Goal: Task Accomplishment & Management: Manage account settings

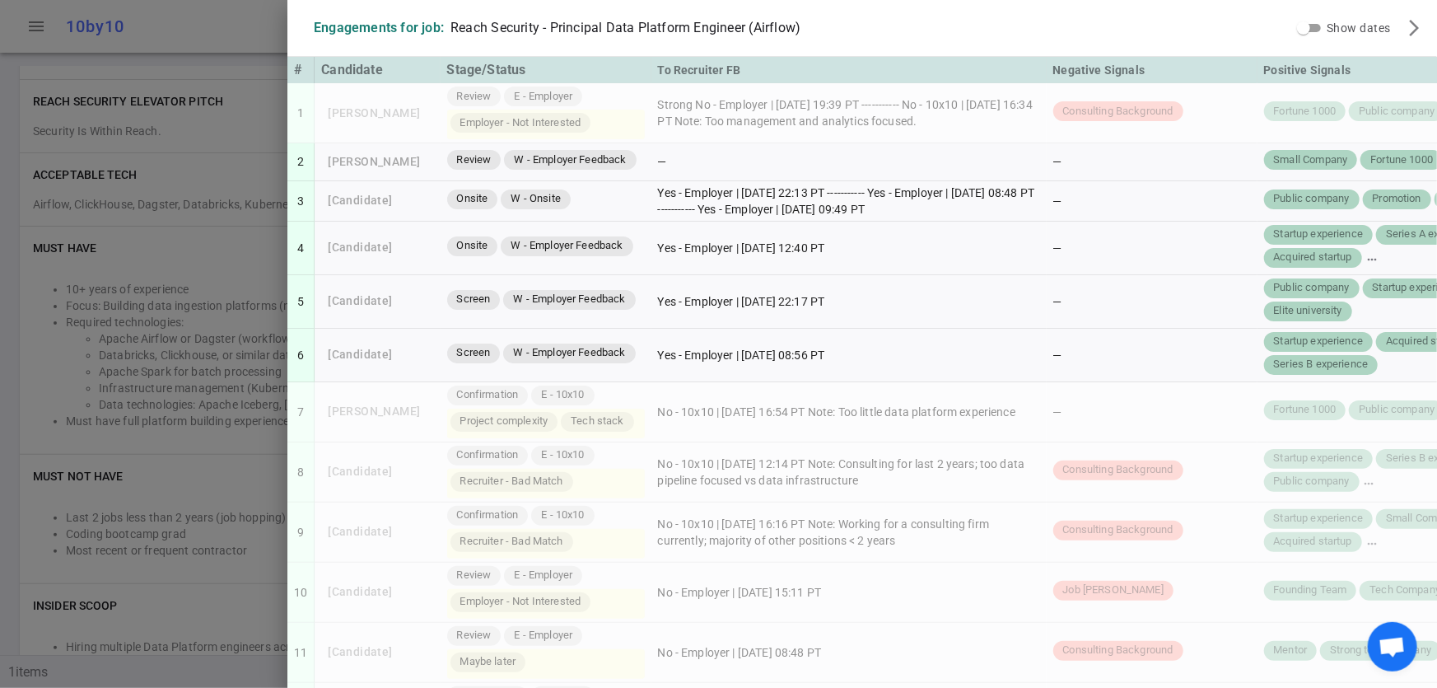
scroll to position [731, 0]
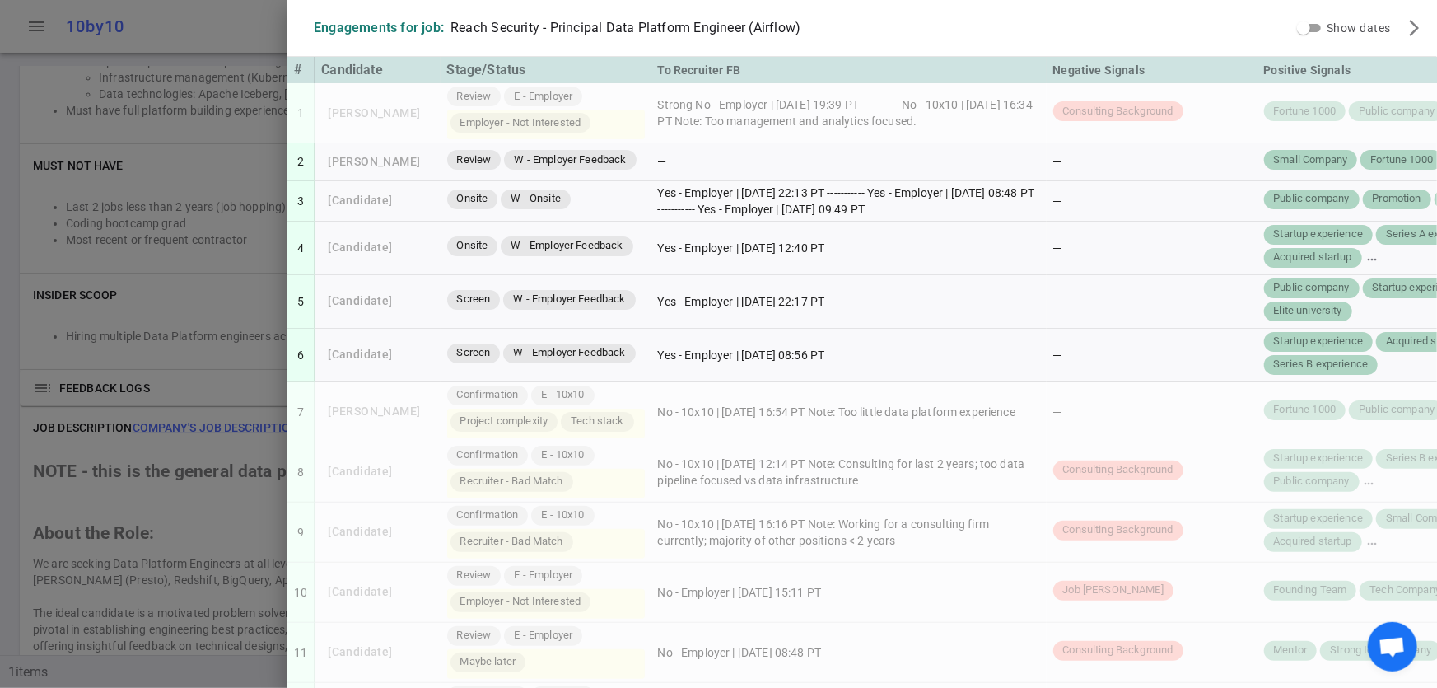
click at [129, 124] on div at bounding box center [718, 344] width 1437 height 688
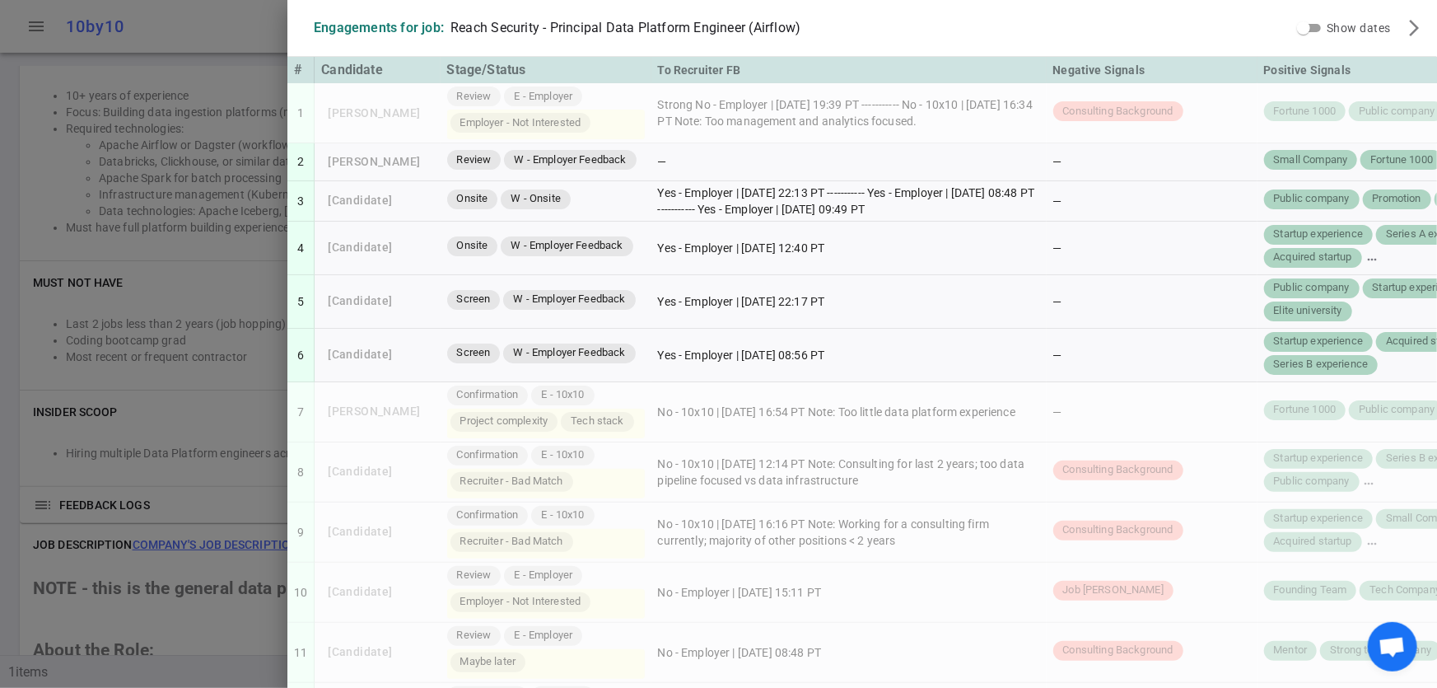
scroll to position [731, 0]
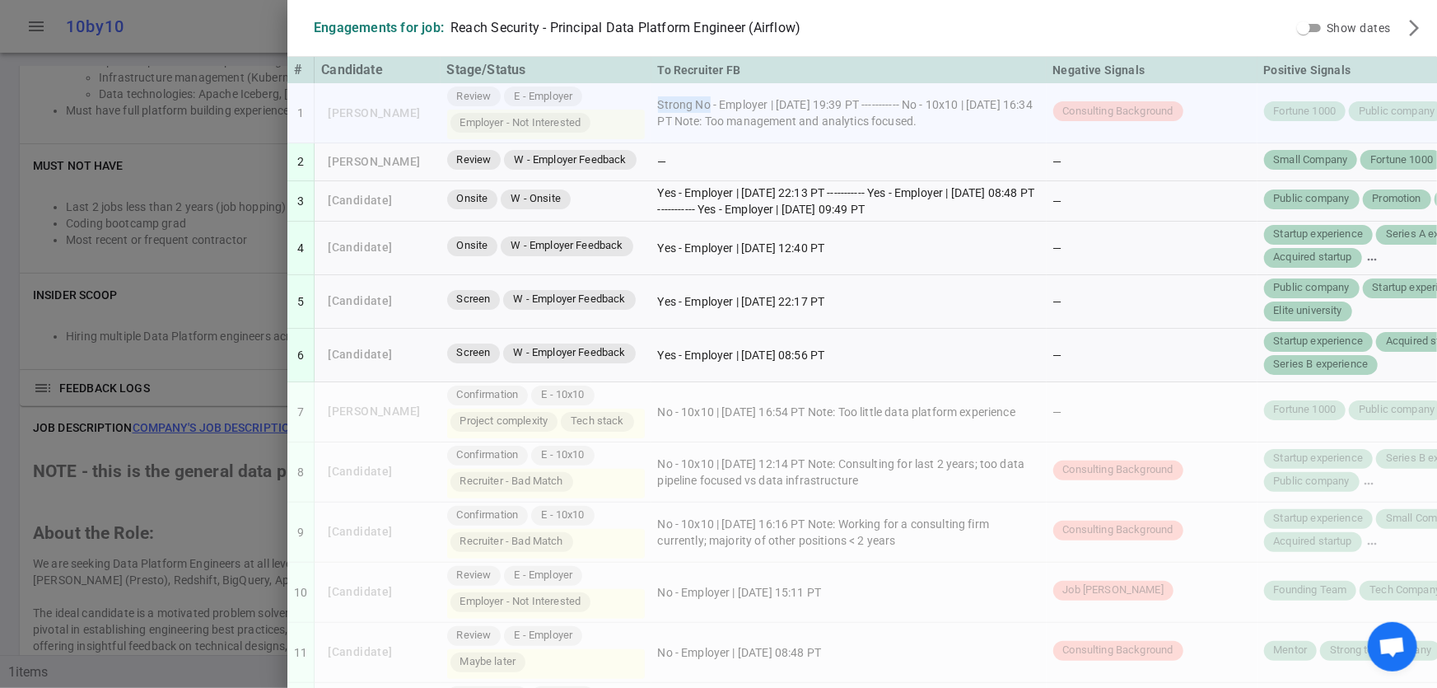
drag, startPoint x: 638, startPoint y: 104, endPoint x: 689, endPoint y: 103, distance: 51.9
click at [689, 103] on td "Strong No - Employer | [DATE] 19:39 PT ----------- No - 10x10 | [DATE] 16:34 PT…" at bounding box center [849, 113] width 395 height 60
copy td "Strong No"
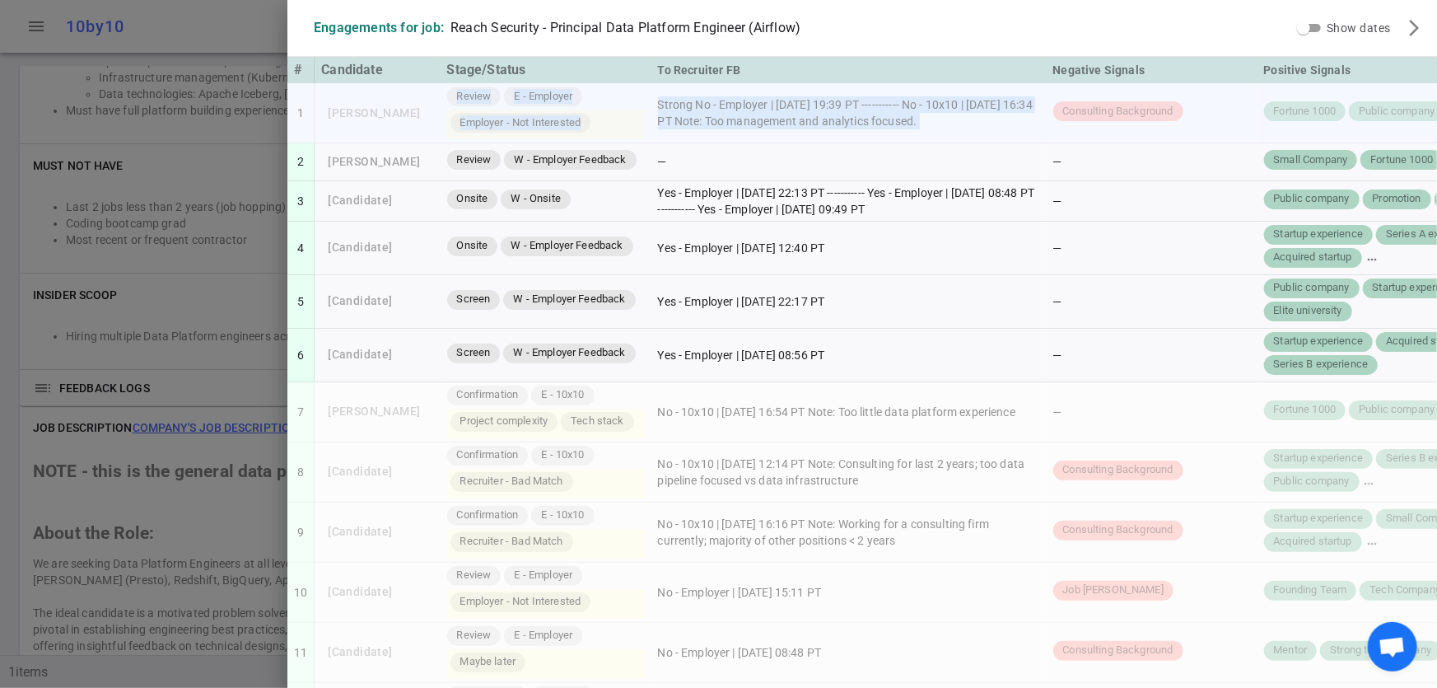
drag, startPoint x: 419, startPoint y: 93, endPoint x: 1026, endPoint y: 127, distance: 608.0
click at [1026, 127] on tr "1 Gaurav Sharma Review E - Employer Employer - Not Interested Strong No - Emplo…" at bounding box center [1075, 113] width 1577 height 60
copy tr "Review E - Employer Employer - Not Interested Strong No - Employer | 2025/10/02…"
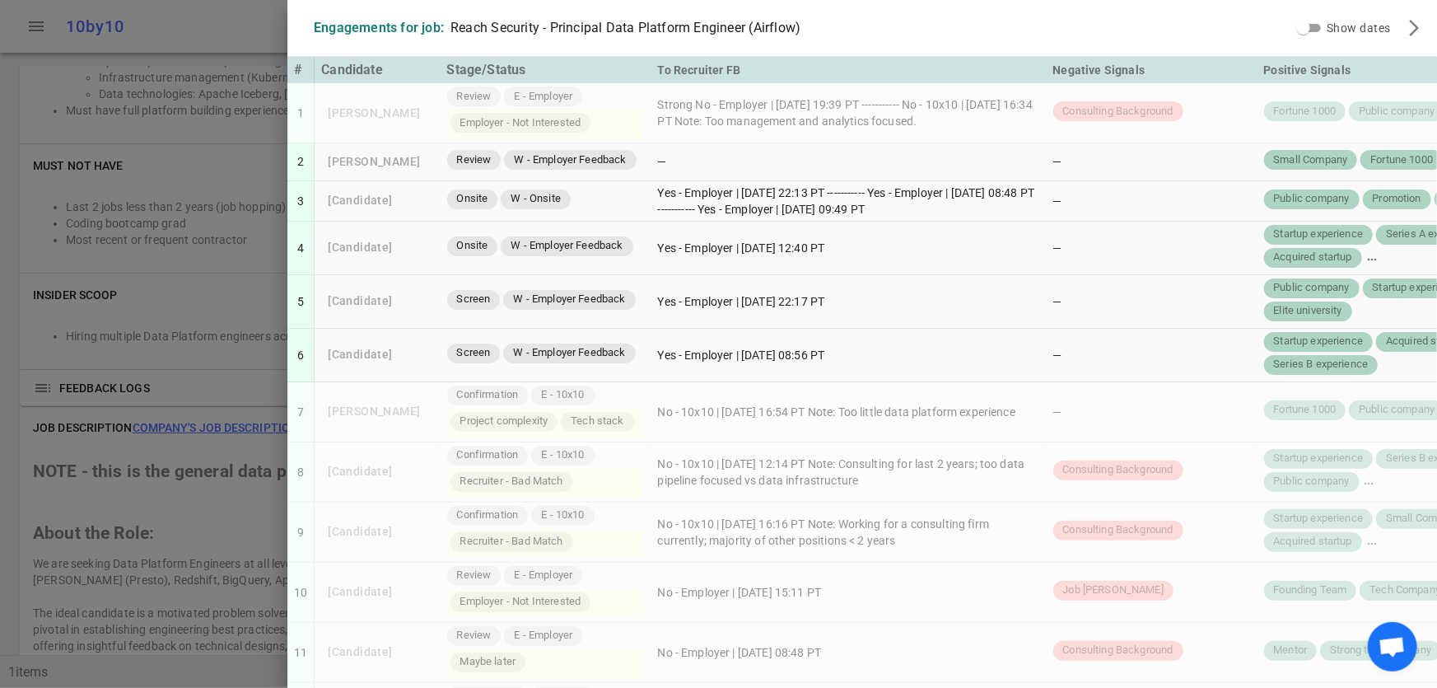
click at [175, 12] on div at bounding box center [718, 344] width 1437 height 688
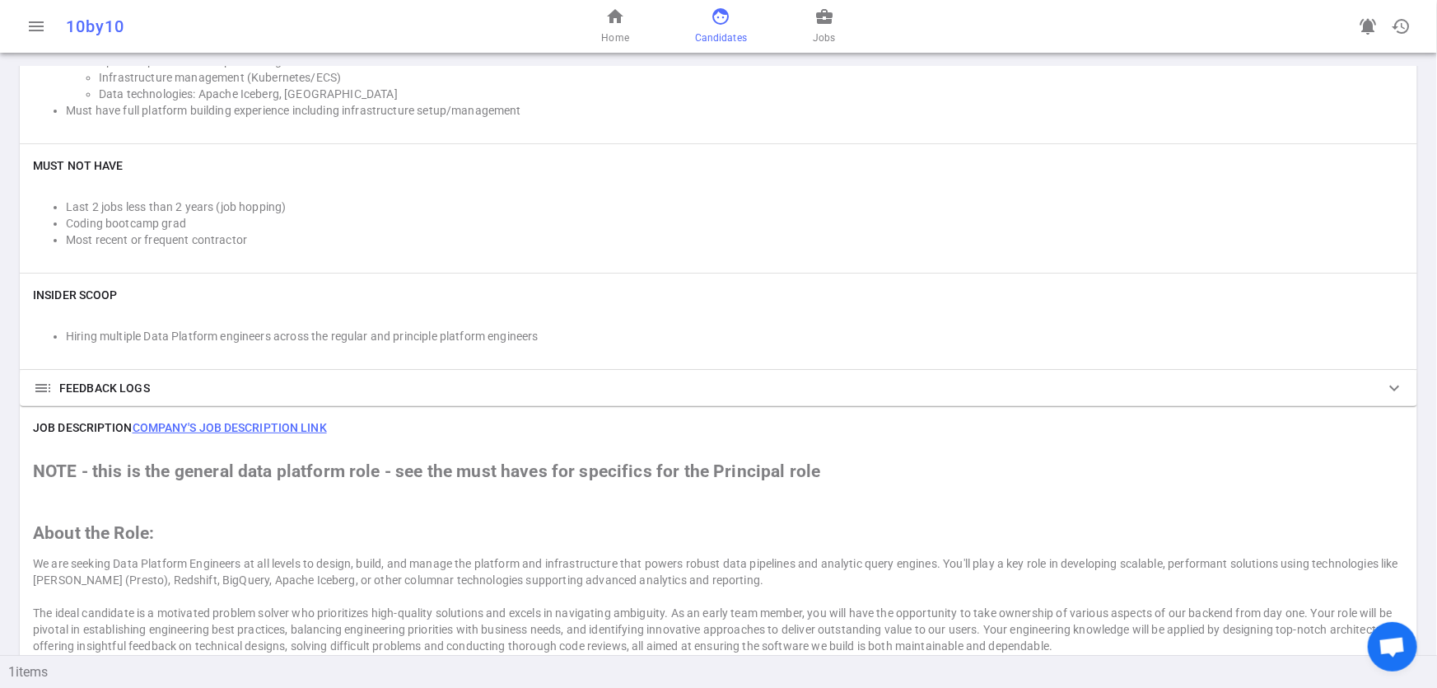
click at [710, 21] on link "face Candidates" at bounding box center [721, 27] width 52 height 40
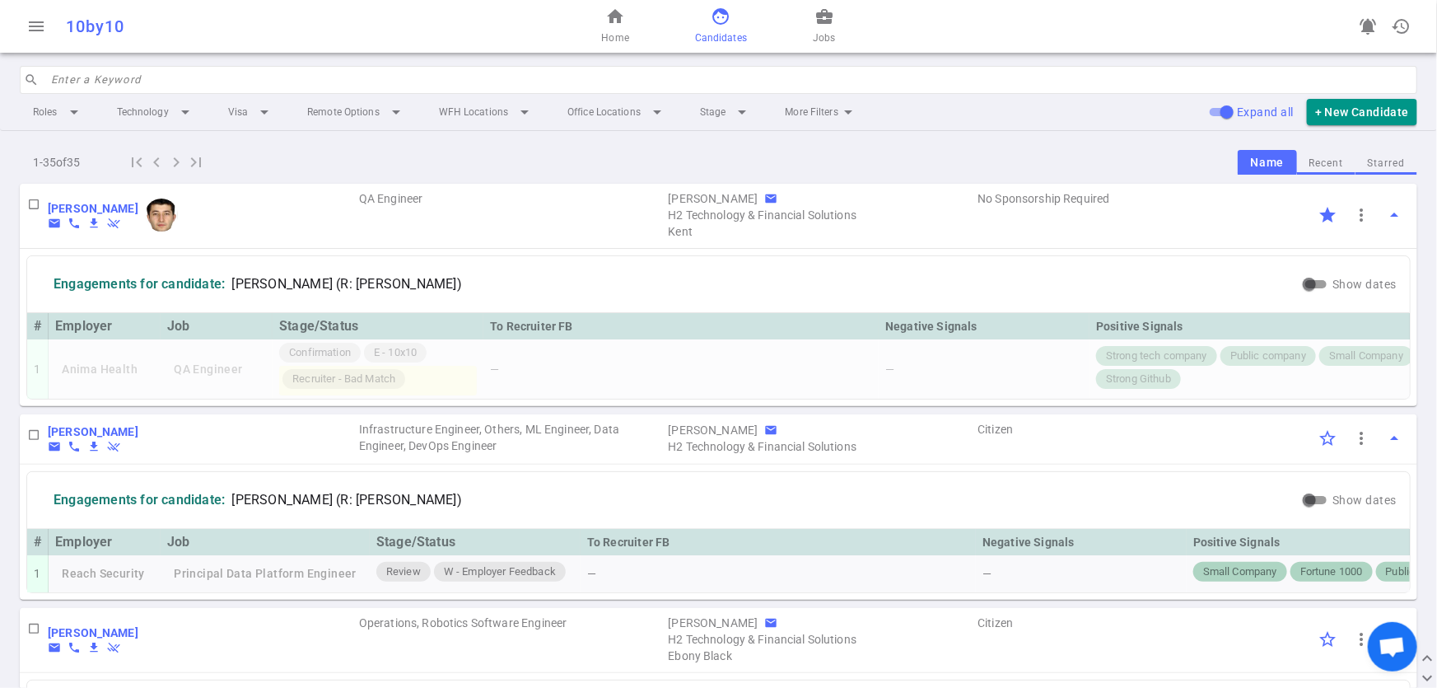
click at [90, 438] on b "[PERSON_NAME]" at bounding box center [93, 431] width 91 height 13
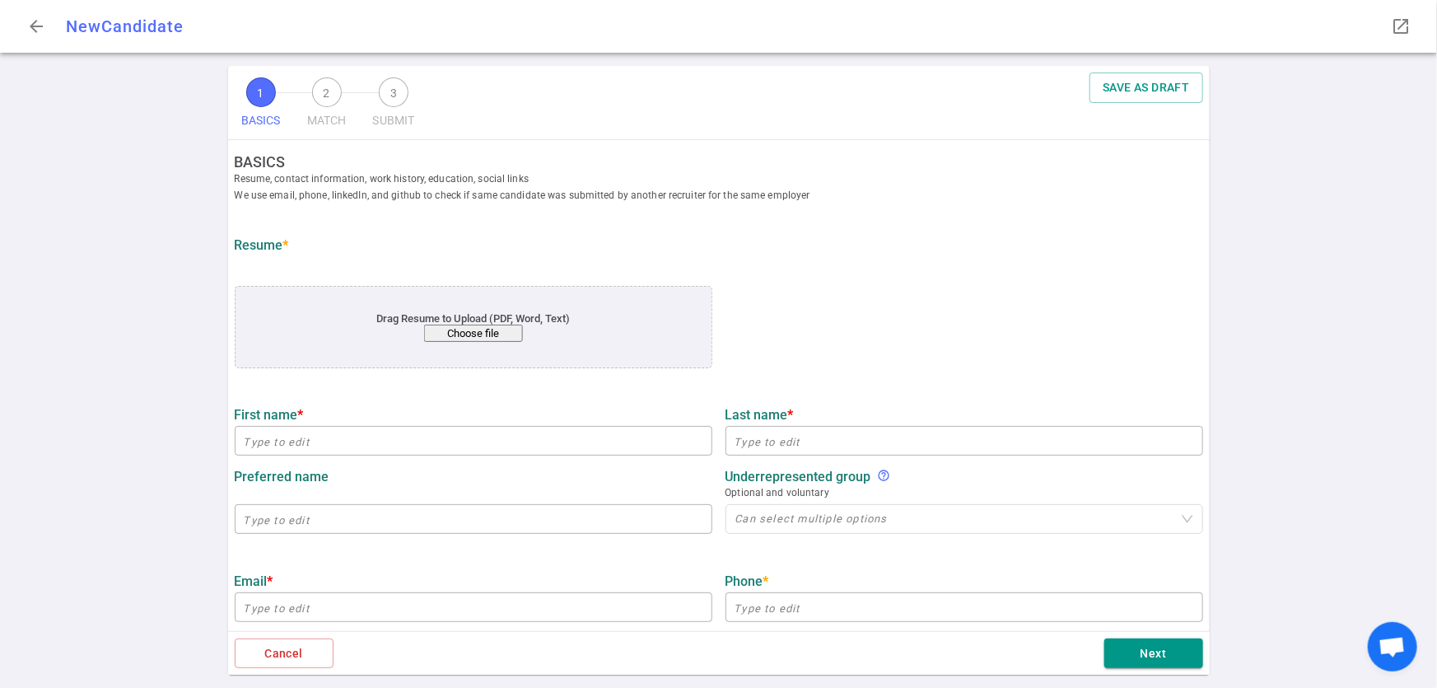
type input "Craig"
type input "Brown"
type input "consultant@craigbrownphd.com"
type input "+1 832-995-7019"
type input "https://www.linkedin.com/in/craigbrownphd"
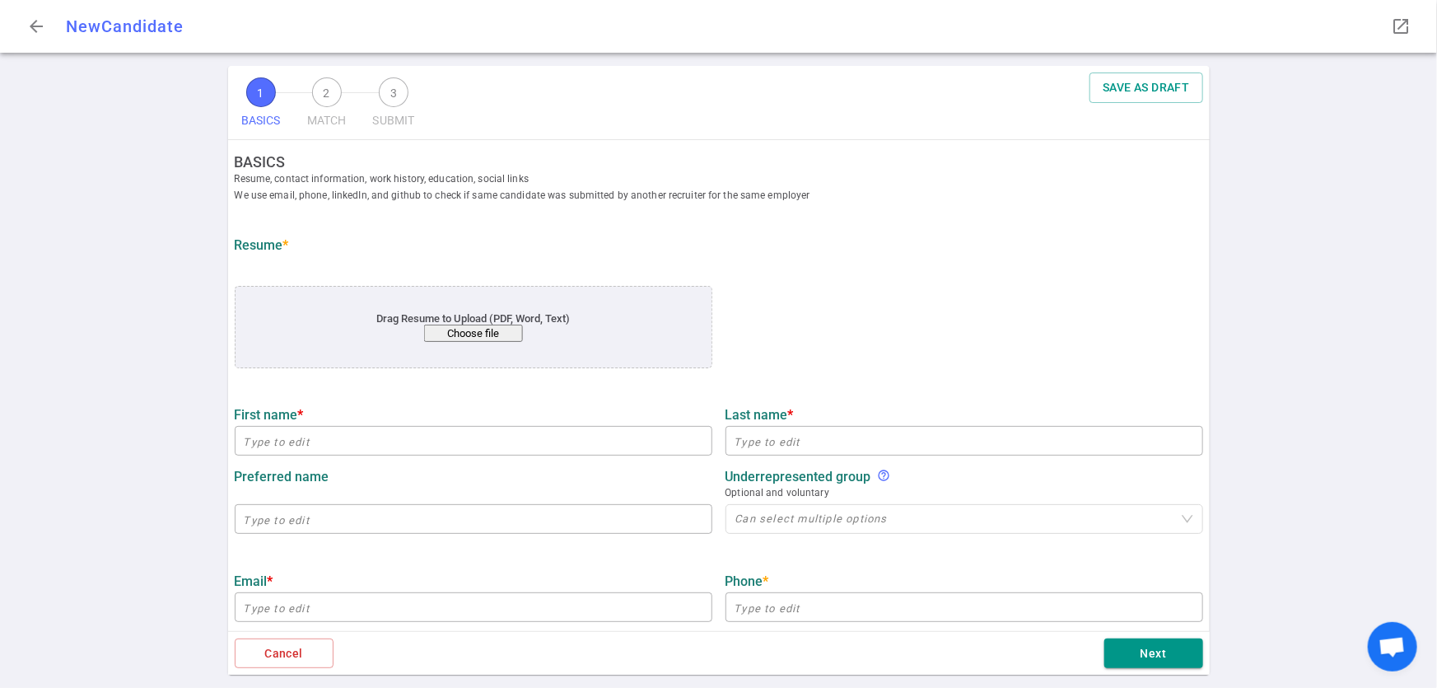
type textarea "https://x.com/CraigBrownPhD"
type textarea "Lead Solutions Architecture Cloud Architecture Cloud Engineering Data Architect…"
type input "19.2"
type input "Operations Managment"
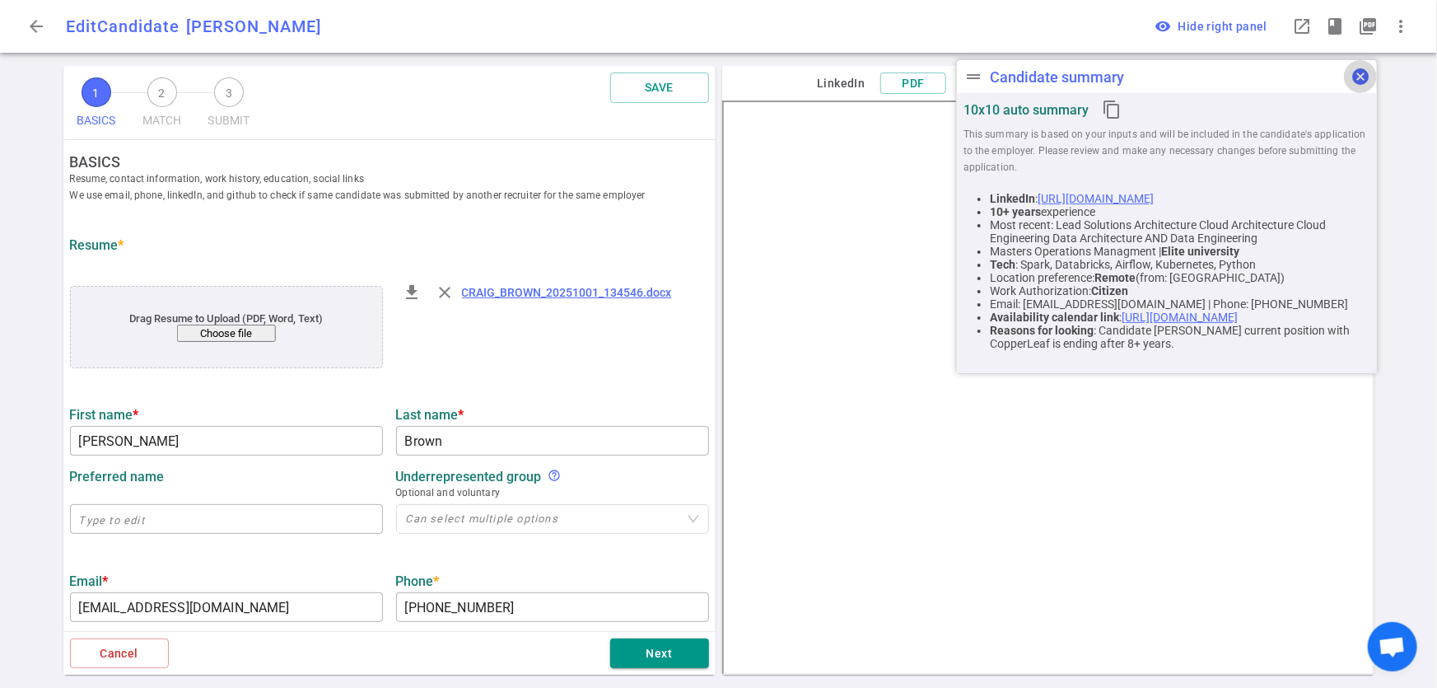
click at [1360, 84] on span "cancel" at bounding box center [1361, 77] width 20 height 20
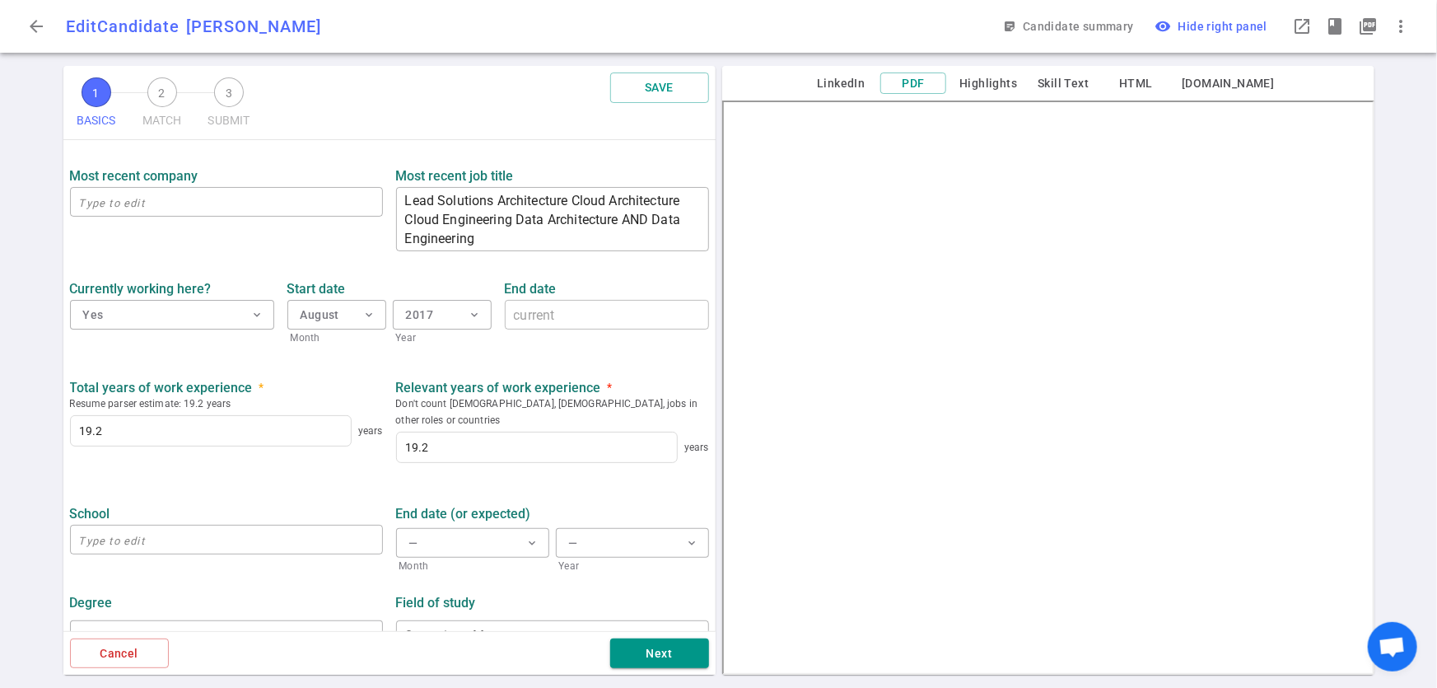
scroll to position [687, 0]
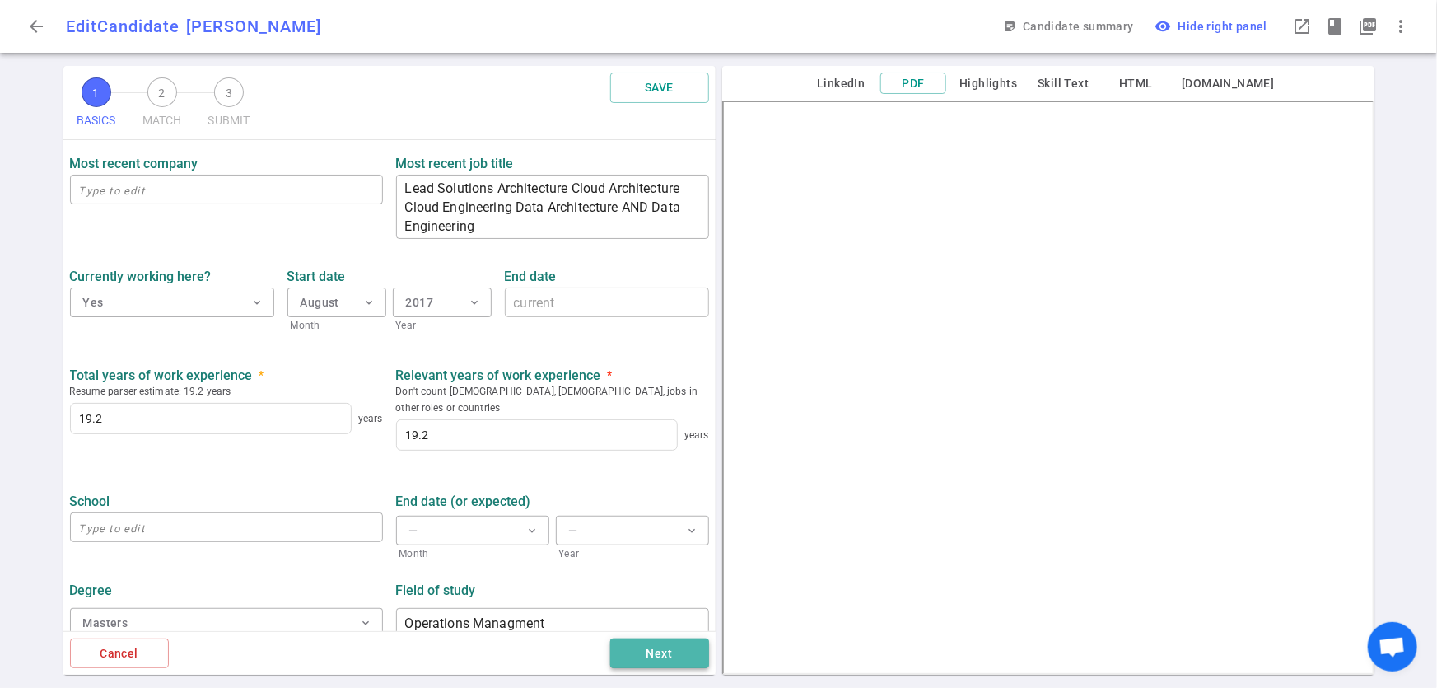
click at [634, 651] on button "Next" at bounding box center [659, 653] width 99 height 30
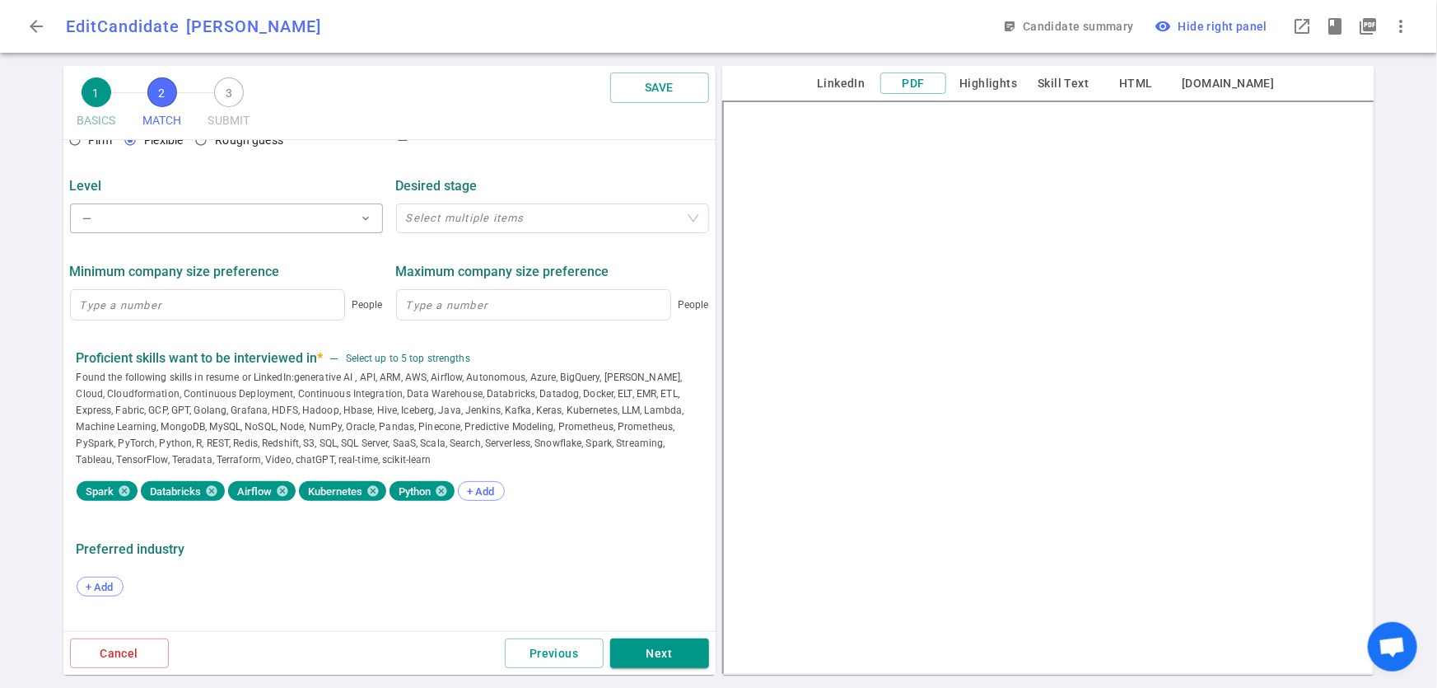
scroll to position [838, 0]
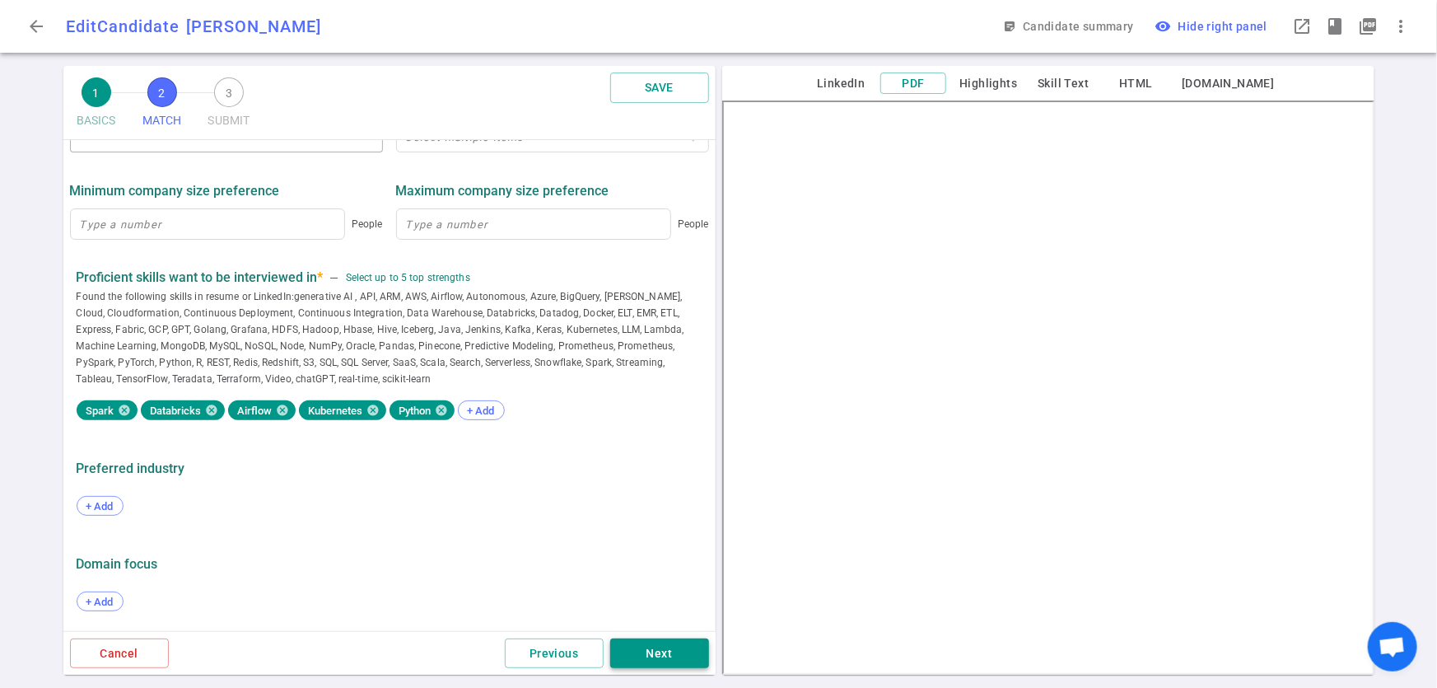
click at [675, 652] on button "Next" at bounding box center [659, 653] width 99 height 30
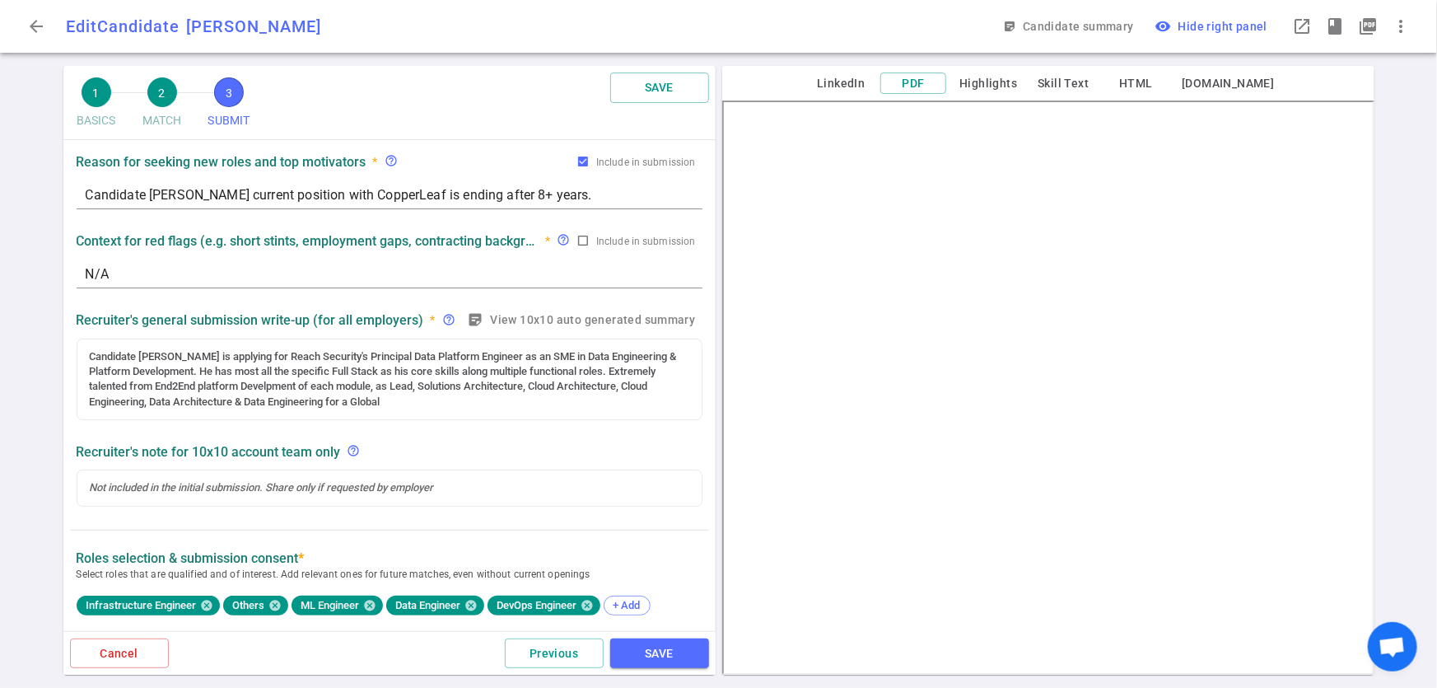
scroll to position [0, 0]
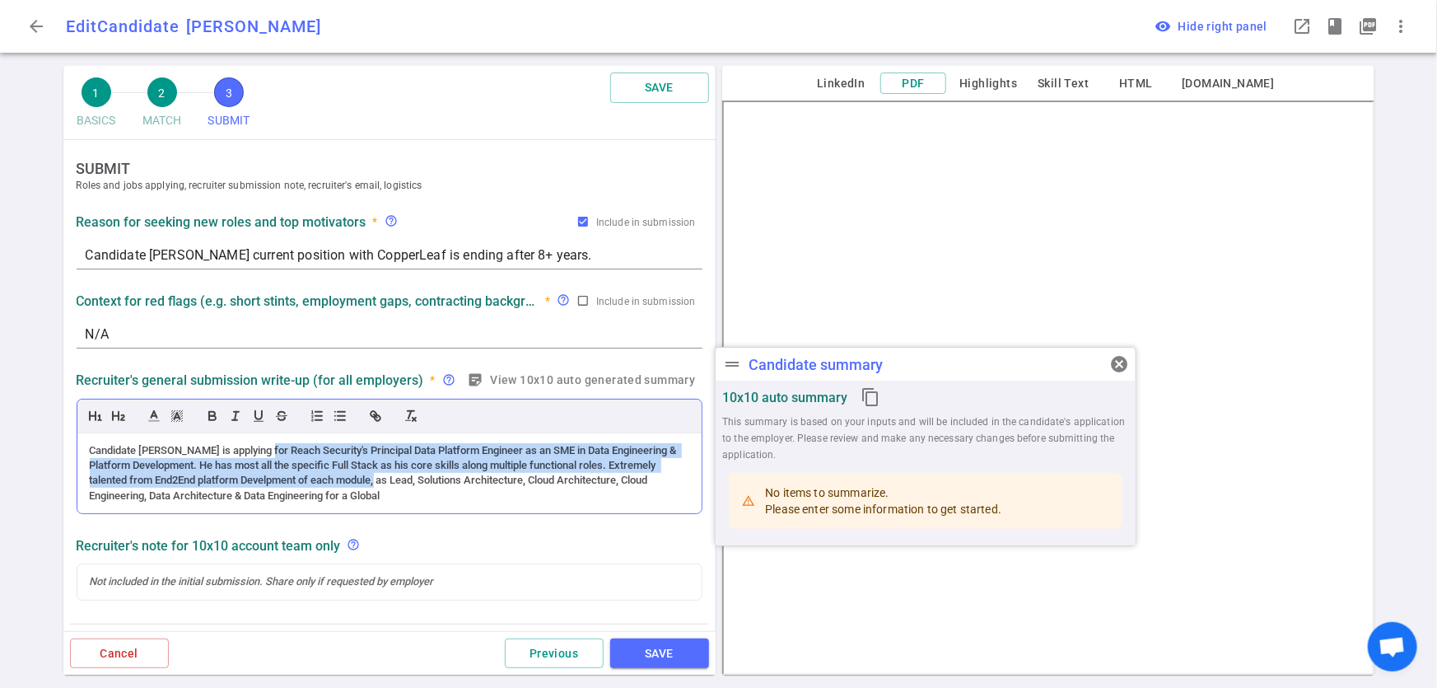
drag, startPoint x: 419, startPoint y: 479, endPoint x: 265, endPoint y: 451, distance: 156.7
click at [265, 451] on div "Candidate Brown is applying for Reach Security's Principal Data Platform Engine…" at bounding box center [389, 473] width 624 height 81
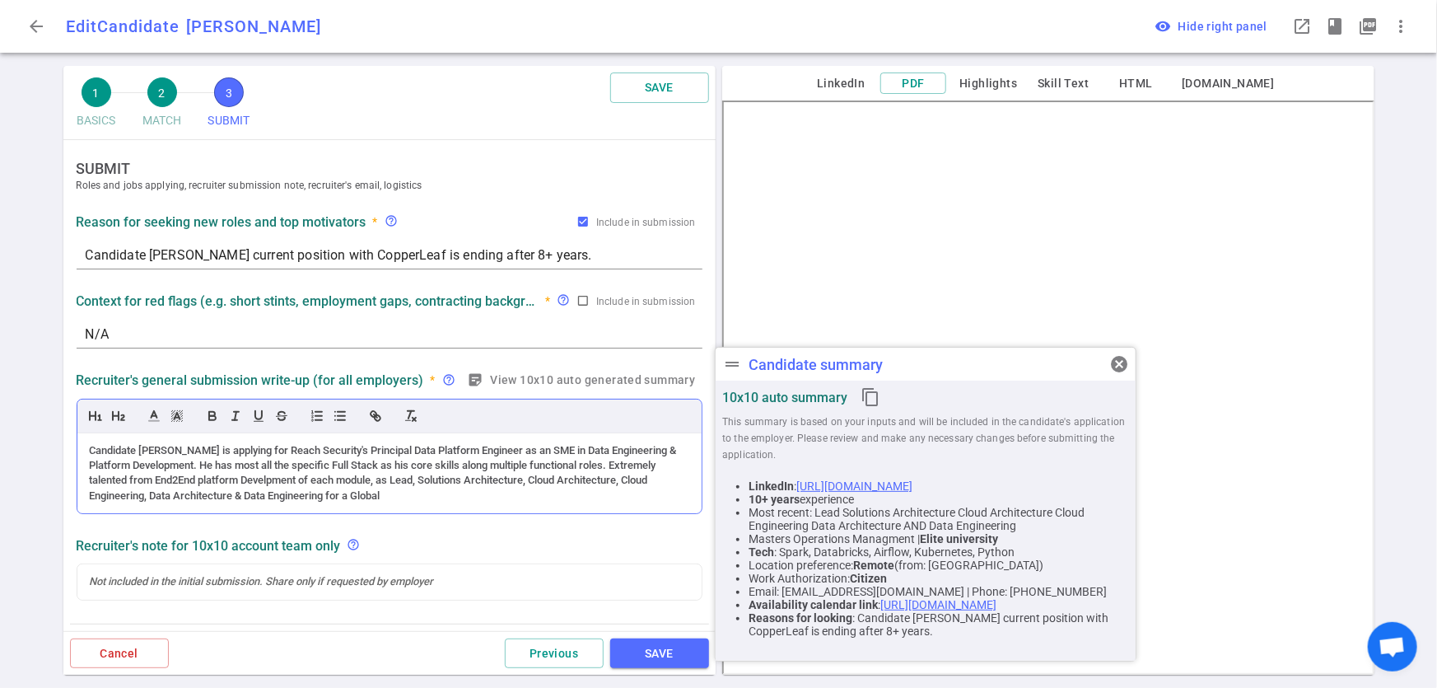
click at [478, 496] on div "Candidate Brown is applying for Reach Security's Principal Data Platform Engine…" at bounding box center [390, 473] width 600 height 61
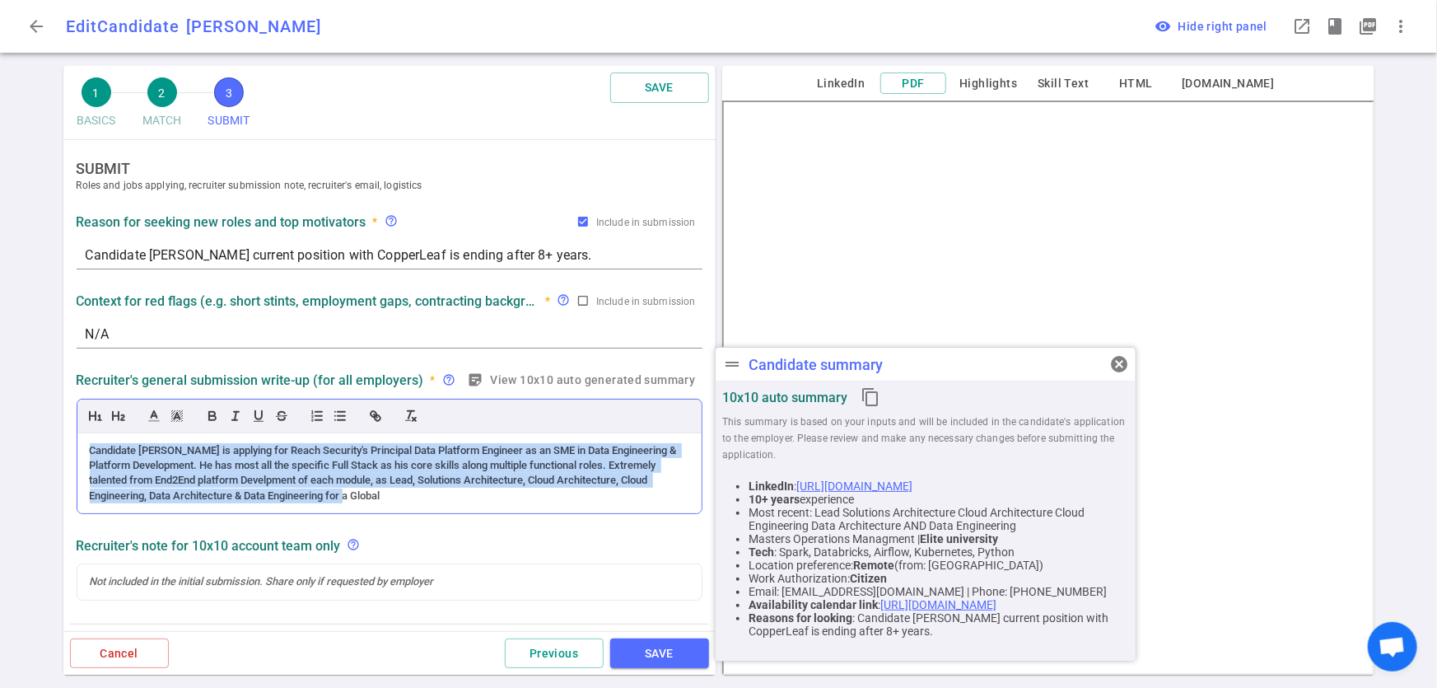
drag, startPoint x: 398, startPoint y: 500, endPoint x: 75, endPoint y: 452, distance: 326.4
click at [77, 452] on div "Candidate Brown is applying for Reach Security's Principal Data Platform Engine…" at bounding box center [390, 457] width 626 height 116
copy div "Candidate Brown is applying for Reach Security's Principal Data Platform Engine…"
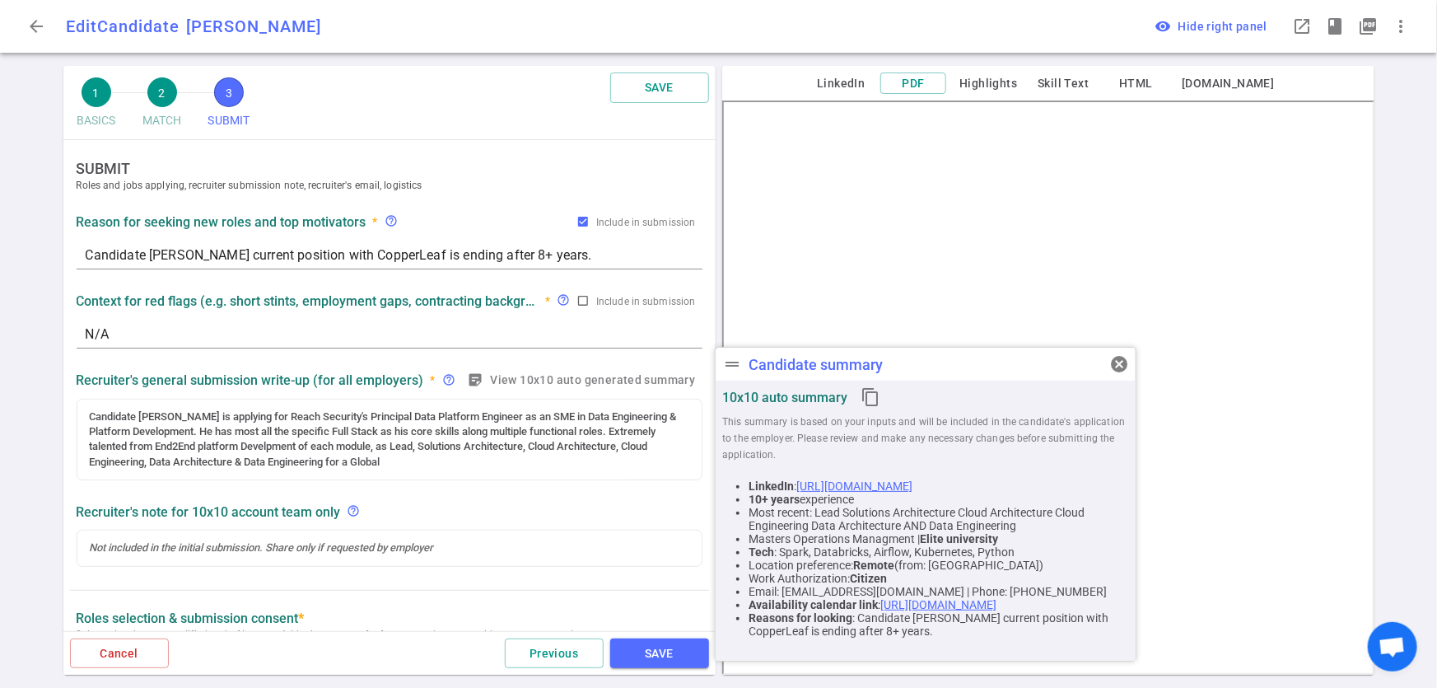
click at [558, 499] on div "Recruiter's note for 10x10 account team only help_outline" at bounding box center [390, 512] width 626 height 30
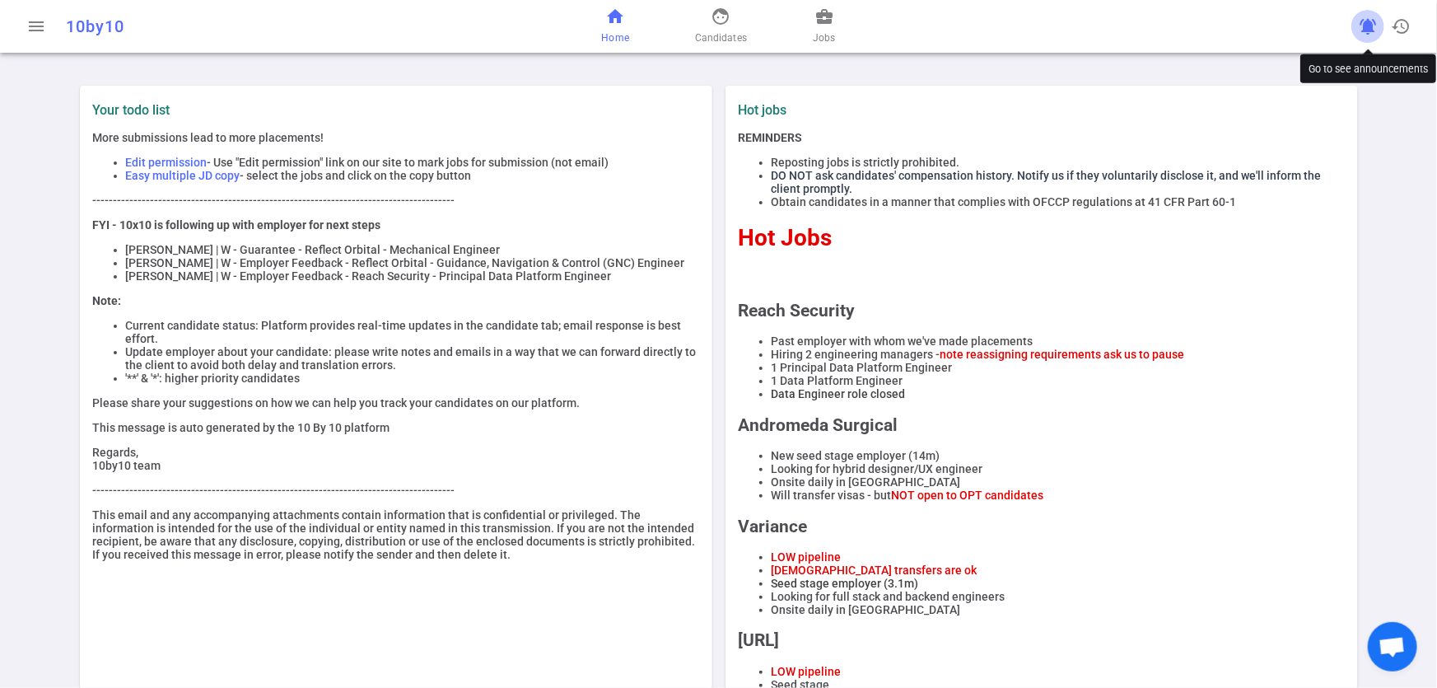
click at [1362, 33] on span "notifications_active" at bounding box center [1368, 26] width 20 height 20
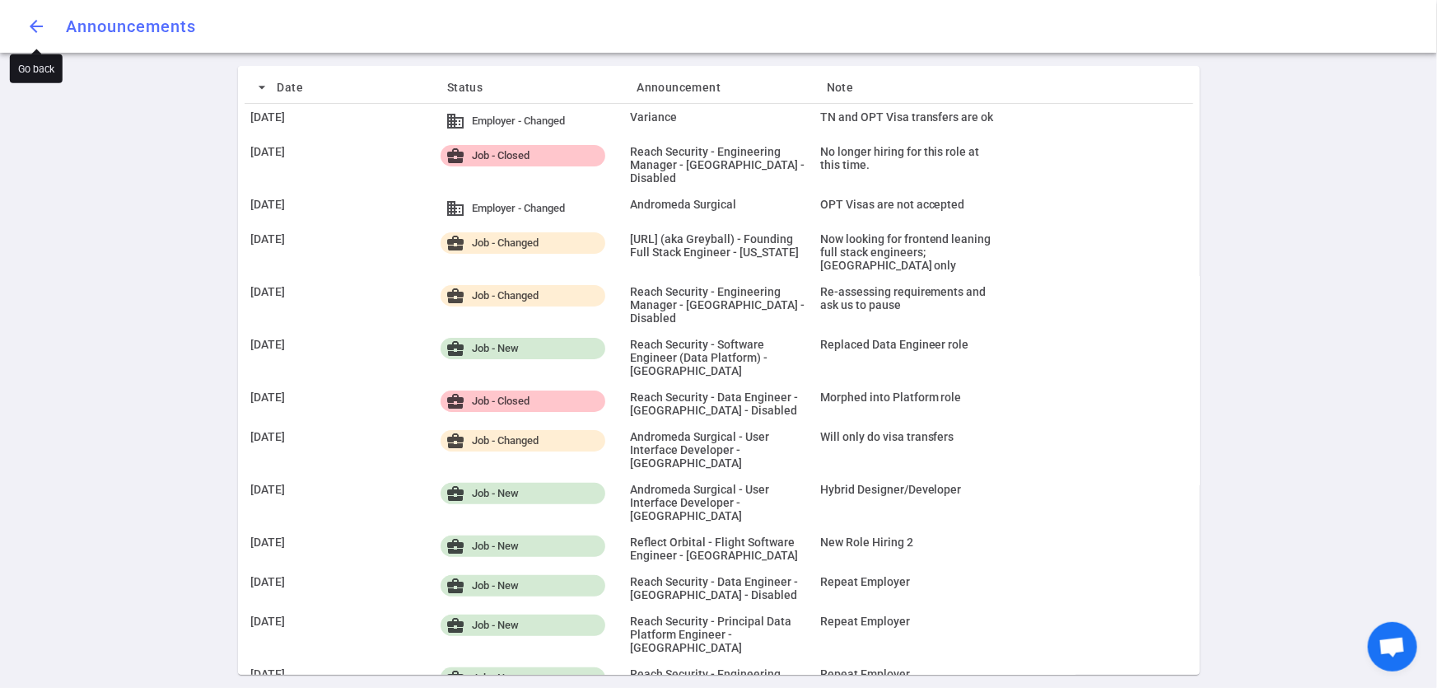
click at [36, 33] on span "arrow_back" at bounding box center [36, 26] width 20 height 20
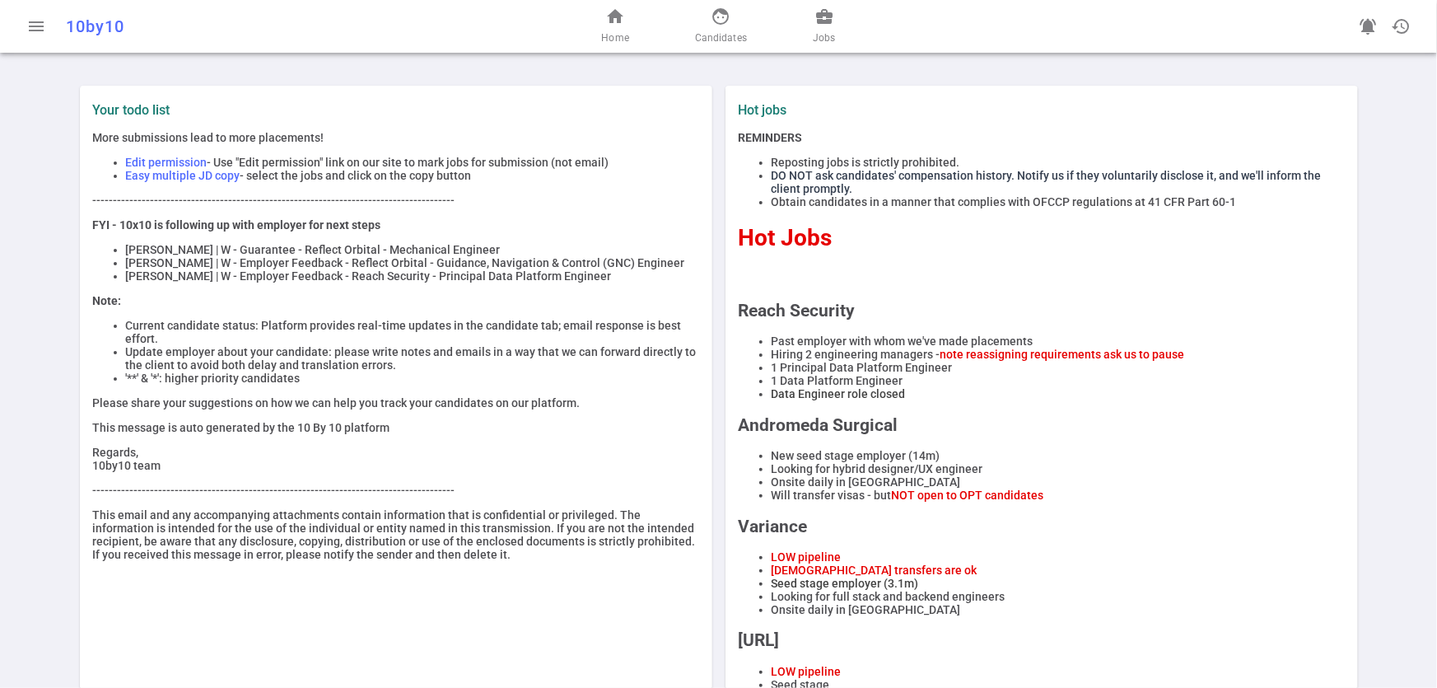
click at [811, 15] on div "home Home face Candidates business_center Jobs" at bounding box center [719, 26] width 466 height 53
click at [844, 15] on div "home Home face Candidates business_center Jobs" at bounding box center [719, 26] width 466 height 53
click at [830, 16] on span "business_center" at bounding box center [825, 17] width 20 height 20
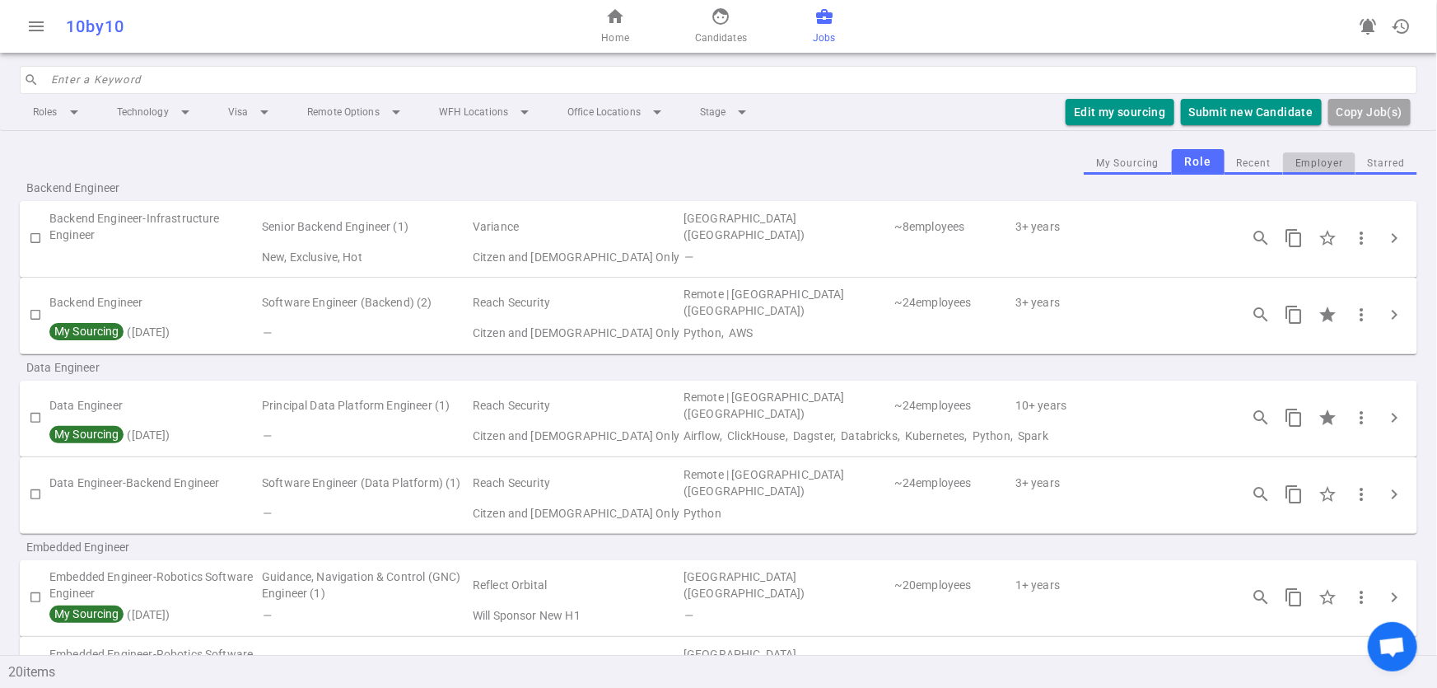
click at [1327, 165] on button "Employer" at bounding box center [1319, 163] width 72 height 22
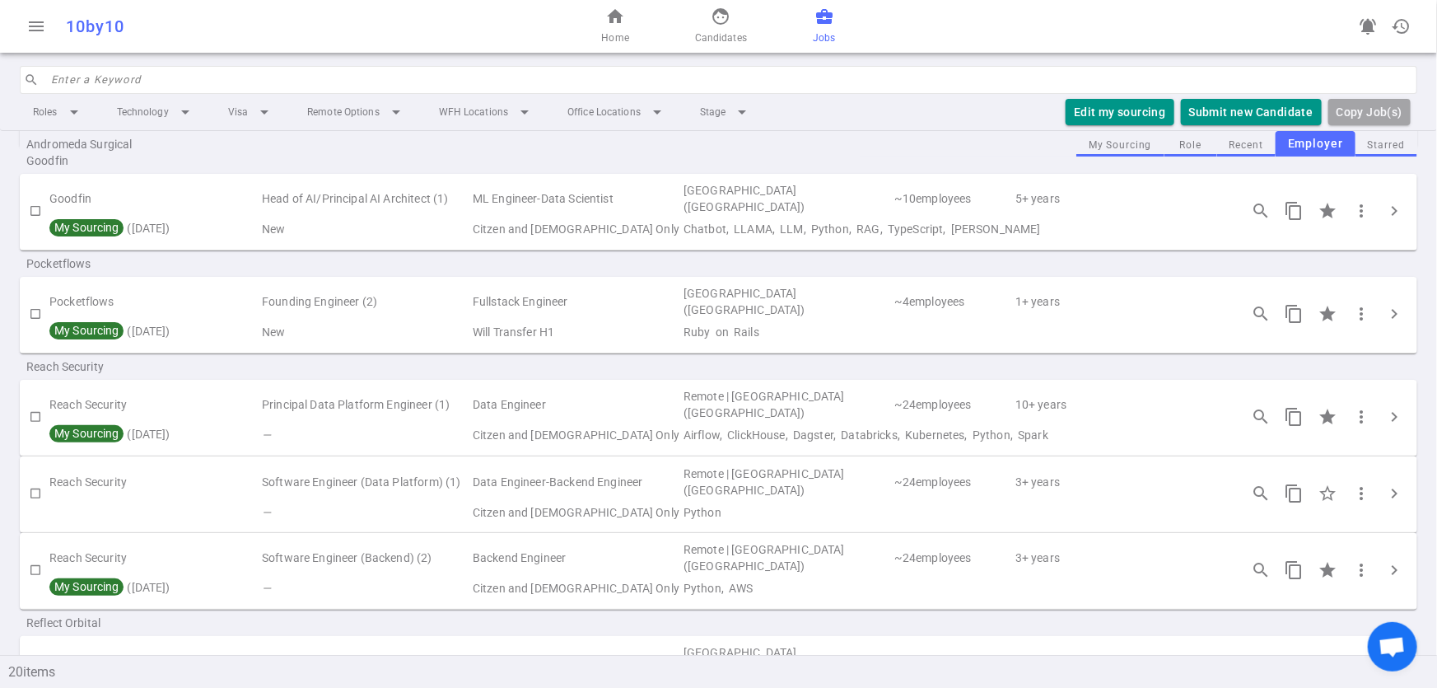
scroll to position [109, 0]
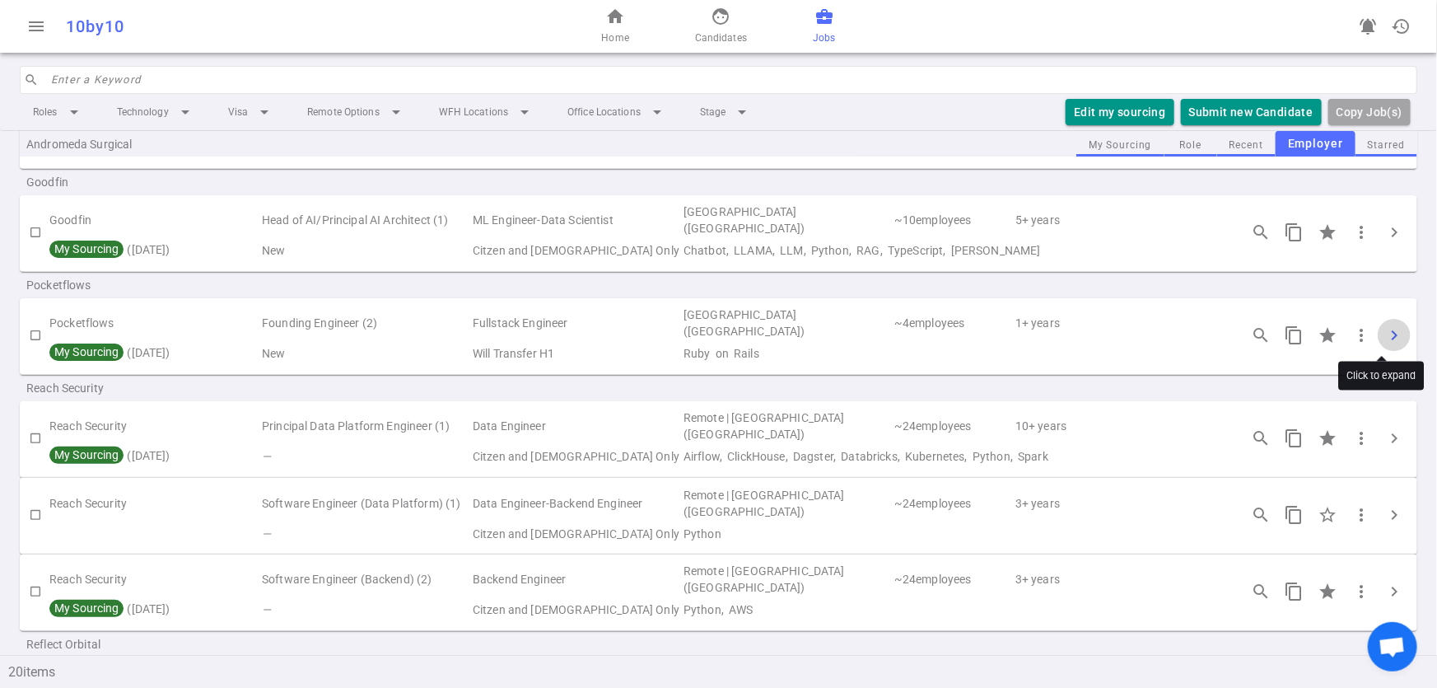
click at [1385, 325] on span "chevron_right" at bounding box center [1395, 335] width 20 height 20
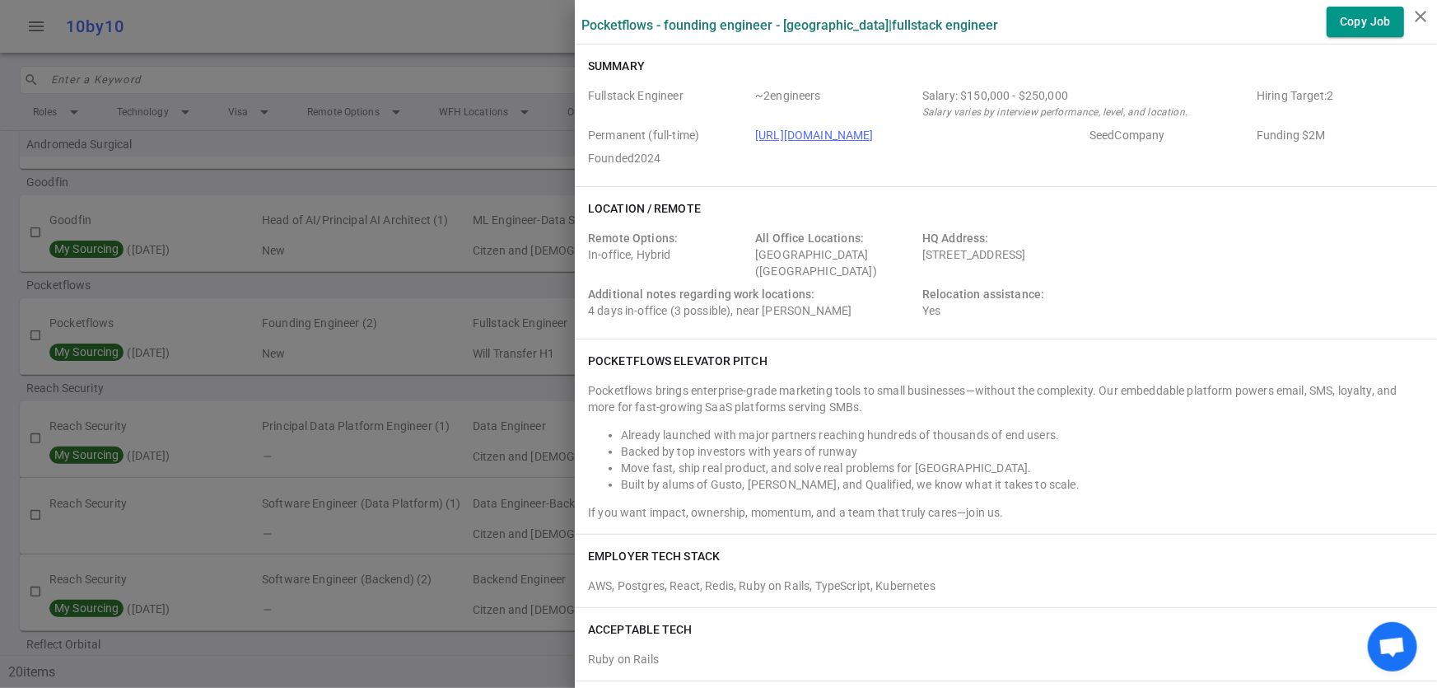
click at [320, 274] on div at bounding box center [718, 344] width 1437 height 688
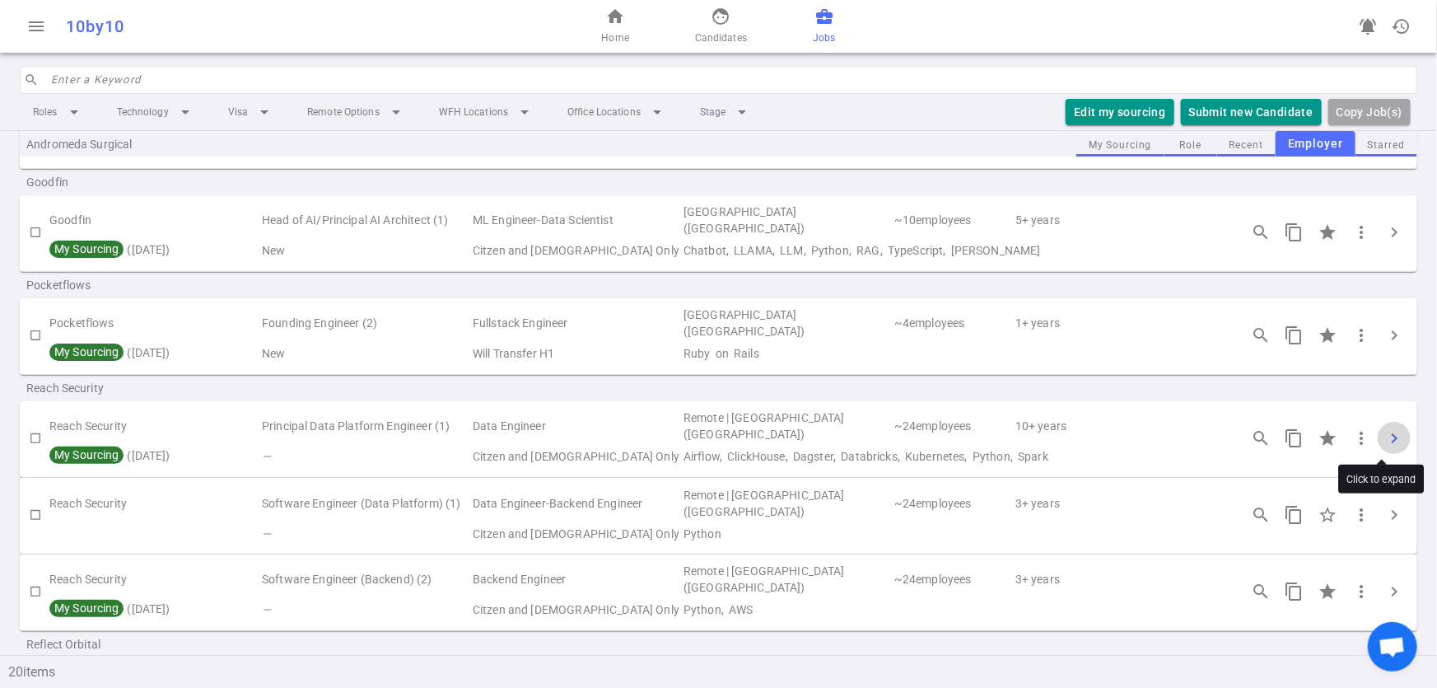
click at [1385, 431] on span "chevron_right" at bounding box center [1395, 438] width 20 height 20
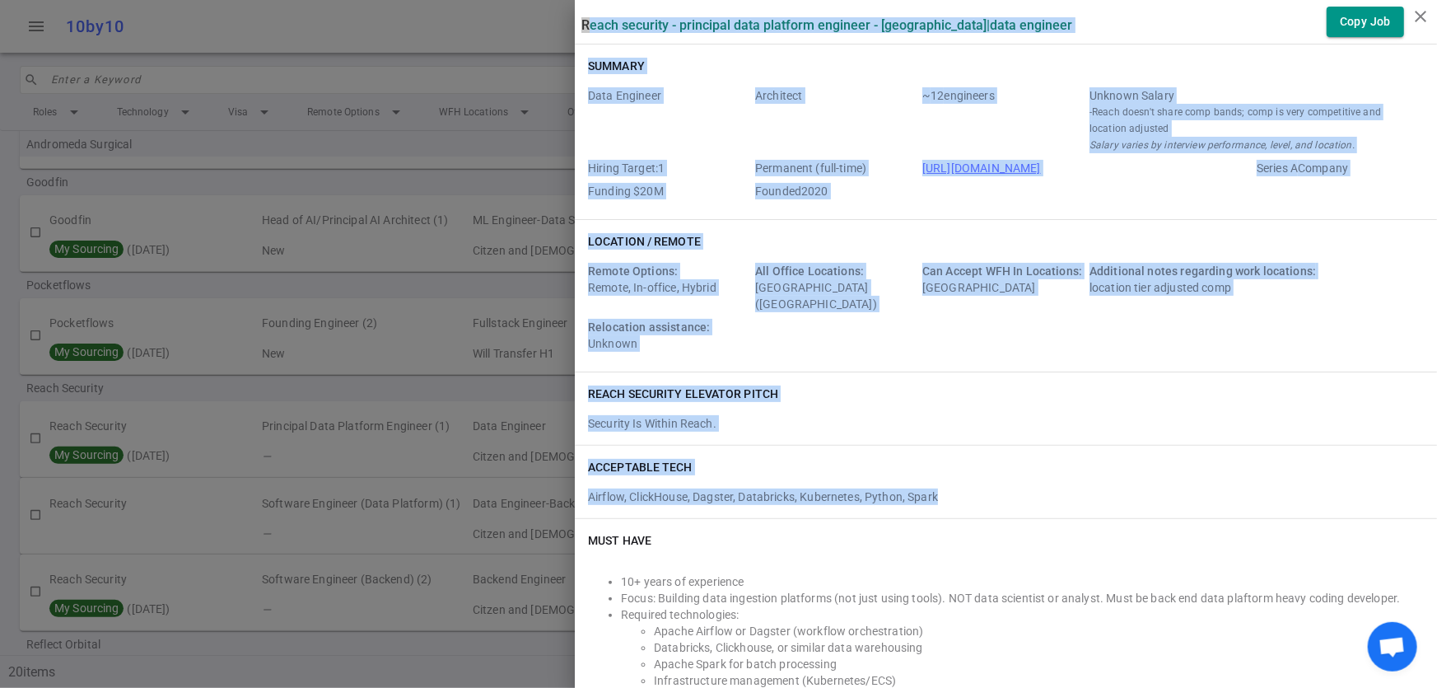
drag, startPoint x: 943, startPoint y: 490, endPoint x: 559, endPoint y: 501, distance: 384.0
click at [559, 501] on div "Reach Security - Principal Data Platform Engineer - Sunnyvale | Data Engineer C…" at bounding box center [718, 344] width 1437 height 688
click at [1199, 417] on div "Security Is Within Reach." at bounding box center [1006, 423] width 836 height 16
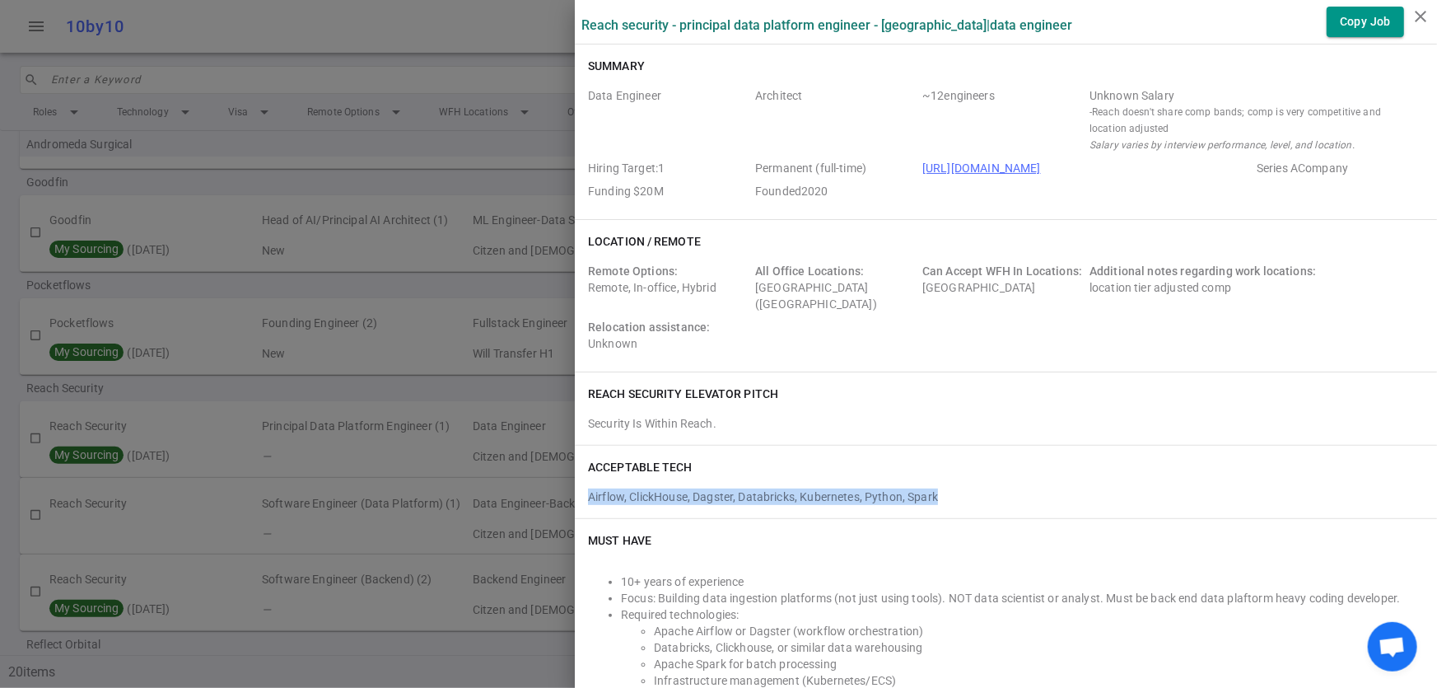
drag, startPoint x: 567, startPoint y: 501, endPoint x: 932, endPoint y: 498, distance: 365.8
click at [932, 498] on div "ACCEPTABLE TECH Airflow, ClickHouse, Dagster, Databricks, Kubernetes, Python, S…" at bounding box center [1006, 482] width 862 height 72
copy div "Airflow, ClickHouse, Dagster, Databricks, Kubernetes, Python, Spark"
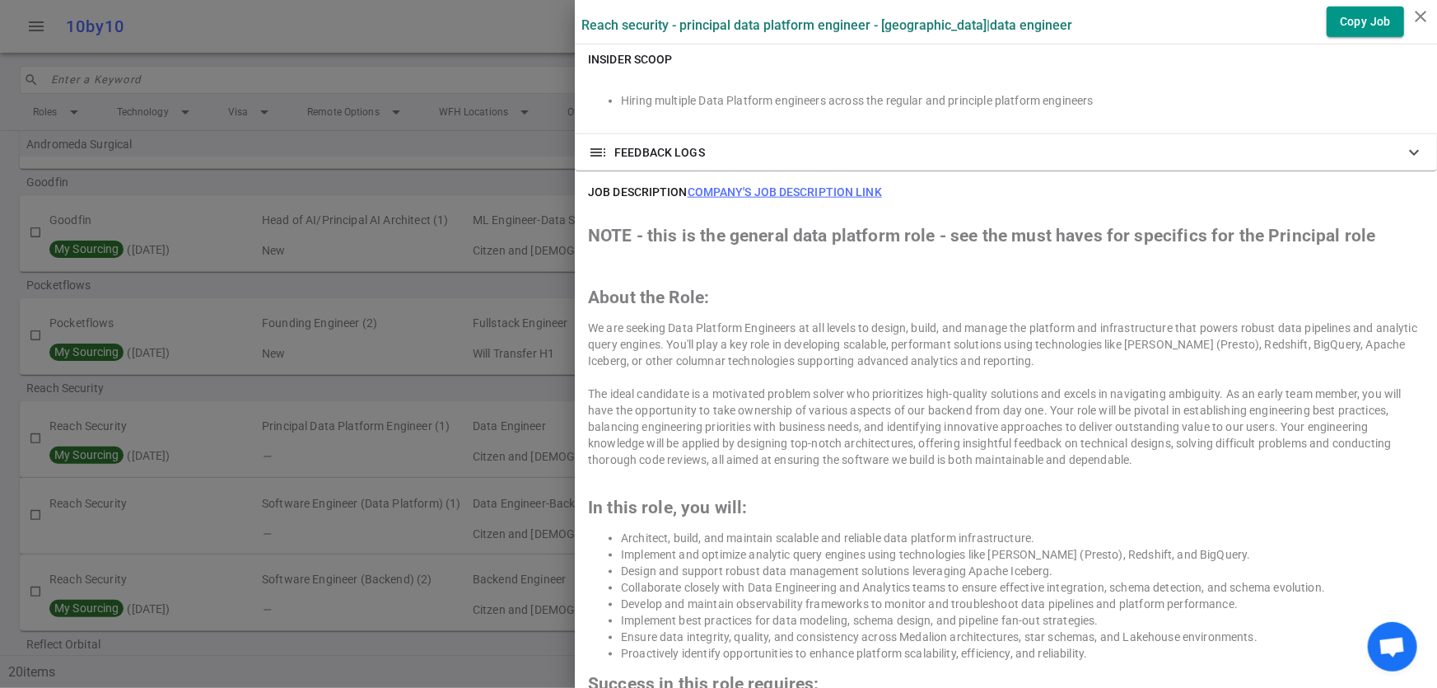
scroll to position [938, 0]
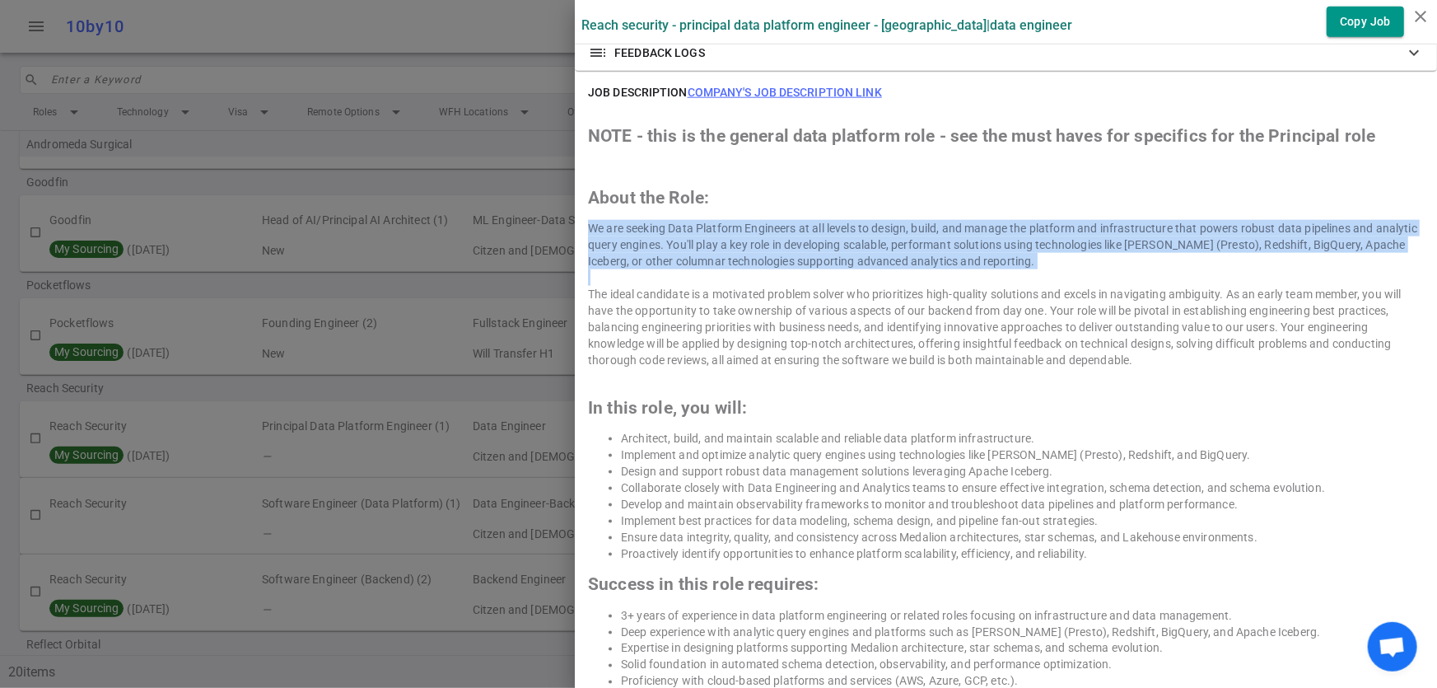
drag, startPoint x: 577, startPoint y: 232, endPoint x: 989, endPoint y: 274, distance: 414.0
click at [989, 274] on div "NOTE - this is the general data platform role - see the must haves for specific…" at bounding box center [1006, 505] width 836 height 755
copy div "We are seeking Data Platform Engineers at all levels to design, build, and mana…"
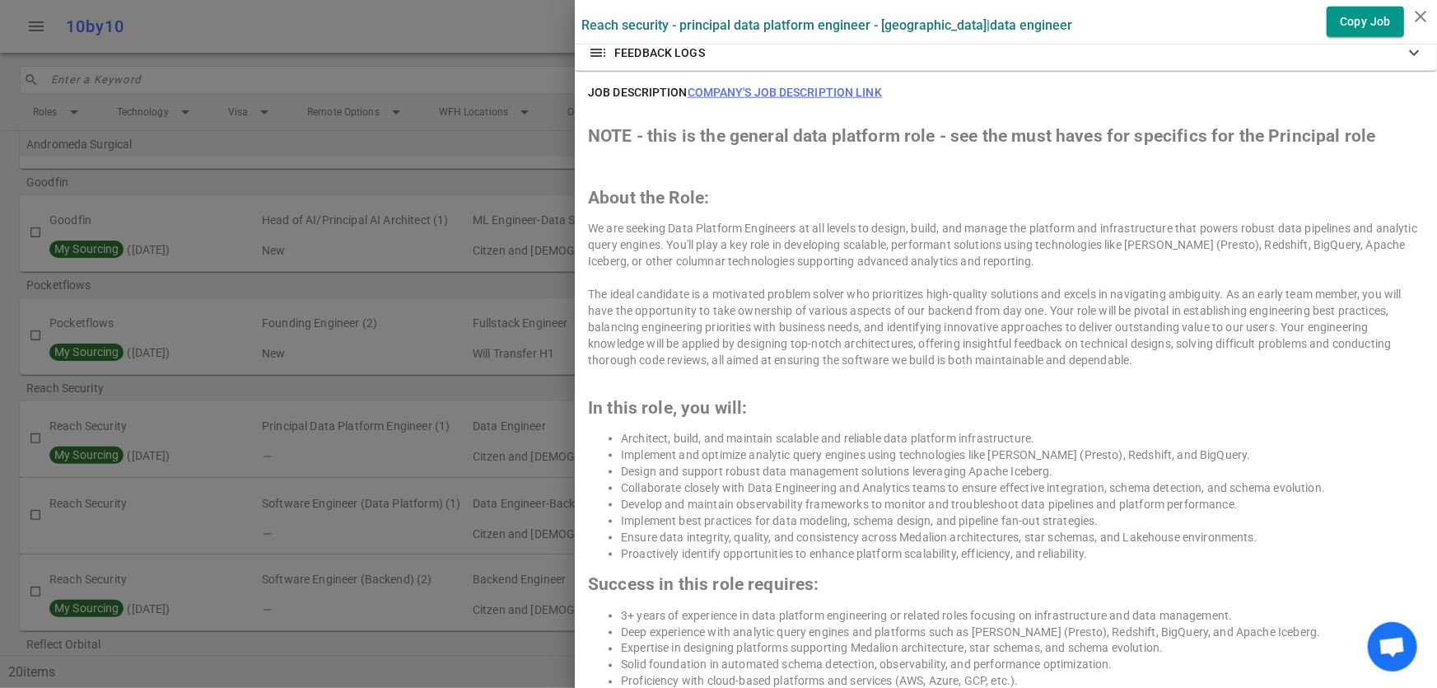
click at [708, 334] on div "The ideal candidate is a motivated problem solver who prioritizes high-quality …" at bounding box center [1006, 327] width 836 height 82
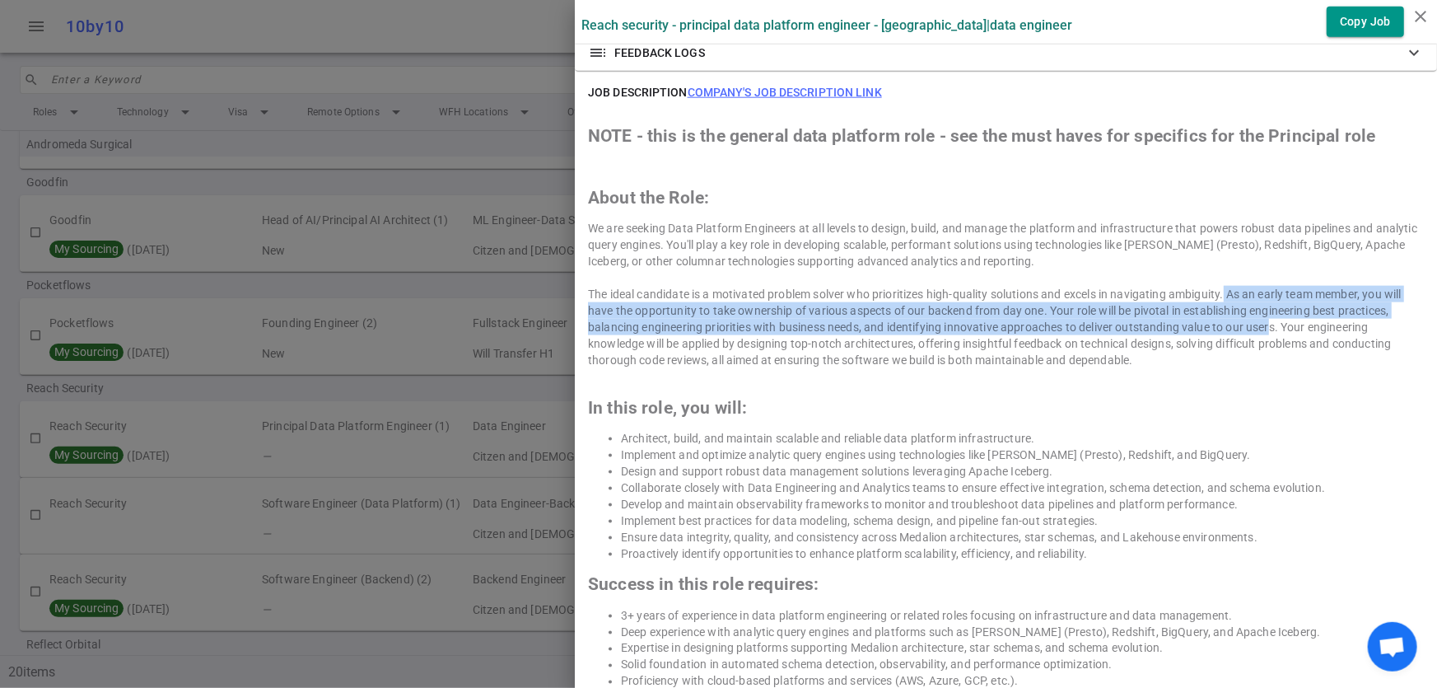
drag, startPoint x: 1216, startPoint y: 297, endPoint x: 1260, endPoint y: 319, distance: 49.7
click at [1260, 319] on div "The ideal candidate is a motivated problem solver who prioritizes high-quality …" at bounding box center [1006, 327] width 836 height 82
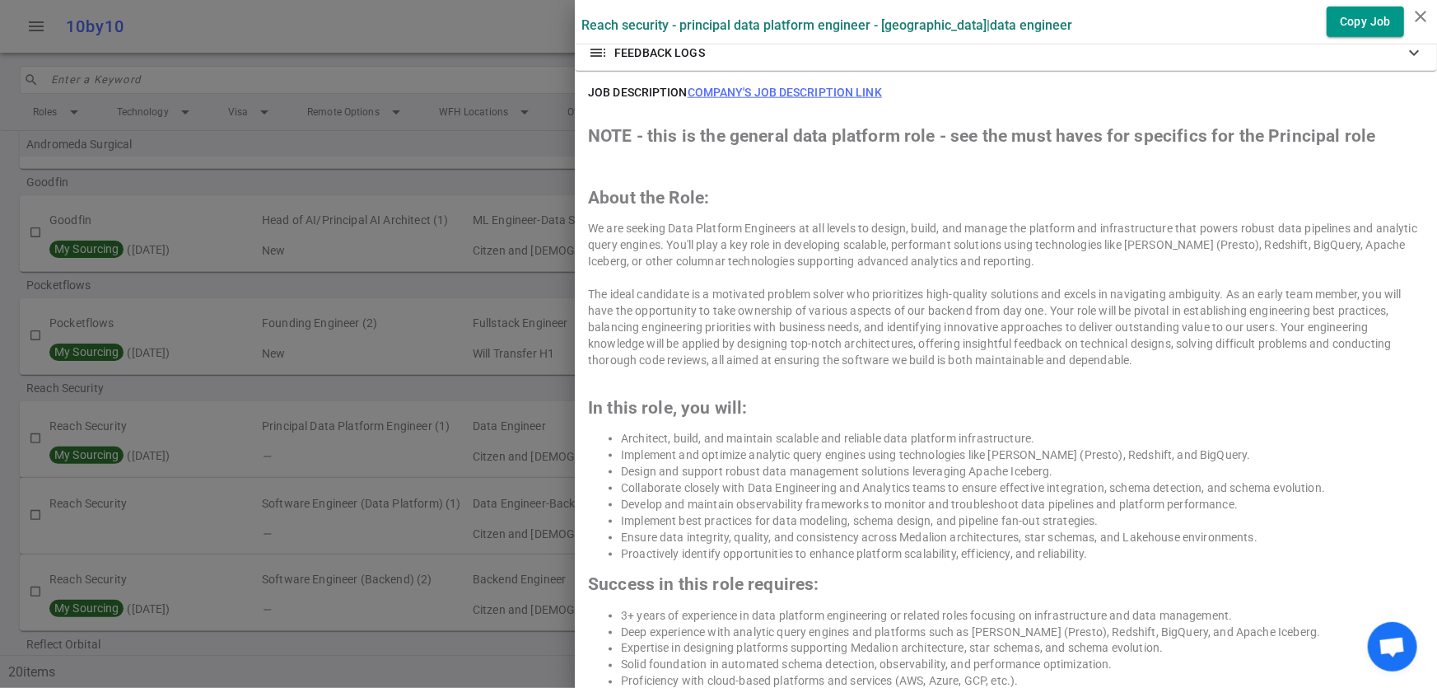
drag, startPoint x: 1213, startPoint y: 300, endPoint x: 1223, endPoint y: 286, distance: 17.6
click at [1223, 286] on div "The ideal candidate is a motivated problem solver who prioritizes high-quality …" at bounding box center [1006, 327] width 836 height 82
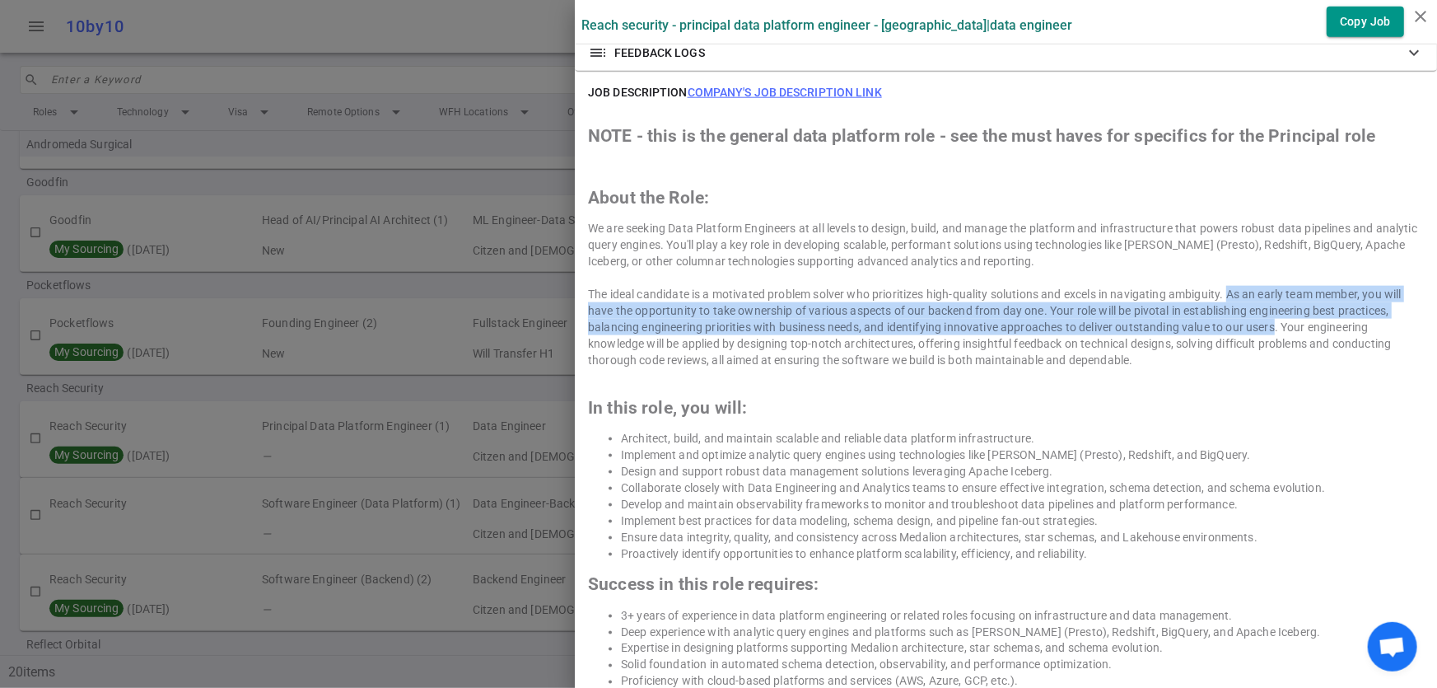
drag, startPoint x: 1221, startPoint y: 288, endPoint x: 1267, endPoint y: 327, distance: 60.2
click at [1267, 327] on div "The ideal candidate is a motivated problem solver who prioritizes high-quality …" at bounding box center [1006, 327] width 836 height 82
copy div "As an early team member, you will have the opportunity to take ownership of var…"
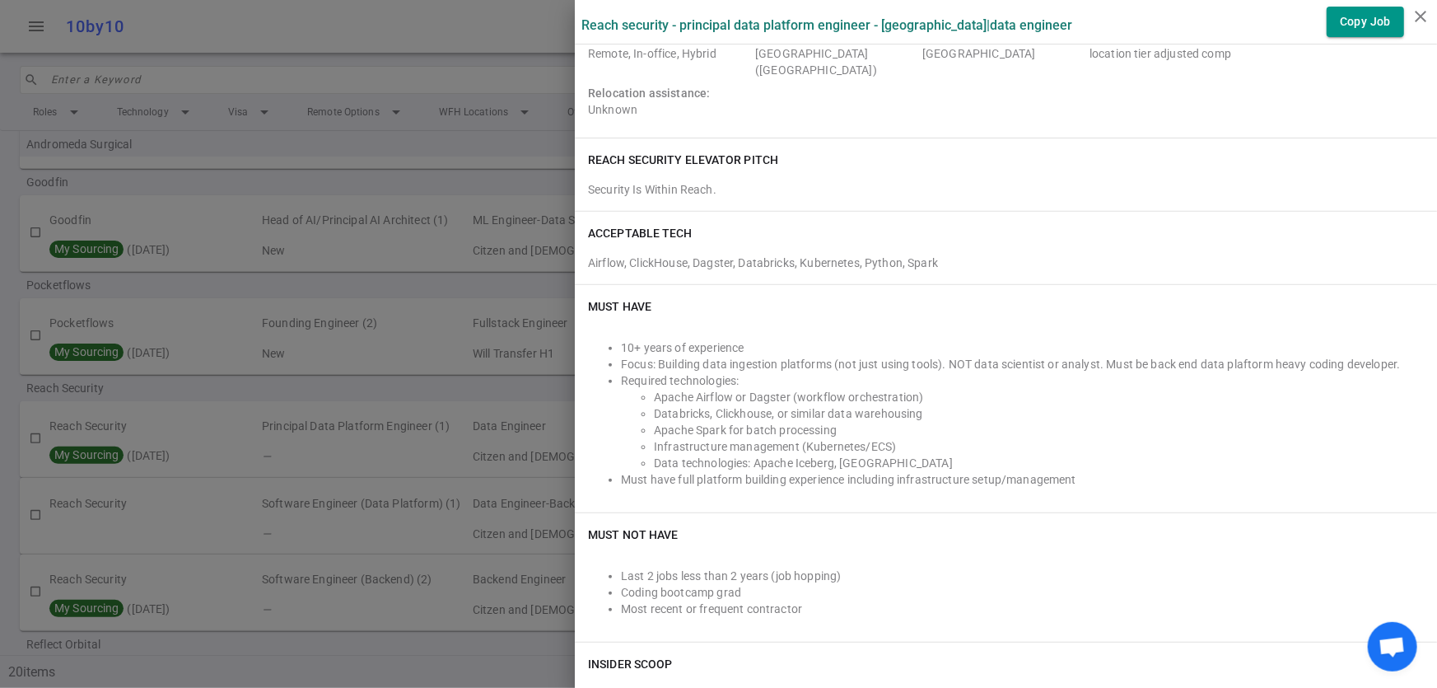
scroll to position [227, 0]
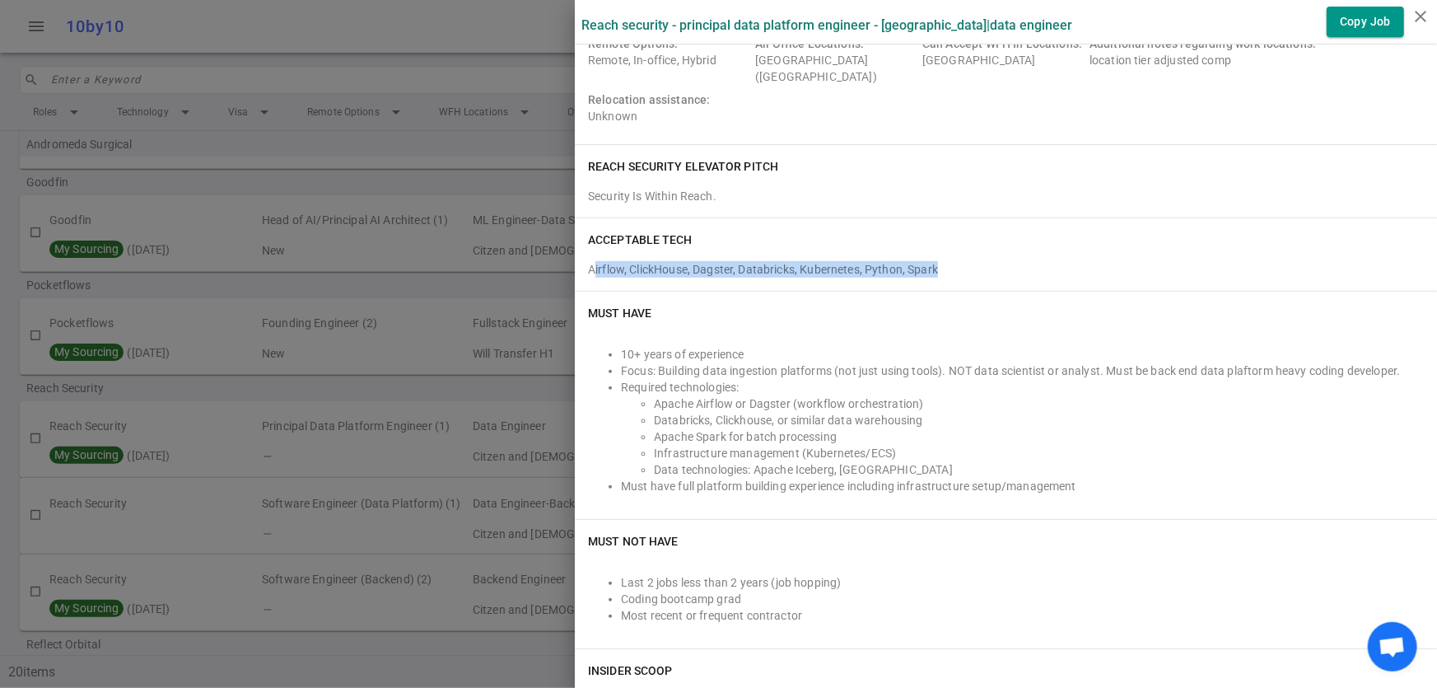
drag, startPoint x: 580, startPoint y: 265, endPoint x: 950, endPoint y: 267, distance: 369.9
click at [950, 267] on div "Airflow, ClickHouse, Dagster, Databricks, Kubernetes, Python, Spark" at bounding box center [1006, 266] width 836 height 23
copy div "irflow, ClickHouse, Dagster, Databricks, Kubernetes, Python, Spark"
click at [1302, 239] on div "ACCEPTABLE TECH" at bounding box center [1006, 239] width 836 height 16
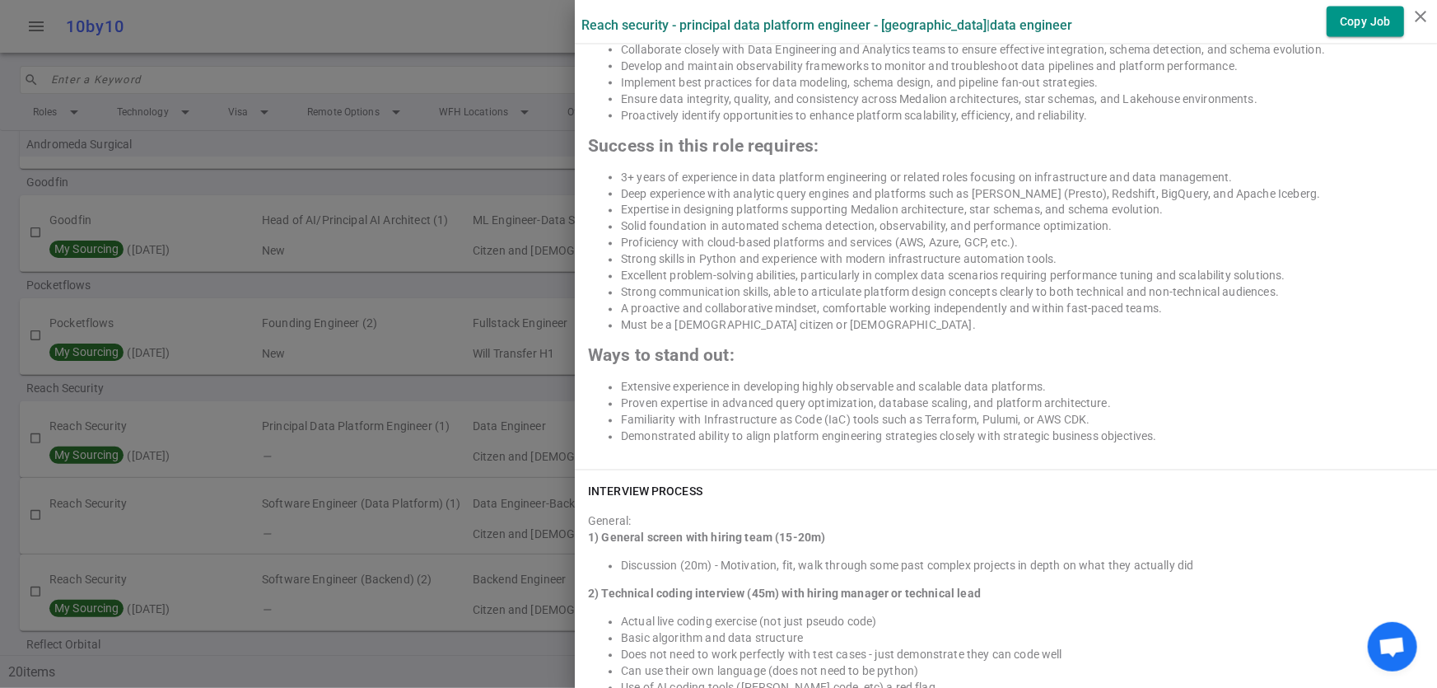
scroll to position [1517, 0]
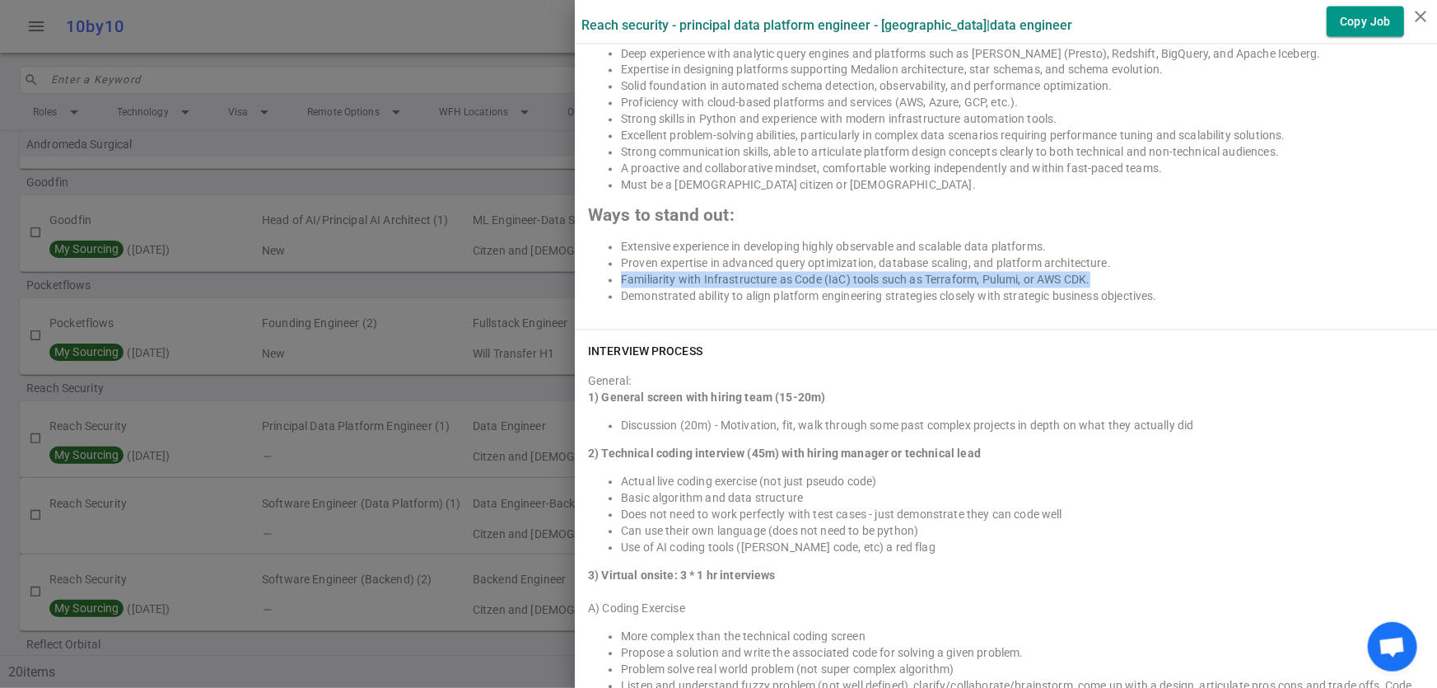
drag, startPoint x: 609, startPoint y: 277, endPoint x: 1112, endPoint y: 272, distance: 503.3
click at [1112, 272] on li "Familiarity with Infrastructure as Code (IaC) tools such as Terraform, Pulumi, …" at bounding box center [1022, 280] width 803 height 16
copy li "Familiarity with Infrastructure as Code (IaC) tools such as Terraform, Pulumi, …"
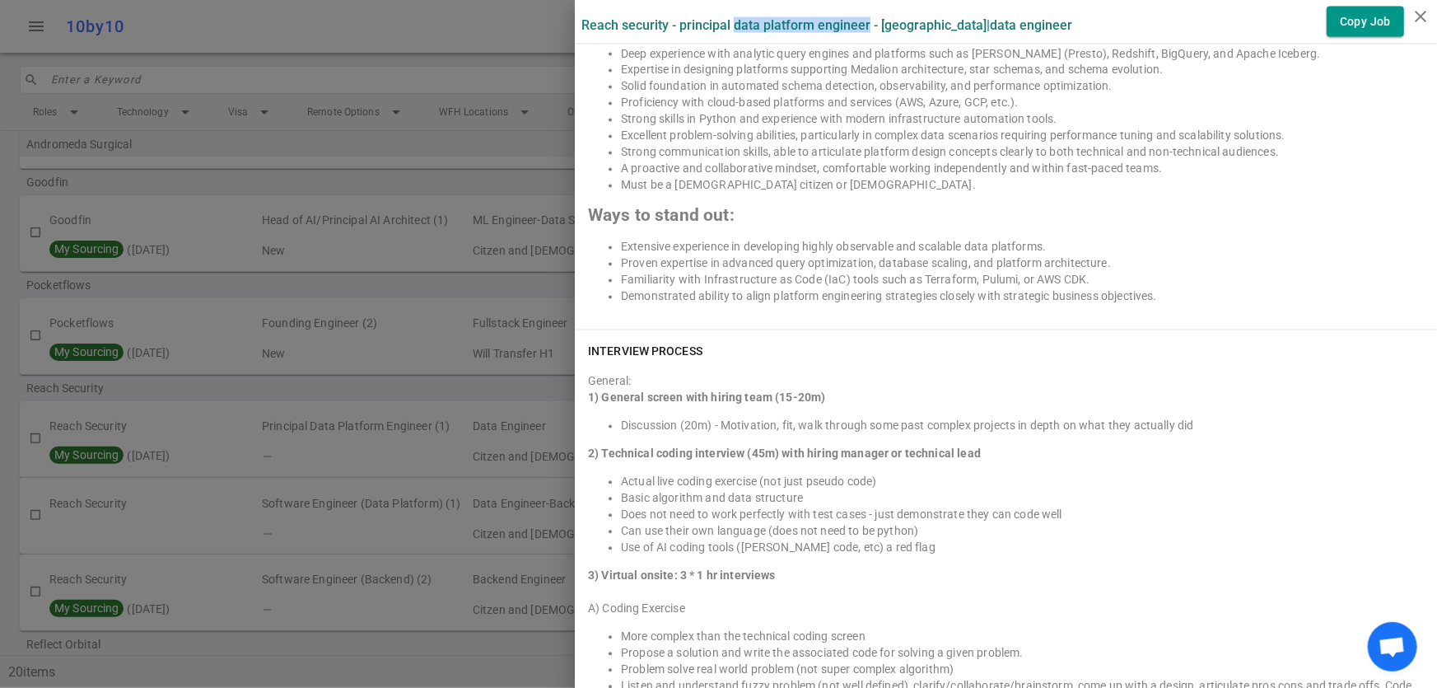
drag, startPoint x: 723, startPoint y: 27, endPoint x: 856, endPoint y: 35, distance: 132.9
click at [856, 35] on div "Reach Security - Principal Data Platform Engineer - Sunnyvale | Data Engineer C…" at bounding box center [1006, 22] width 862 height 30
copy label "Data Platform Engineer"
click at [432, 180] on div at bounding box center [718, 344] width 1437 height 688
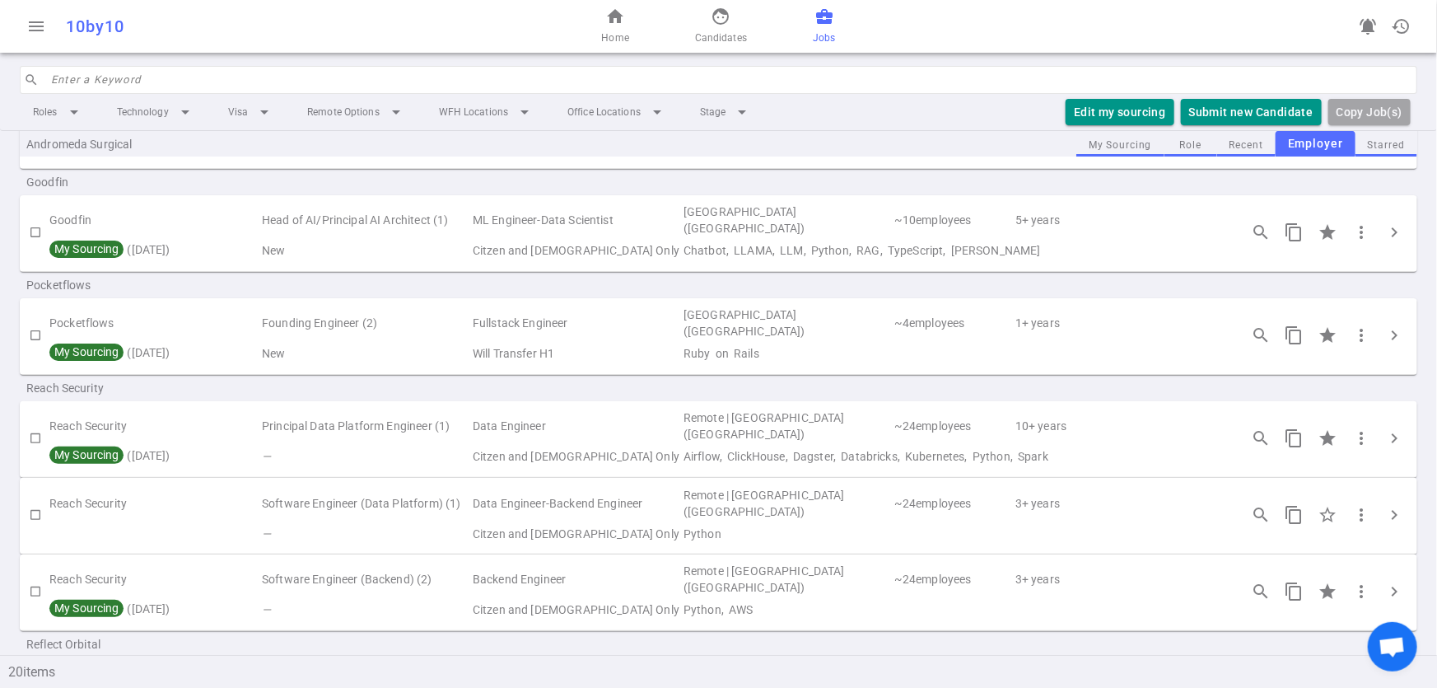
click at [1186, 293] on div "Pocketflows" at bounding box center [719, 285] width 1398 height 26
click at [1156, 287] on div "Pocketflows" at bounding box center [719, 285] width 1398 height 26
click at [1385, 428] on span "chevron_right" at bounding box center [1395, 438] width 20 height 20
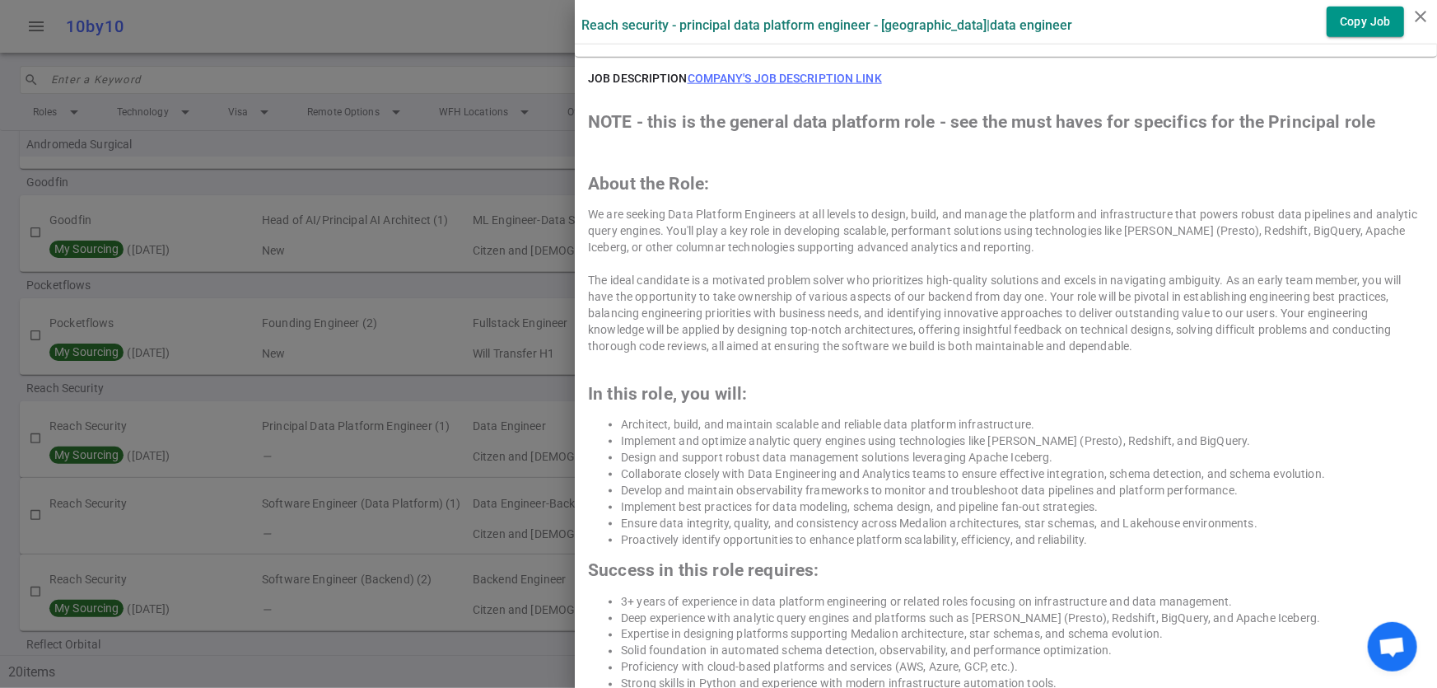
scroll to position [1000, 0]
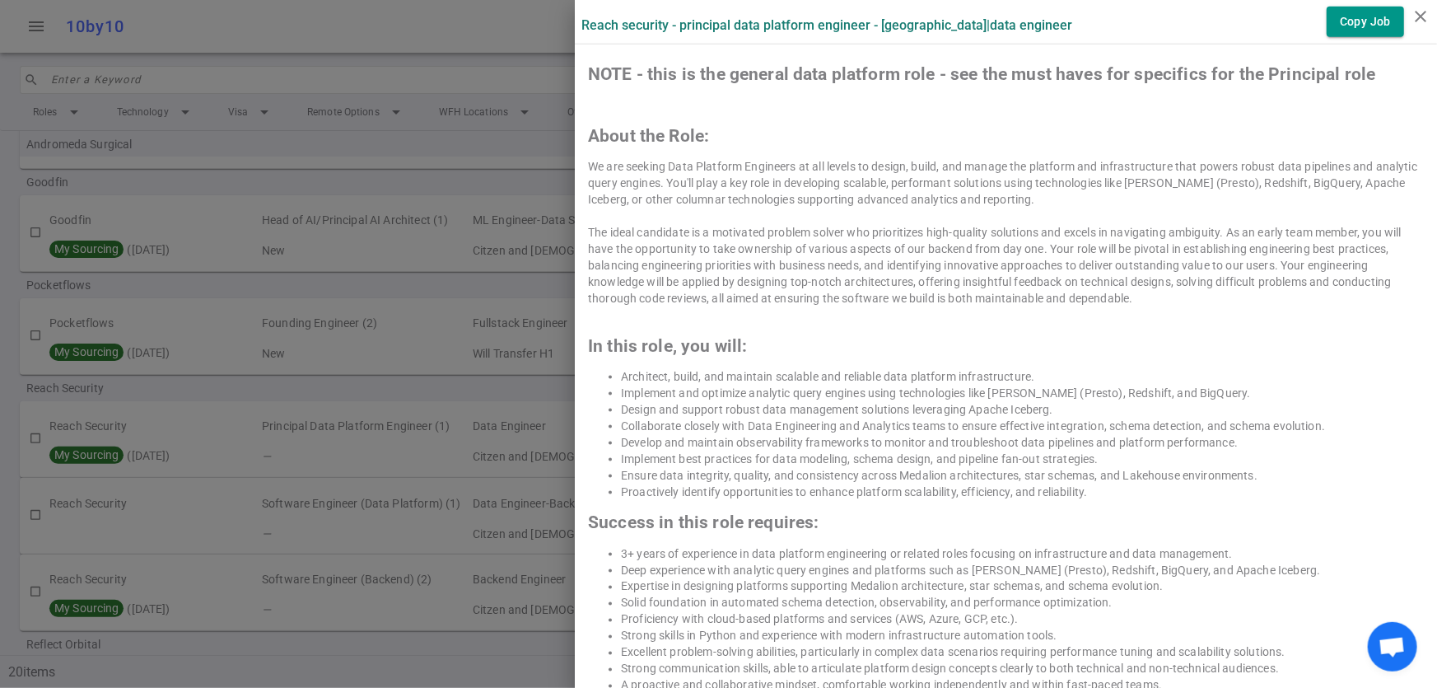
click at [487, 189] on div at bounding box center [718, 344] width 1437 height 688
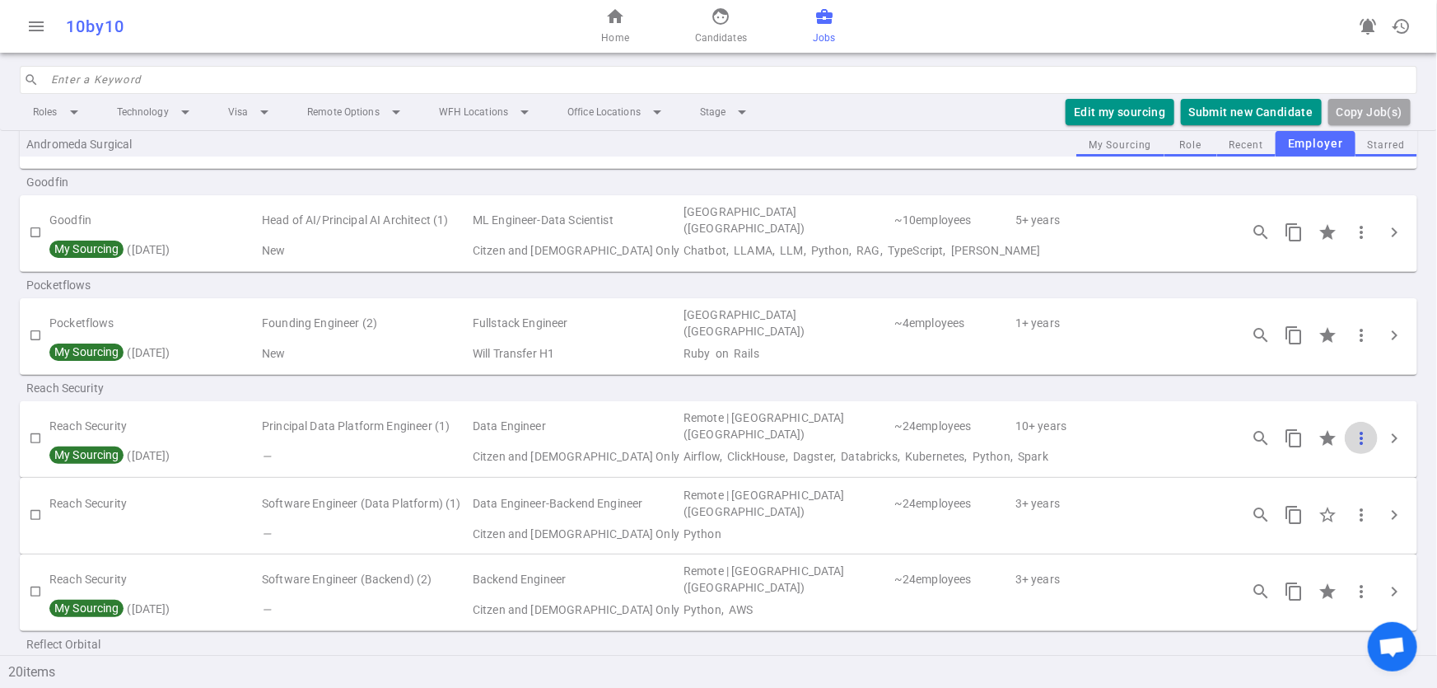
click at [1346, 446] on button "more_vert" at bounding box center [1361, 438] width 33 height 33
click at [1376, 436] on div at bounding box center [718, 344] width 1437 height 688
click at [1385, 431] on span "chevron_right" at bounding box center [1395, 438] width 20 height 20
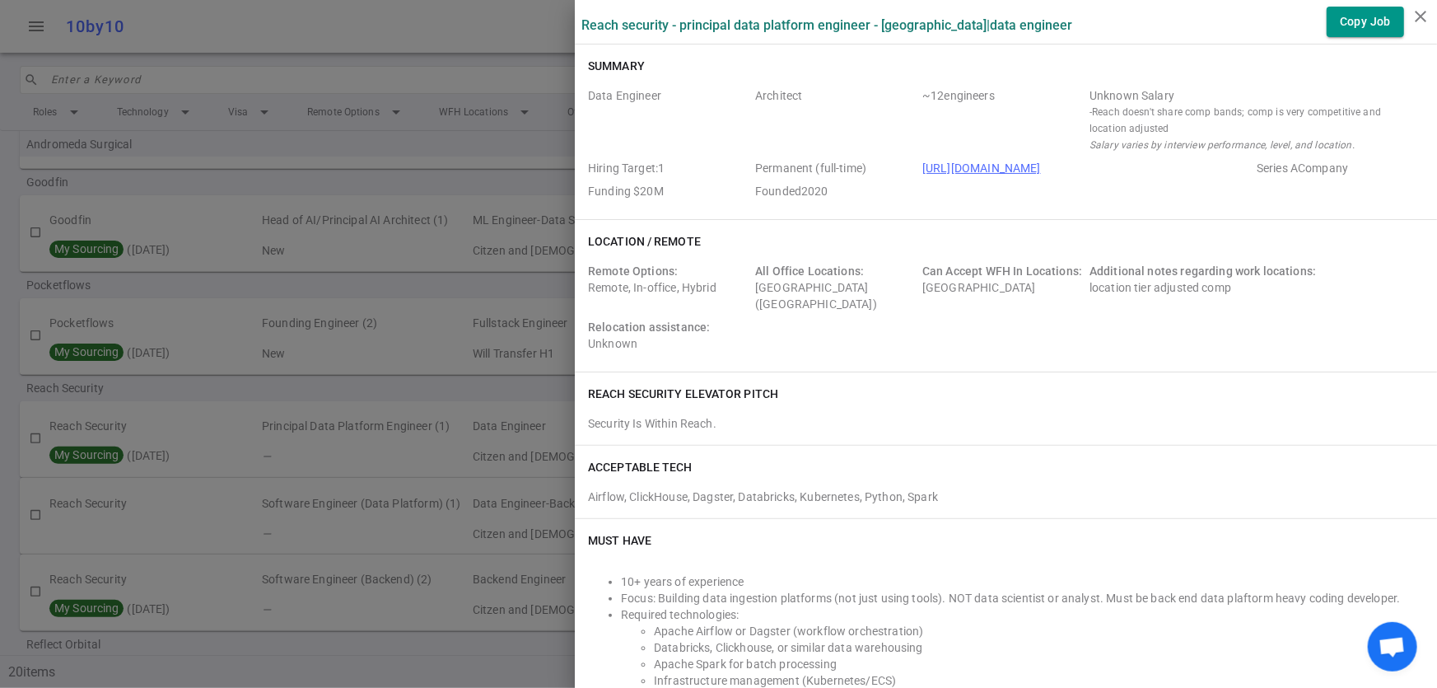
click at [477, 180] on div at bounding box center [718, 344] width 1437 height 688
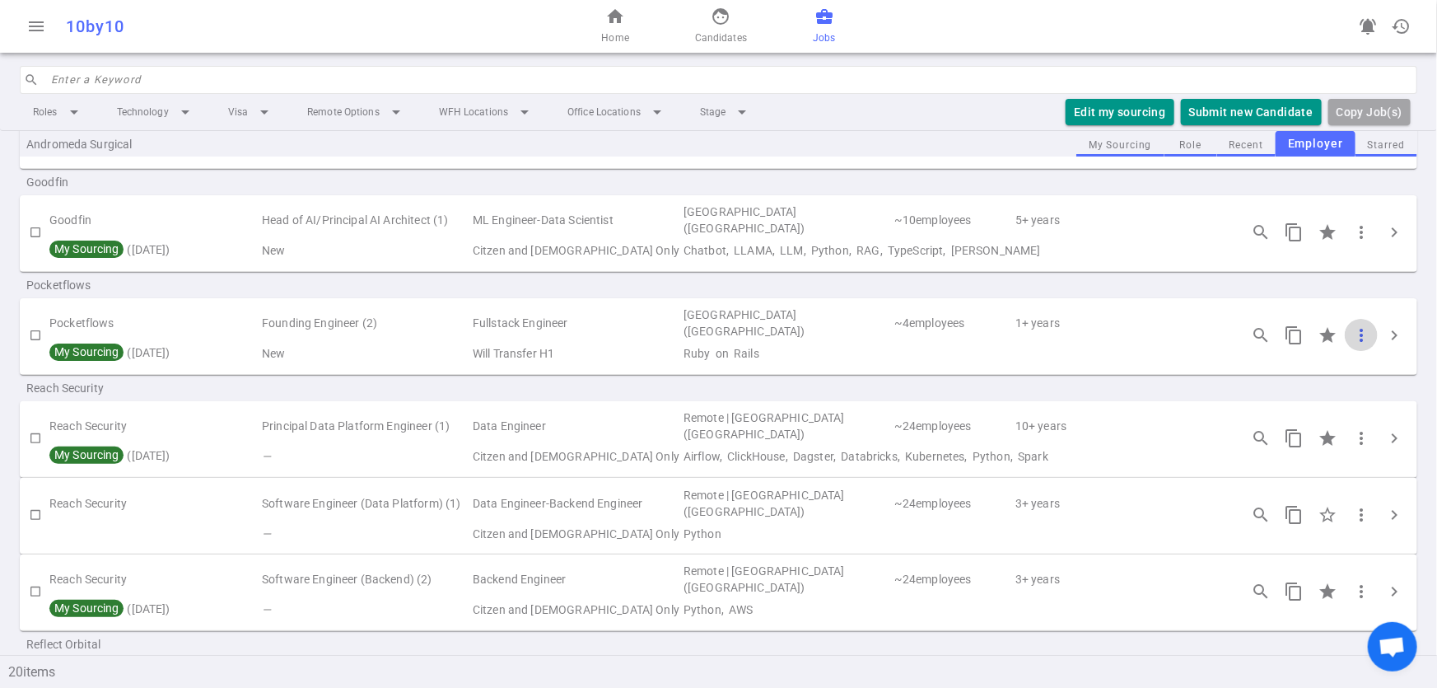
click at [1361, 339] on button "more_vert" at bounding box center [1361, 335] width 33 height 33
click at [387, 399] on div at bounding box center [718, 344] width 1437 height 688
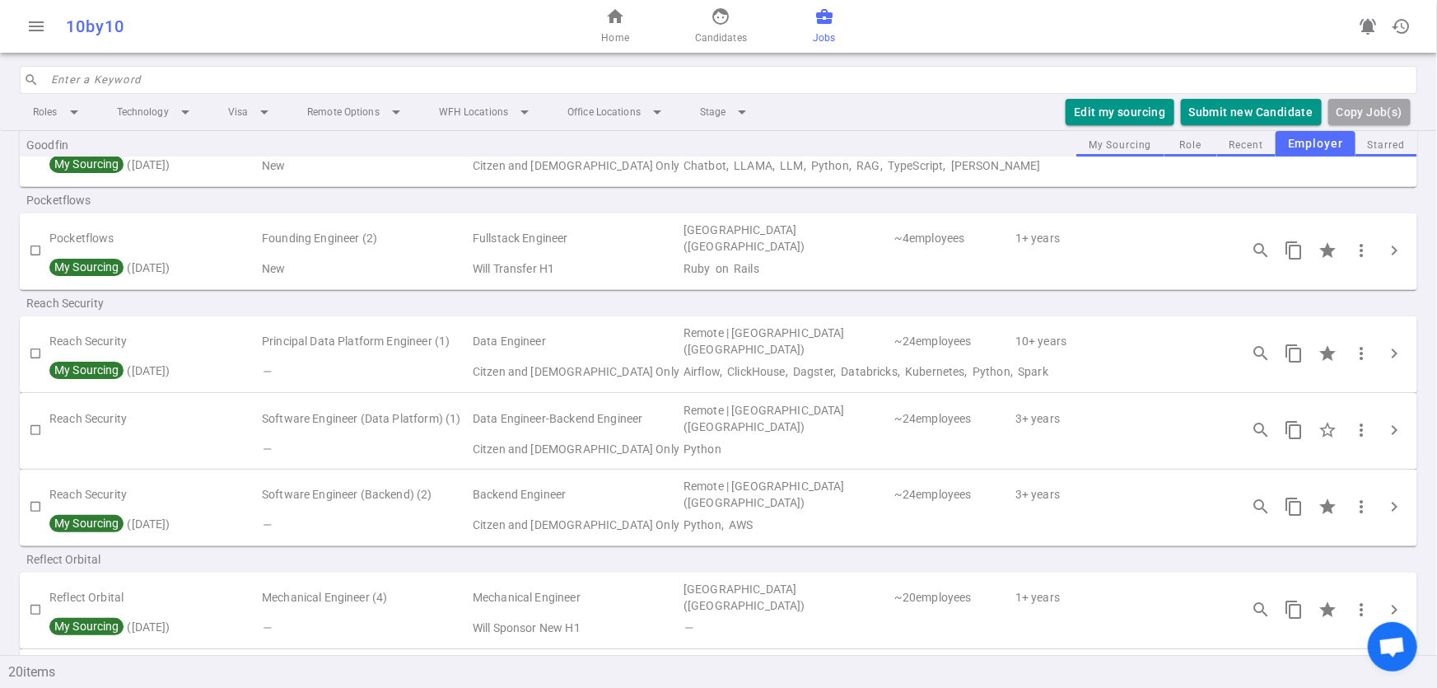
scroll to position [171, 0]
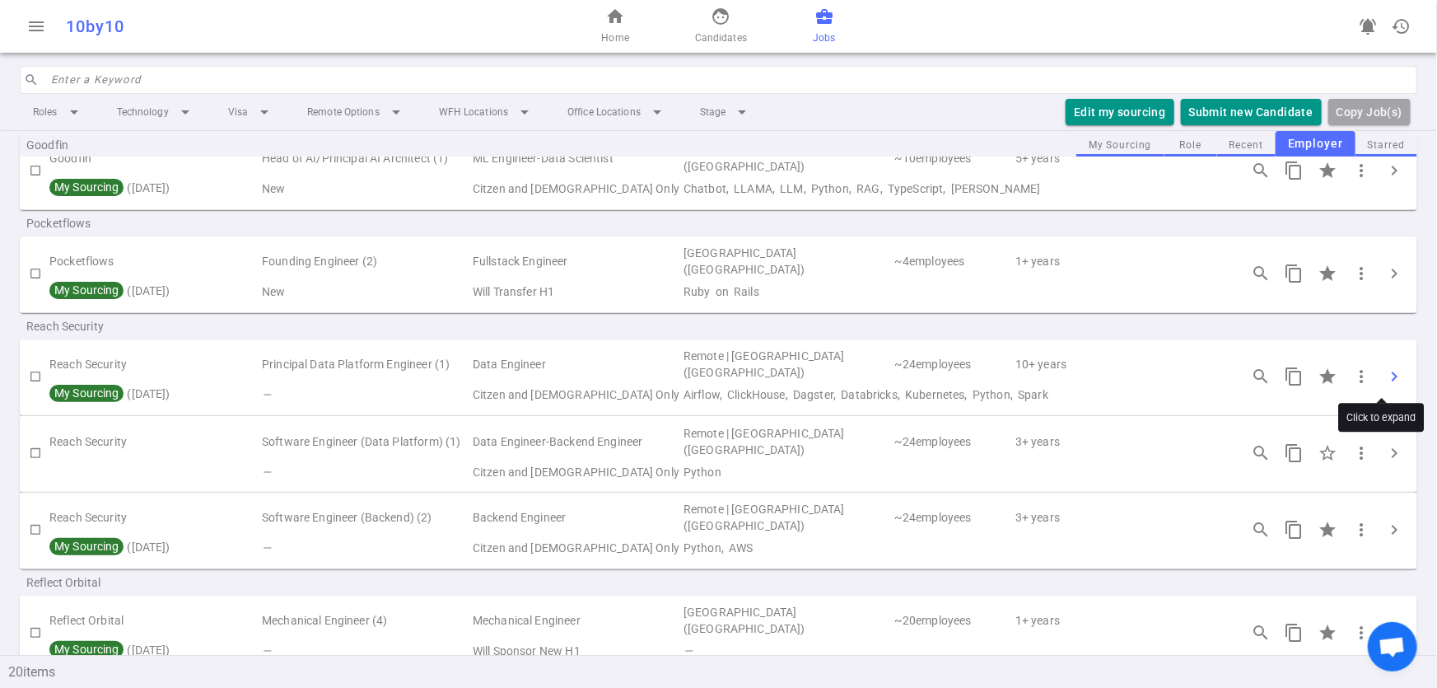
click at [1390, 370] on span "chevron_right" at bounding box center [1395, 377] width 20 height 20
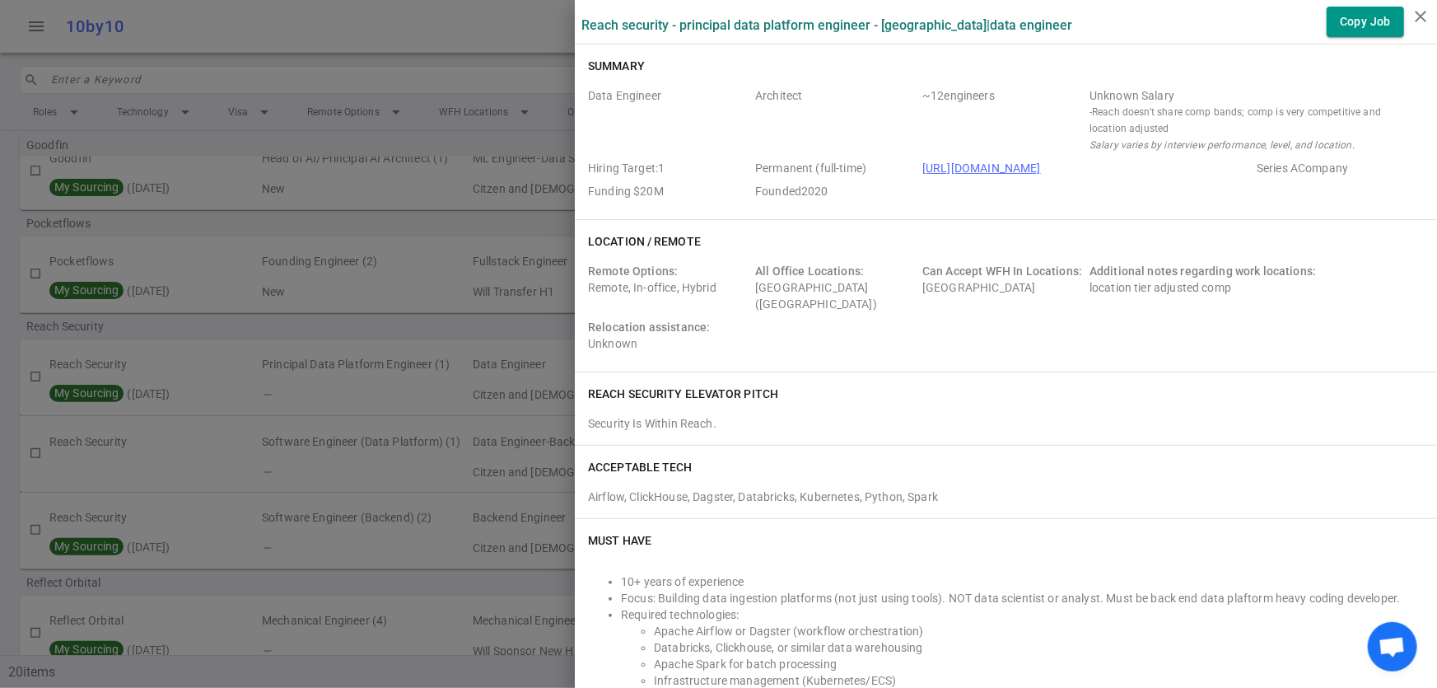
click at [405, 317] on div at bounding box center [718, 344] width 1437 height 688
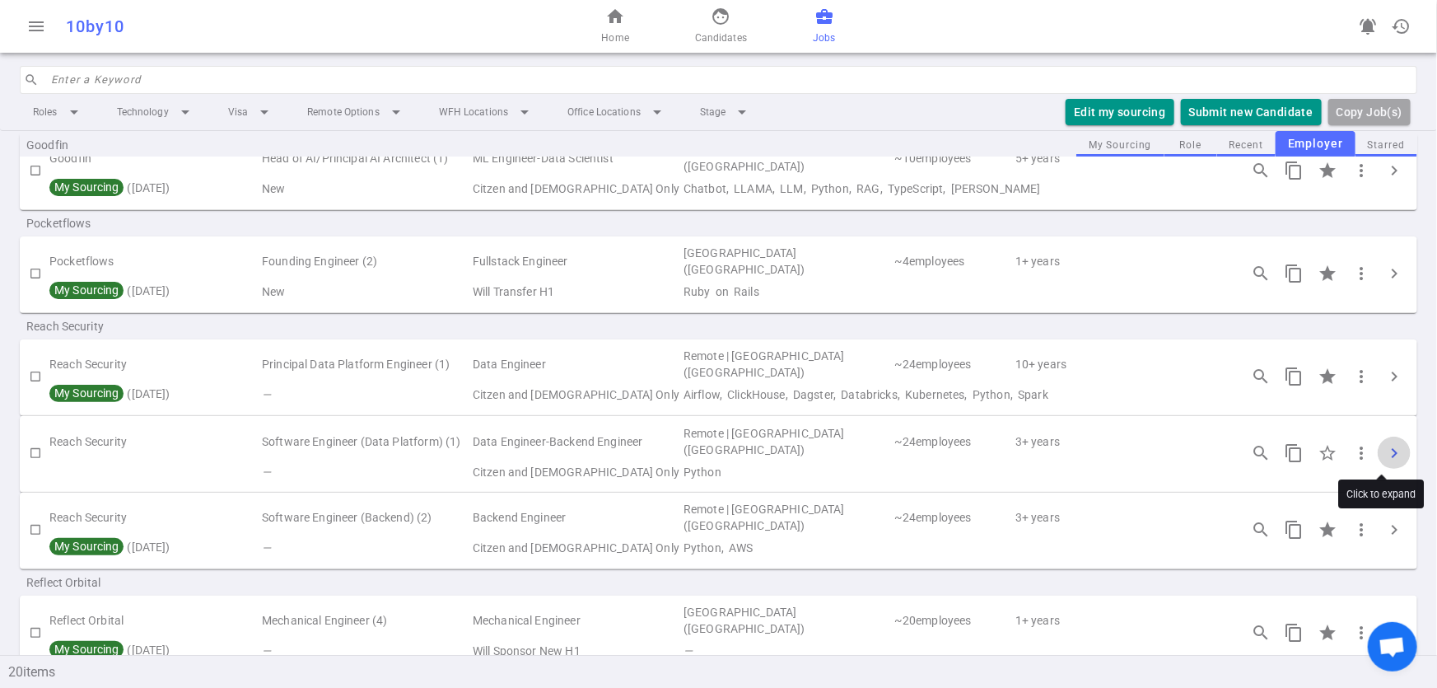
click at [1385, 448] on span "chevron_right" at bounding box center [1395, 453] width 20 height 20
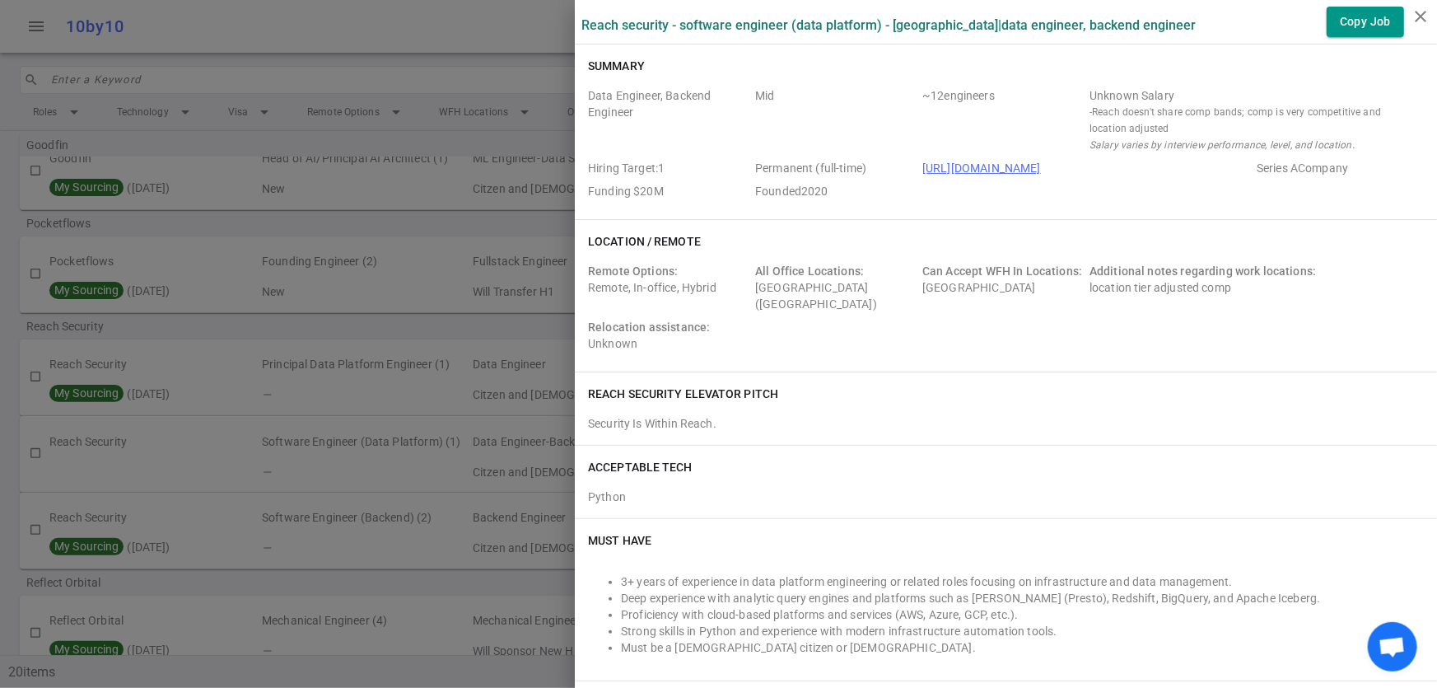
click at [191, 486] on div at bounding box center [718, 344] width 1437 height 688
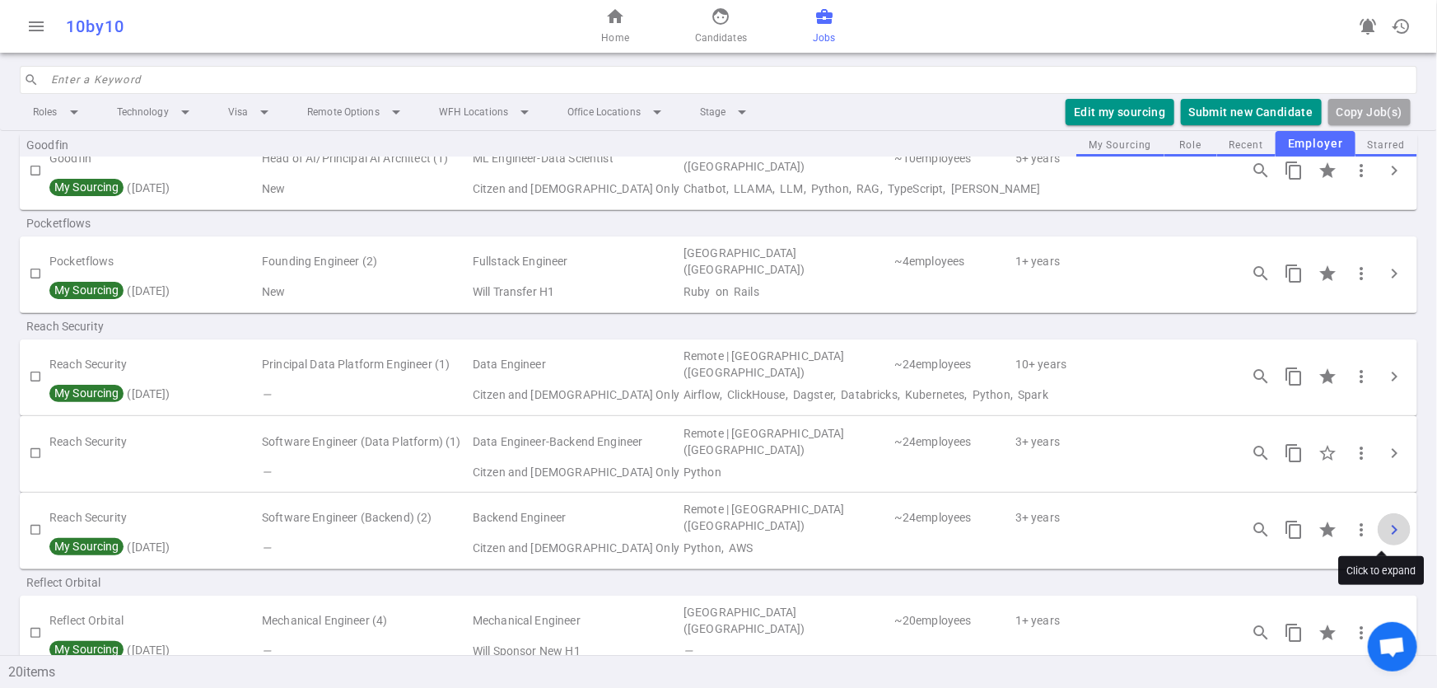
click at [1385, 521] on span "chevron_right" at bounding box center [1395, 530] width 20 height 20
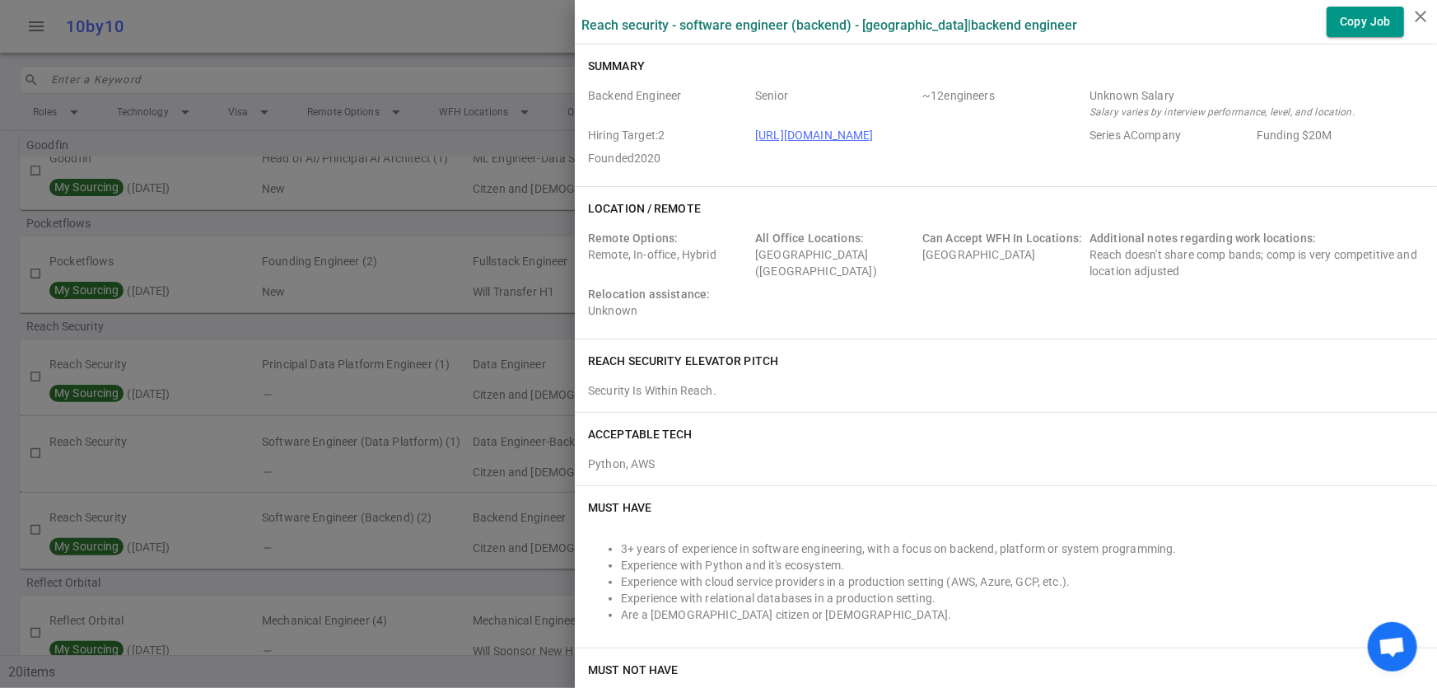
click at [313, 554] on div at bounding box center [718, 344] width 1437 height 688
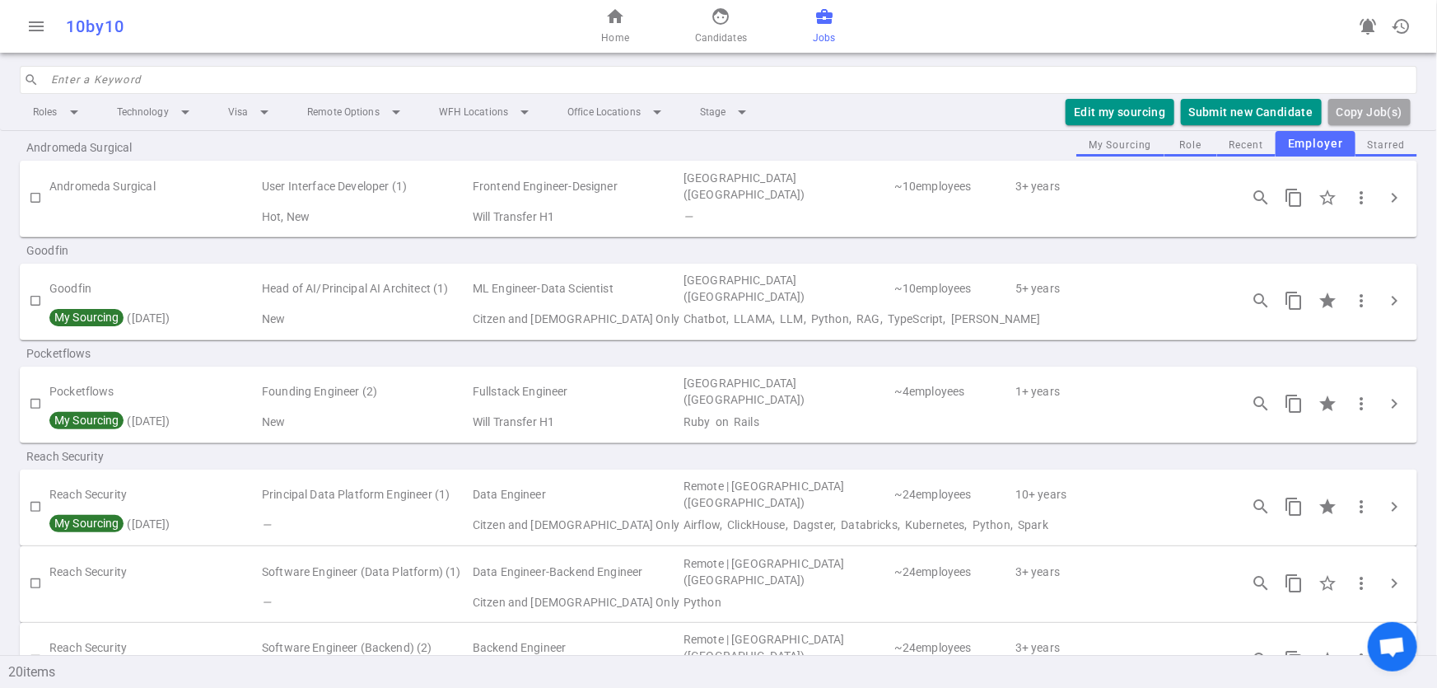
scroll to position [0, 0]
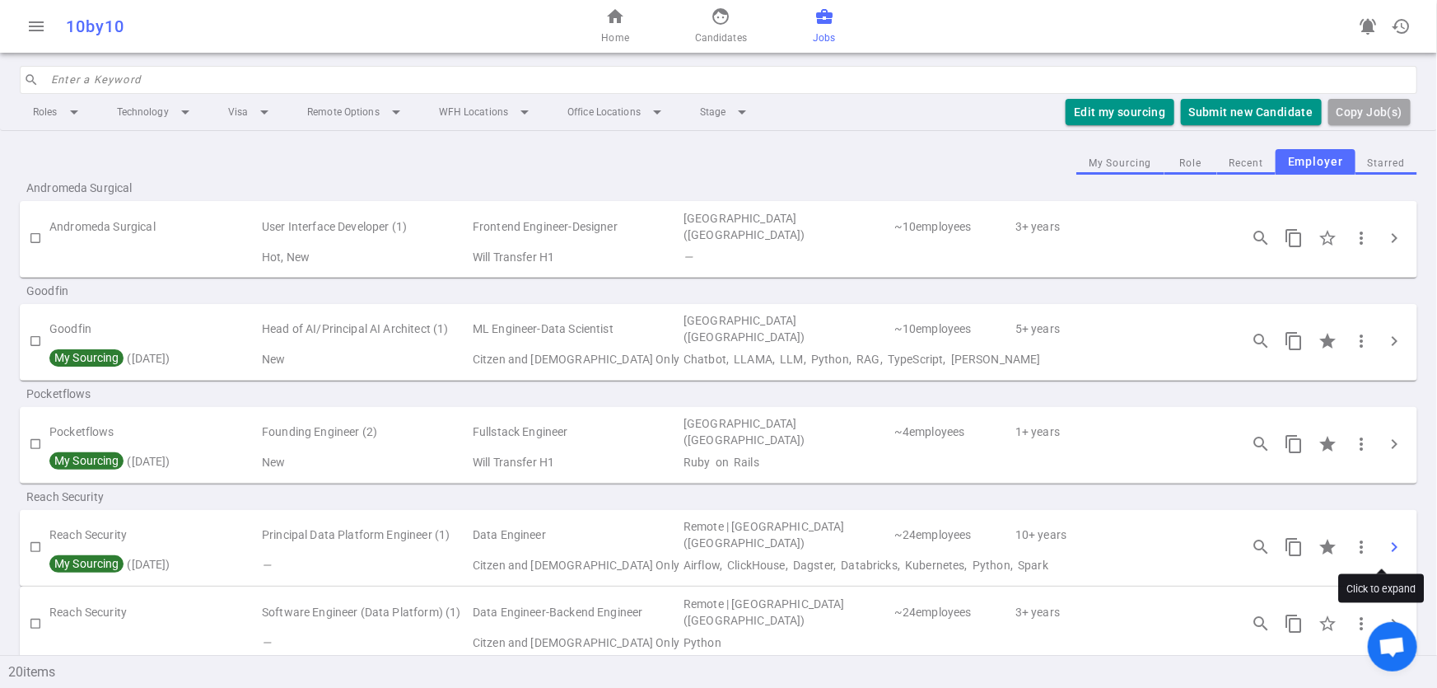
click at [1384, 560] on button "chevron_right" at bounding box center [1394, 546] width 33 height 33
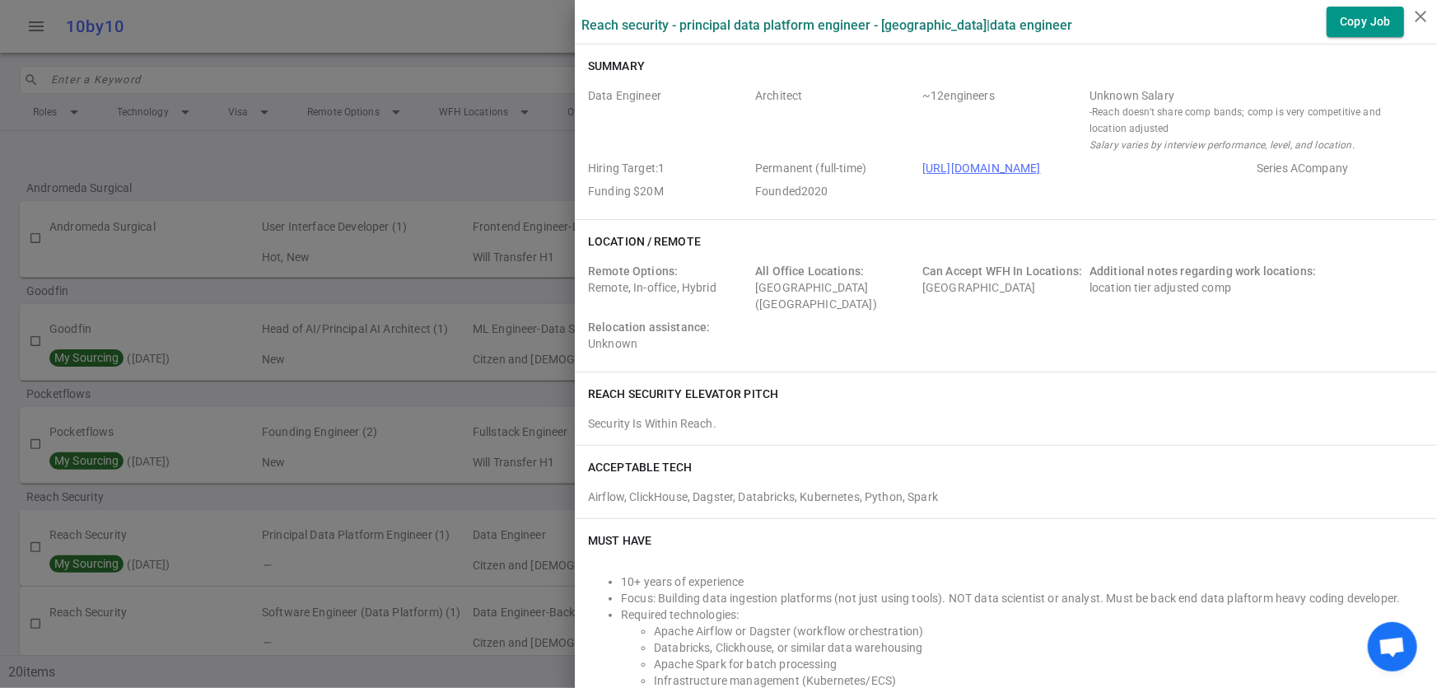
click at [386, 190] on div at bounding box center [718, 344] width 1437 height 688
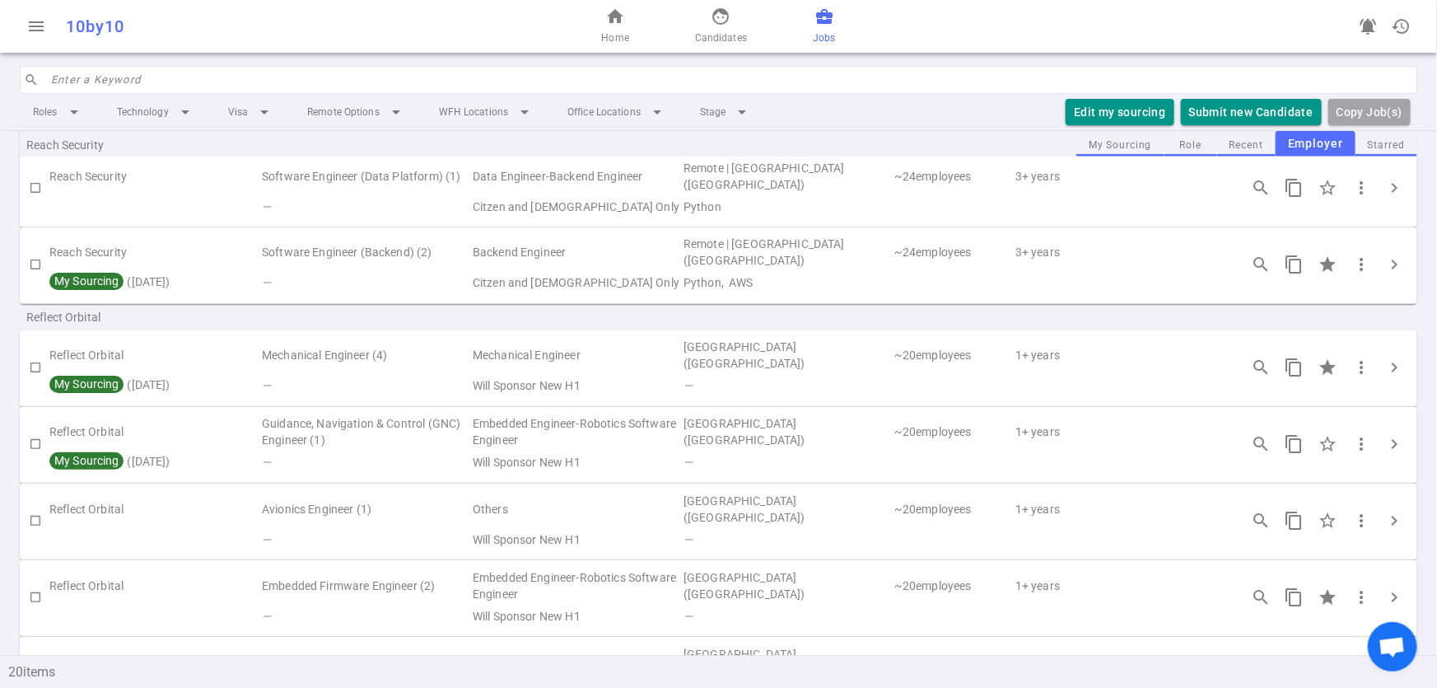
scroll to position [442, 0]
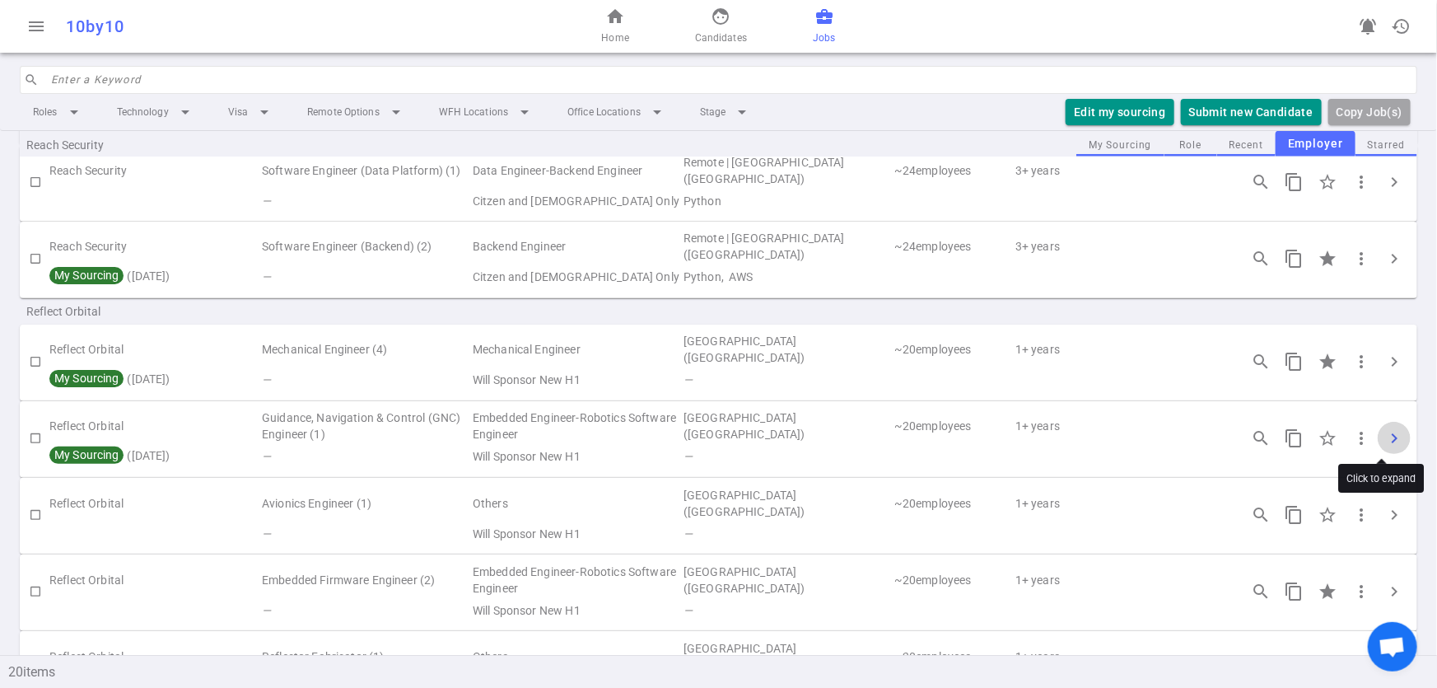
click at [1387, 437] on span "chevron_right" at bounding box center [1395, 438] width 20 height 20
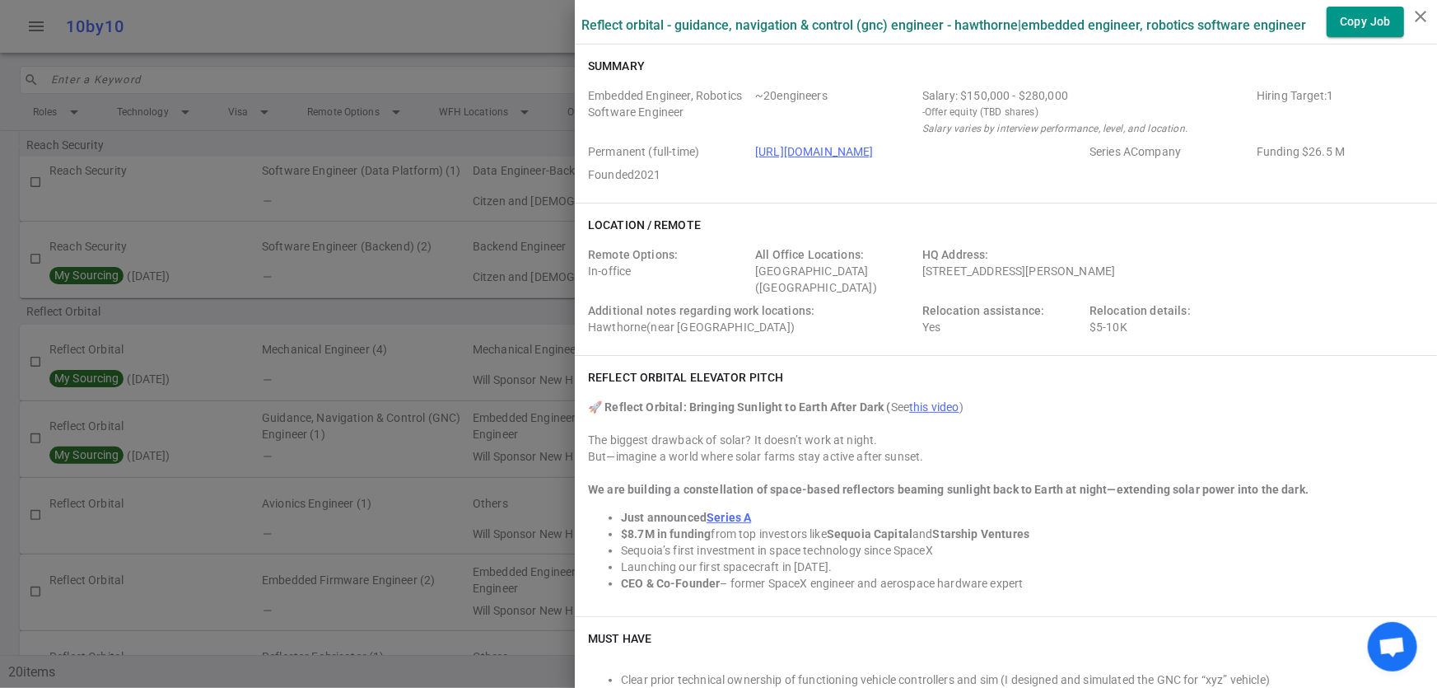
click at [550, 313] on div at bounding box center [718, 344] width 1437 height 688
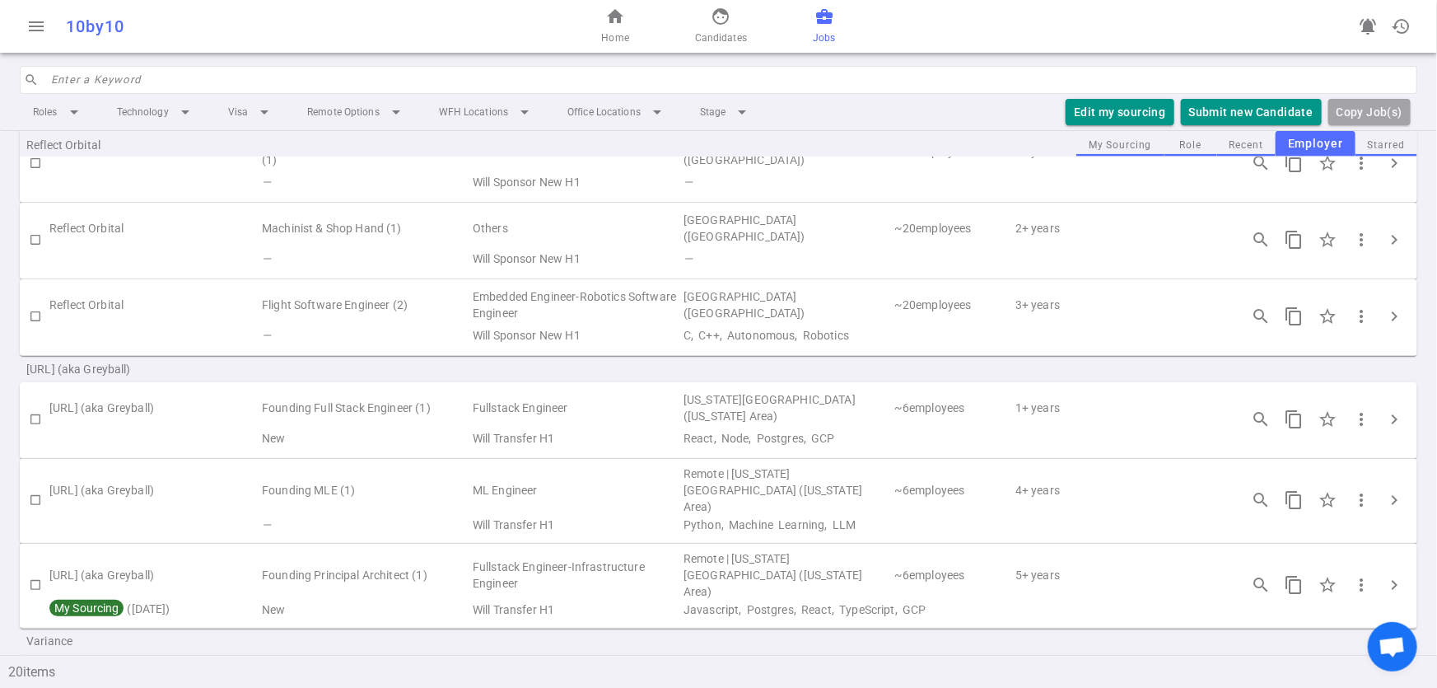
scroll to position [1147, 0]
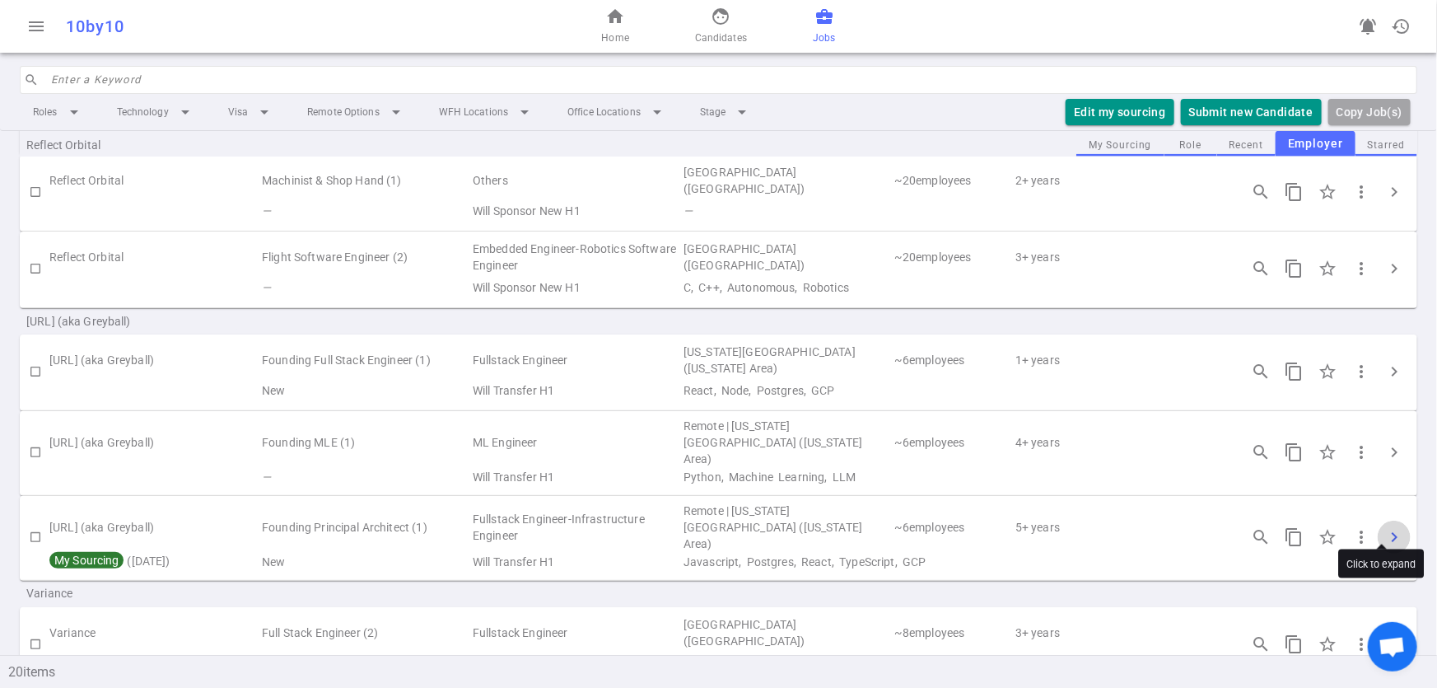
click at [1390, 527] on span "chevron_right" at bounding box center [1395, 537] width 20 height 20
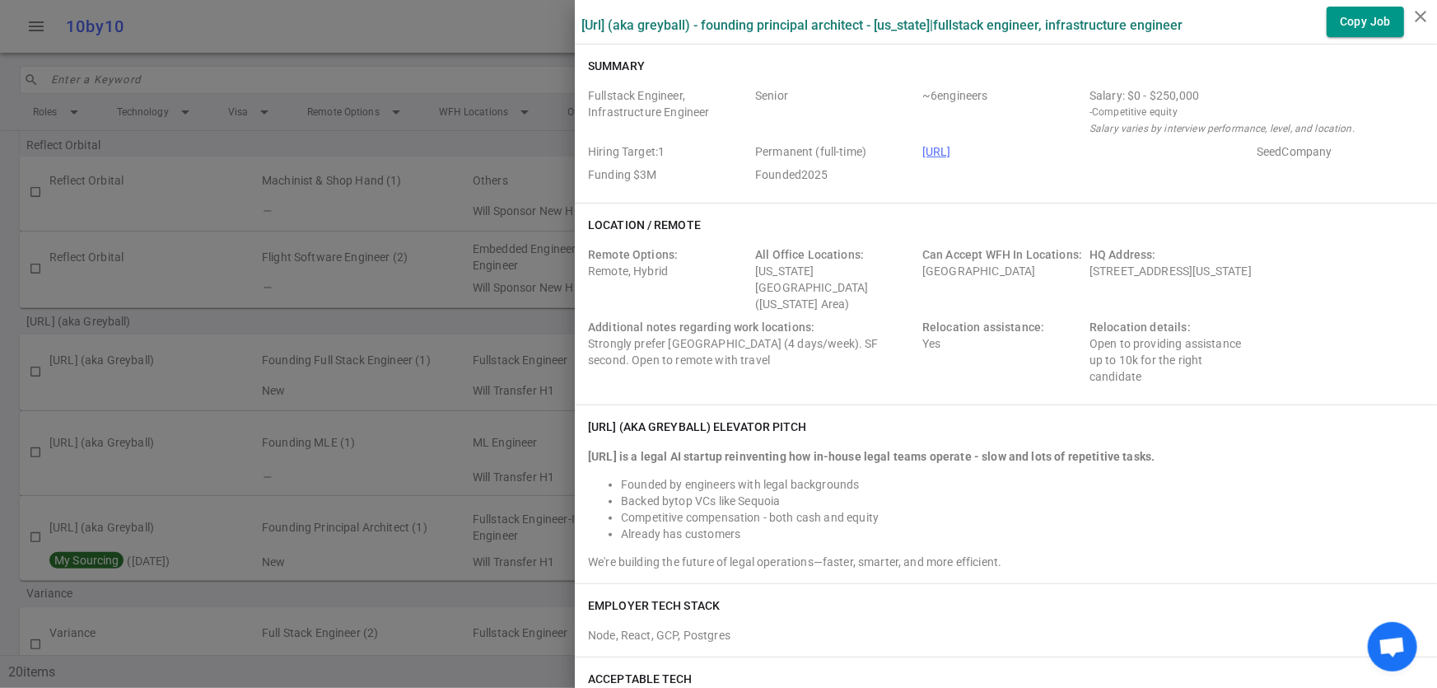
click at [401, 577] on div at bounding box center [718, 344] width 1437 height 688
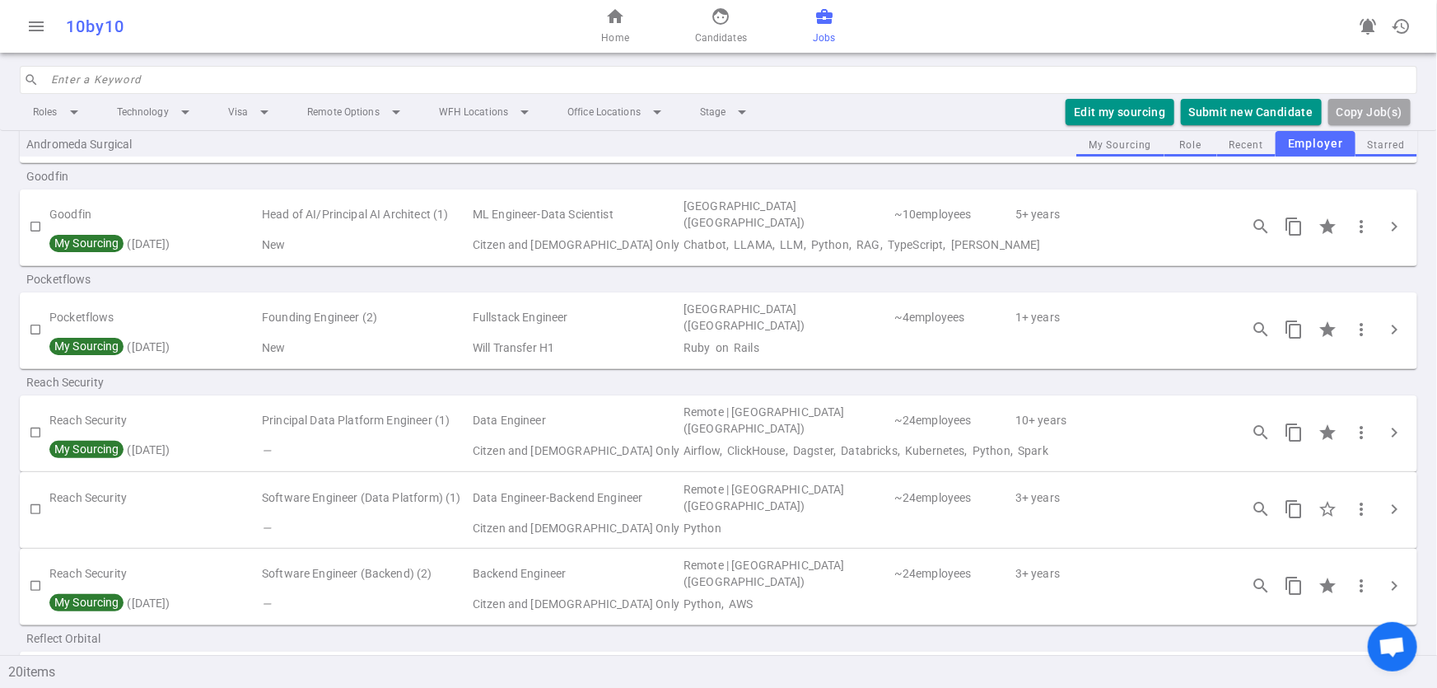
scroll to position [110, 0]
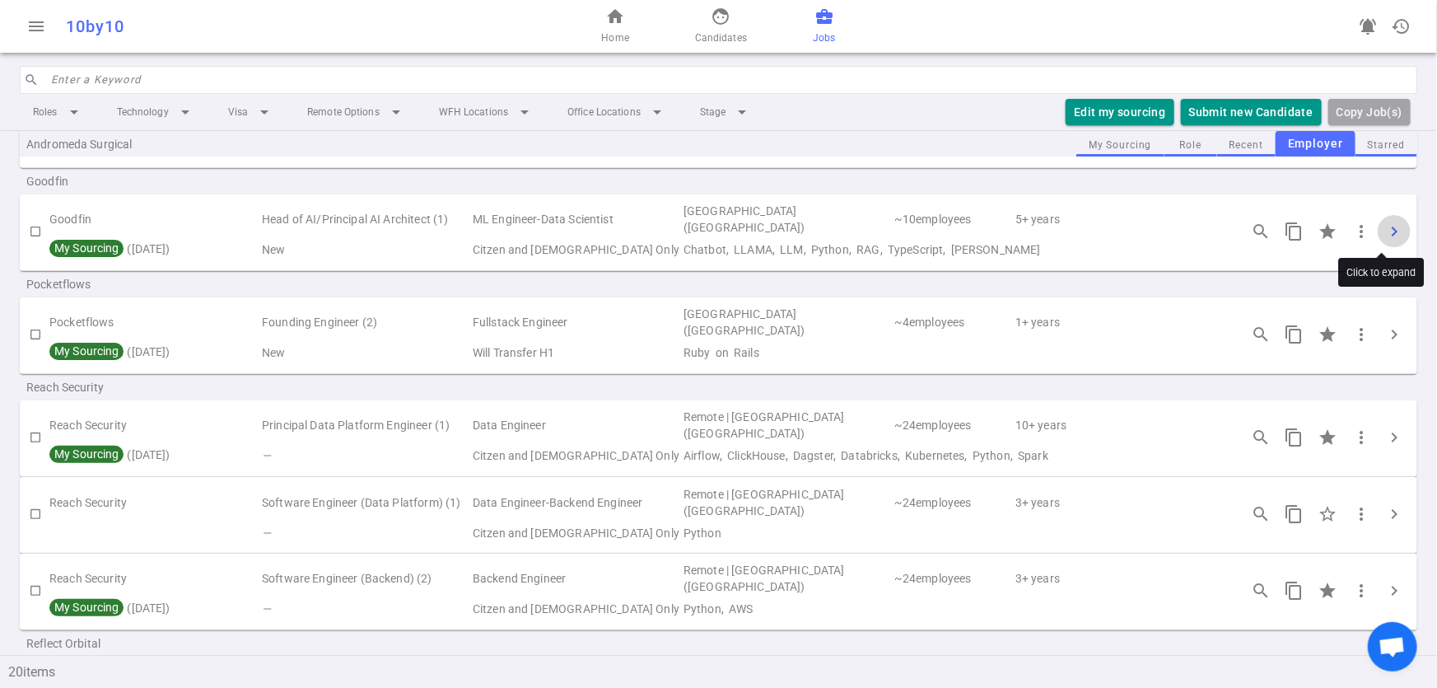
click at [1385, 222] on span "chevron_right" at bounding box center [1395, 232] width 20 height 20
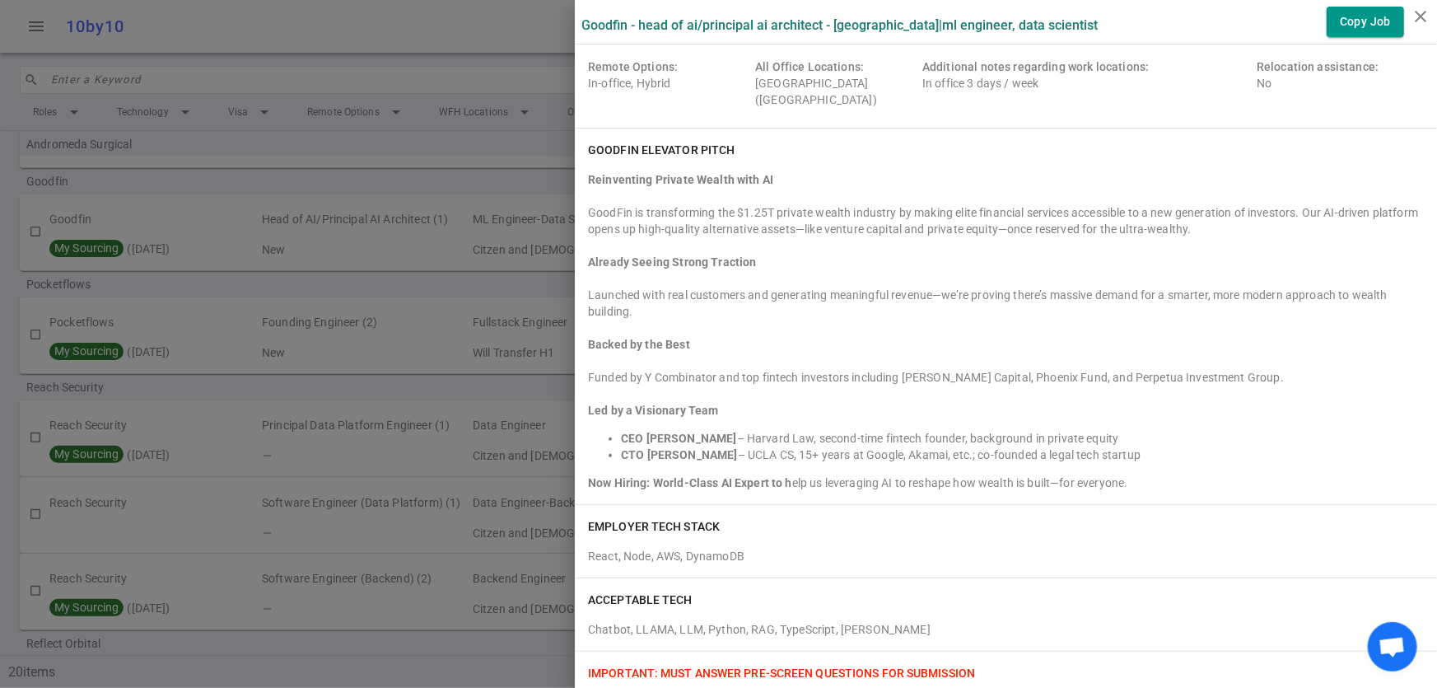
scroll to position [240, 0]
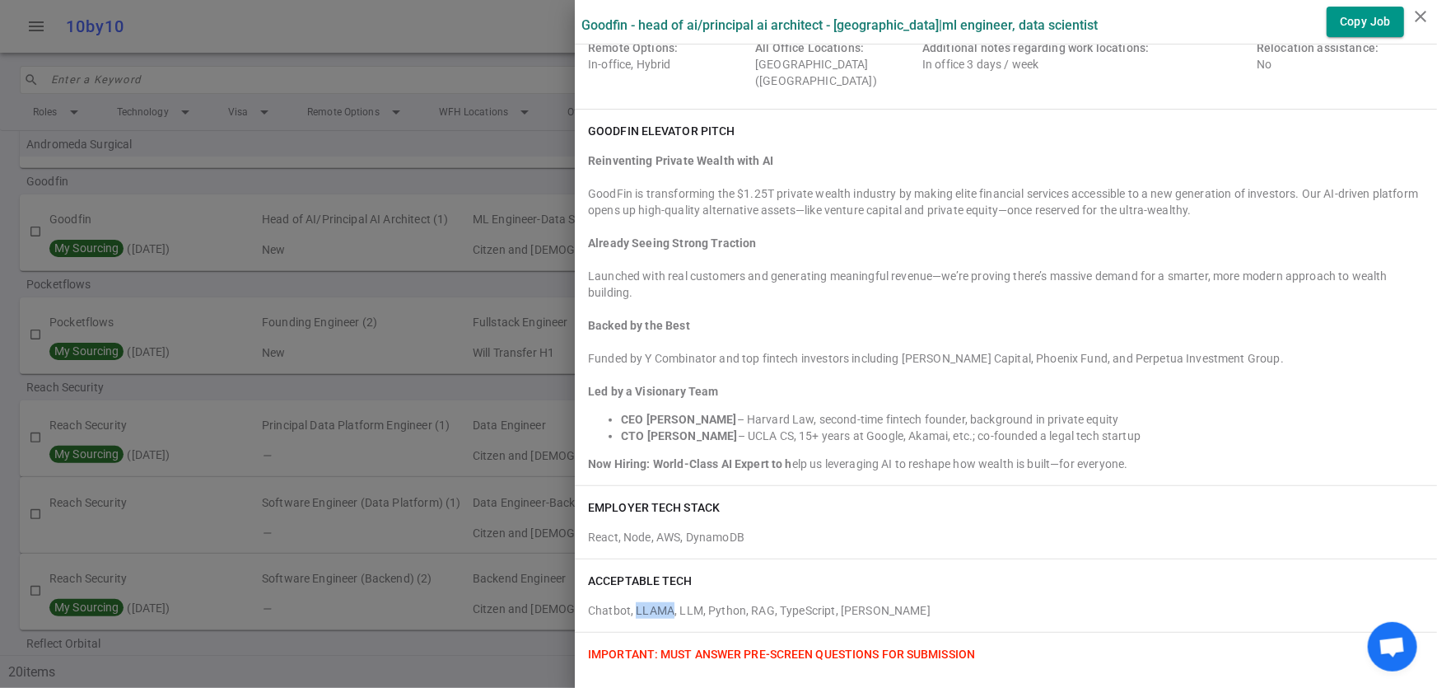
drag, startPoint x: 661, startPoint y: 610, endPoint x: 623, endPoint y: 610, distance: 37.9
click at [623, 610] on div "Chatbot, LLAMA, LLM, Python, RAG, TypeScript, Claude" at bounding box center [1006, 607] width 836 height 23
drag, startPoint x: 762, startPoint y: 605, endPoint x: 736, endPoint y: 606, distance: 25.6
click at [736, 606] on div "Chatbot, LLAMA, LLM, Python, RAG, TypeScript, Claude" at bounding box center [1006, 607] width 836 height 23
click at [990, 544] on div "EMPLOYER TECH STACK React, Node, AWS, DynamoDB" at bounding box center [1006, 522] width 862 height 72
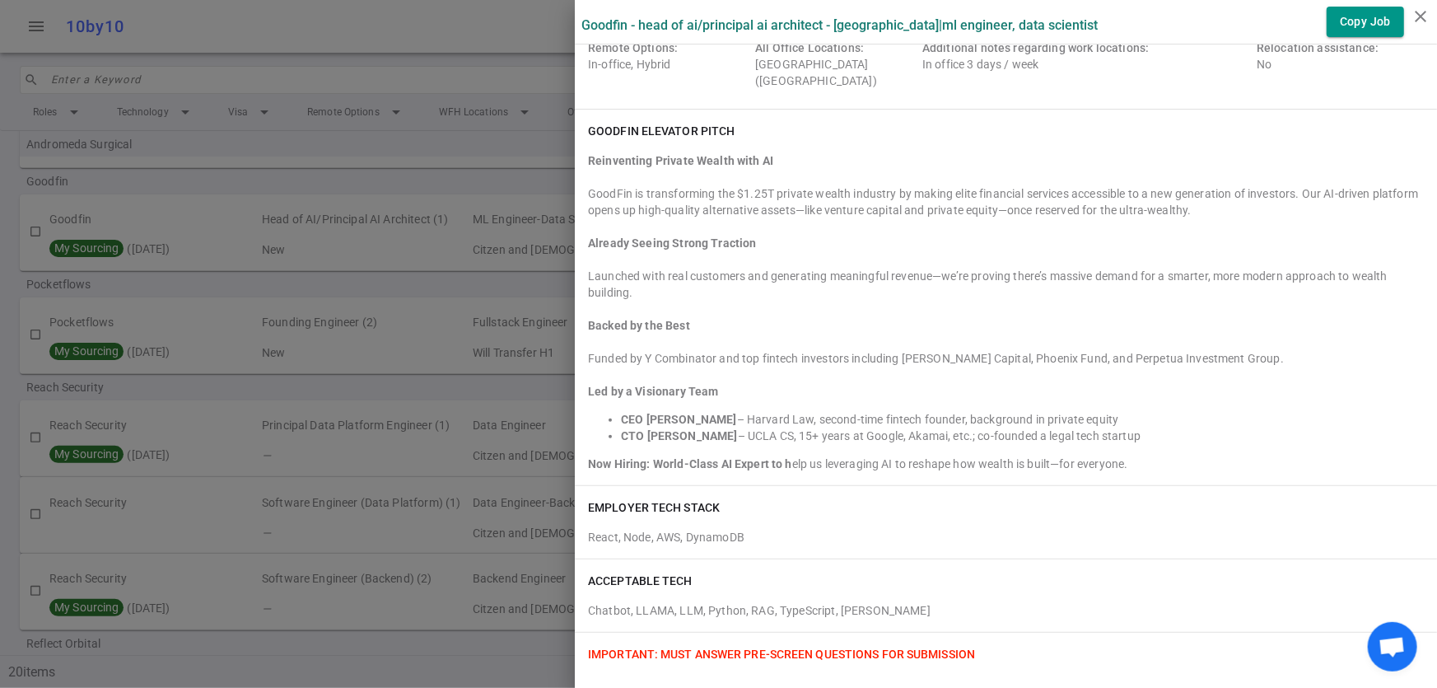
click at [323, 280] on div at bounding box center [718, 344] width 1437 height 688
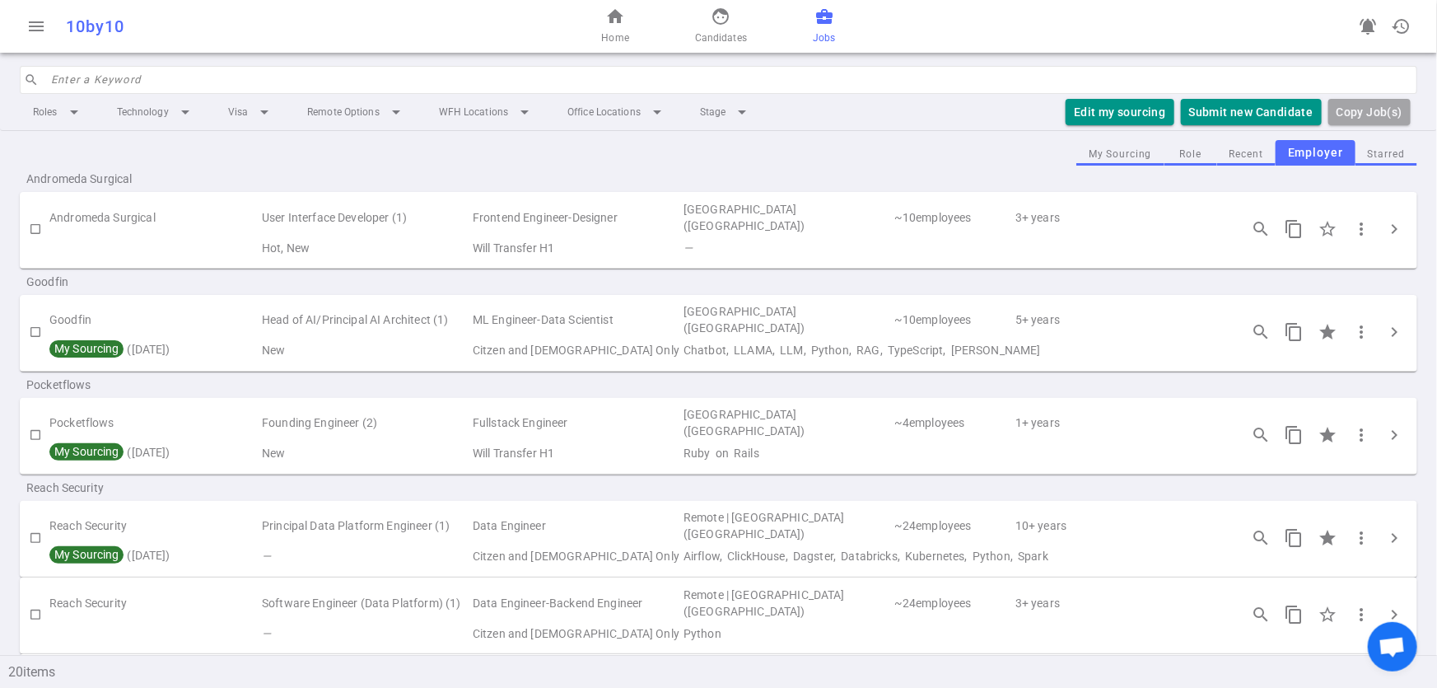
scroll to position [0, 0]
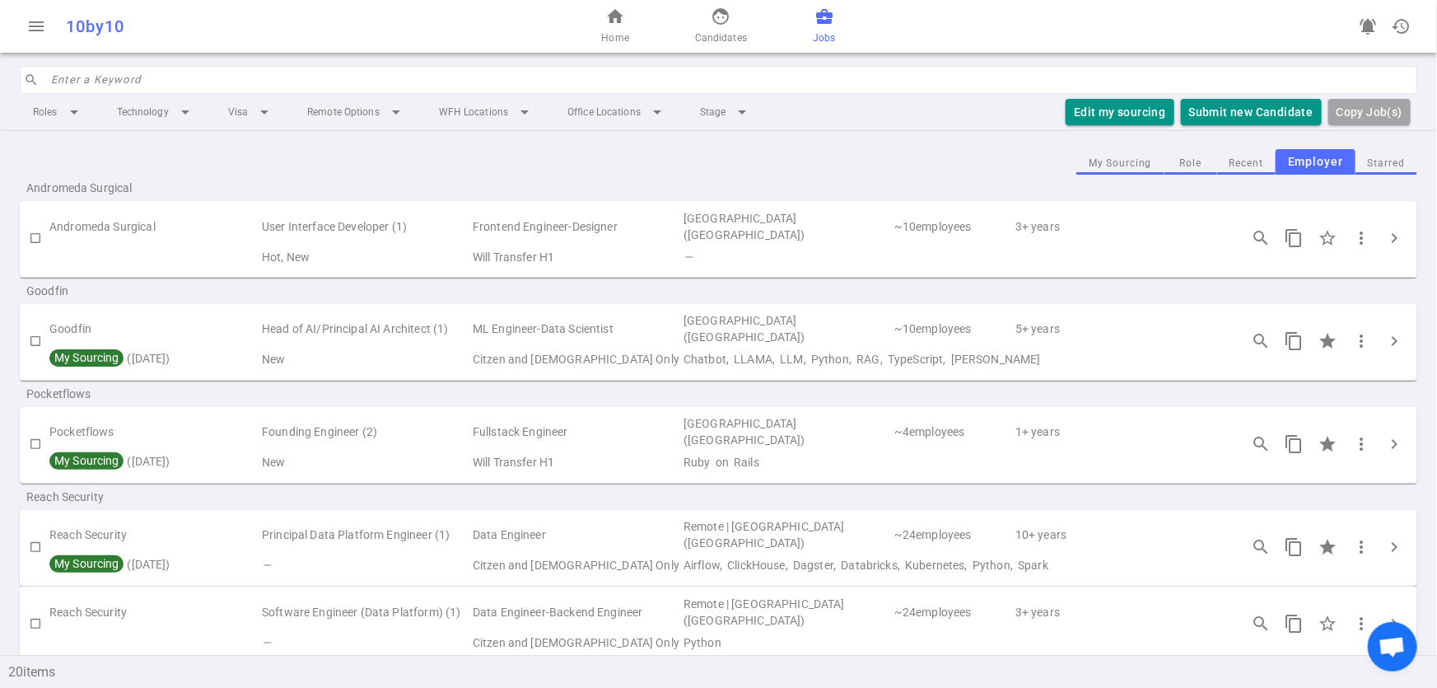
click at [1114, 126] on div "Roles arrow_drop_down Technology arrow_drop_down Visa arrow_drop_down Remote Op…" at bounding box center [719, 112] width 1398 height 36
click at [1115, 122] on button "Edit my sourcing" at bounding box center [1120, 112] width 108 height 27
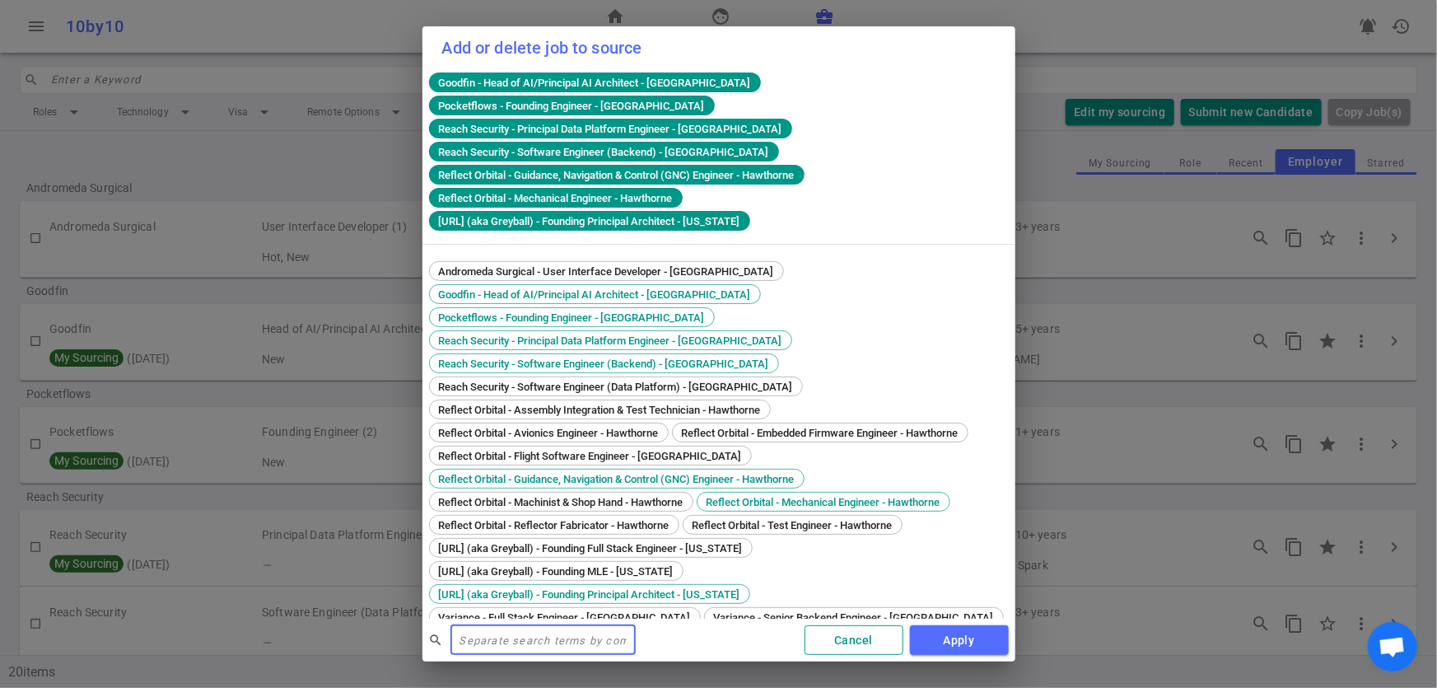
click at [854, 642] on button "Cancel" at bounding box center [854, 640] width 99 height 30
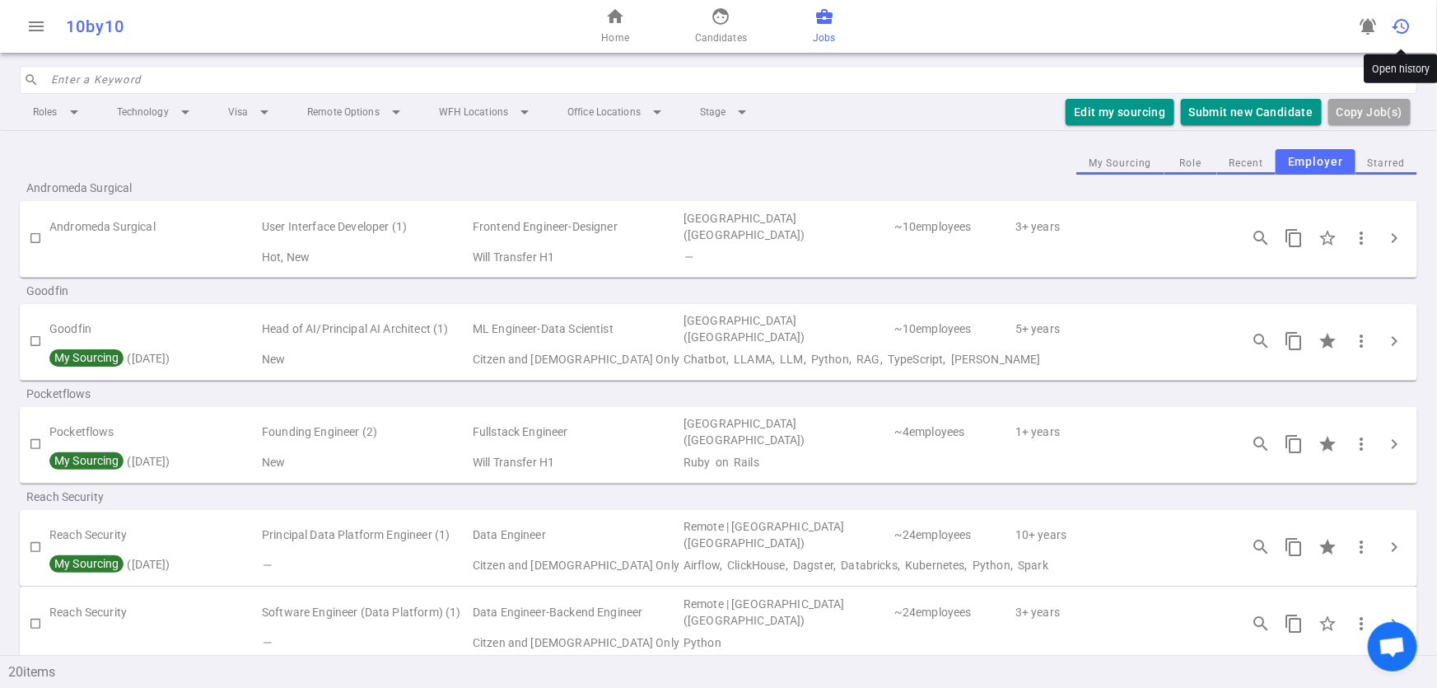
click at [1387, 30] on button "history" at bounding box center [1401, 26] width 33 height 33
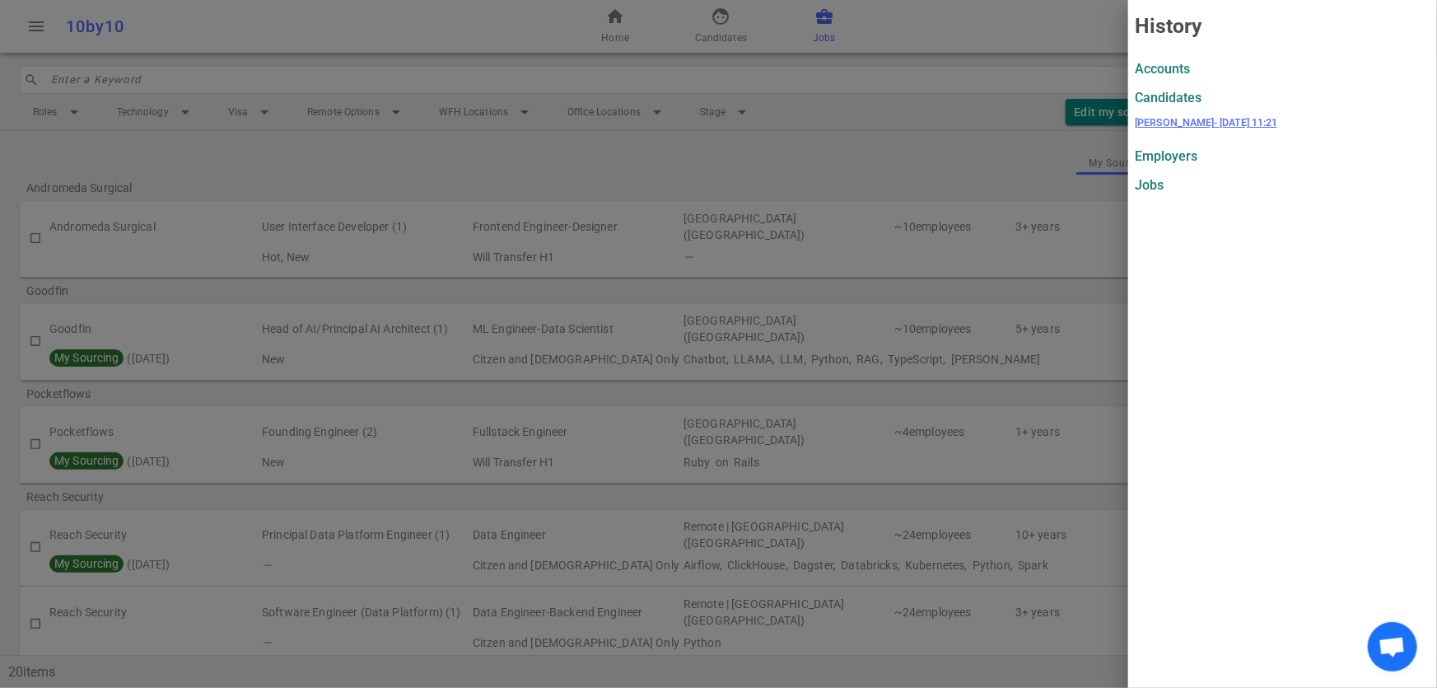
click at [1110, 21] on div at bounding box center [718, 344] width 1437 height 688
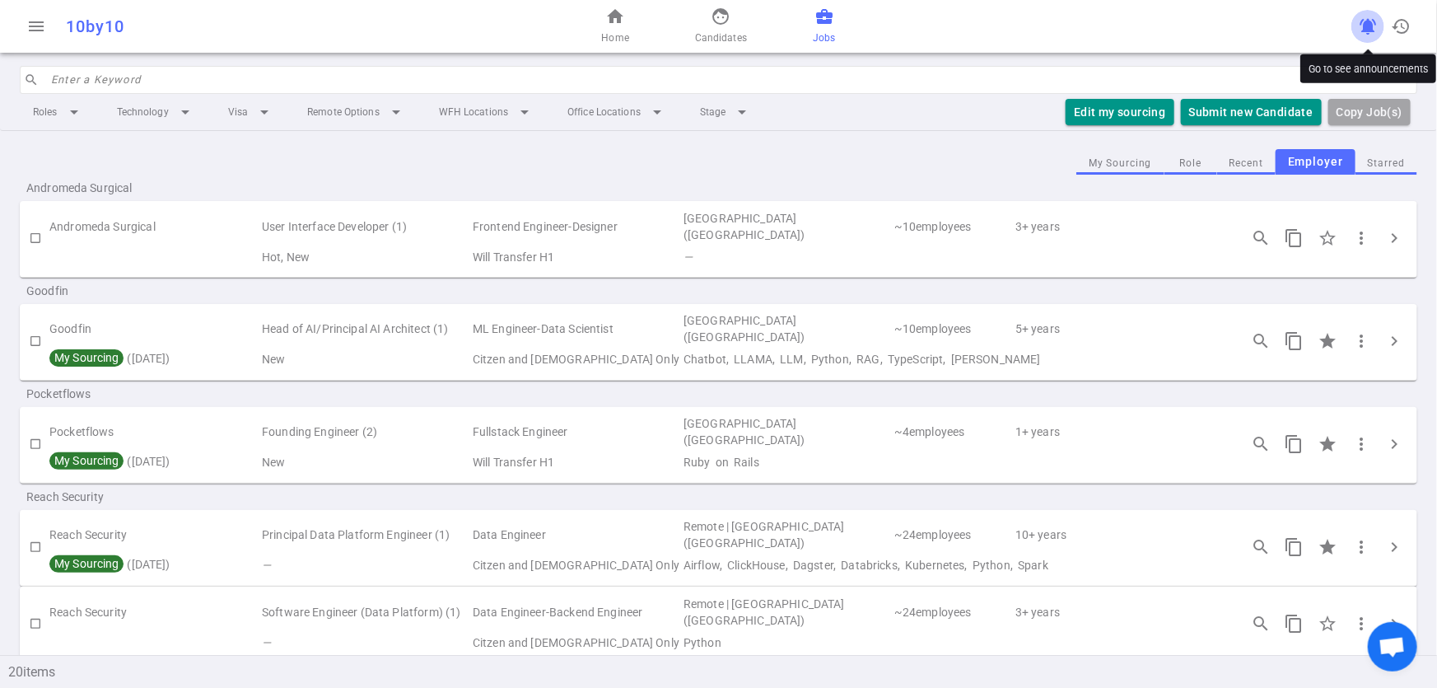
click at [1367, 17] on span "notifications_active" at bounding box center [1368, 26] width 20 height 20
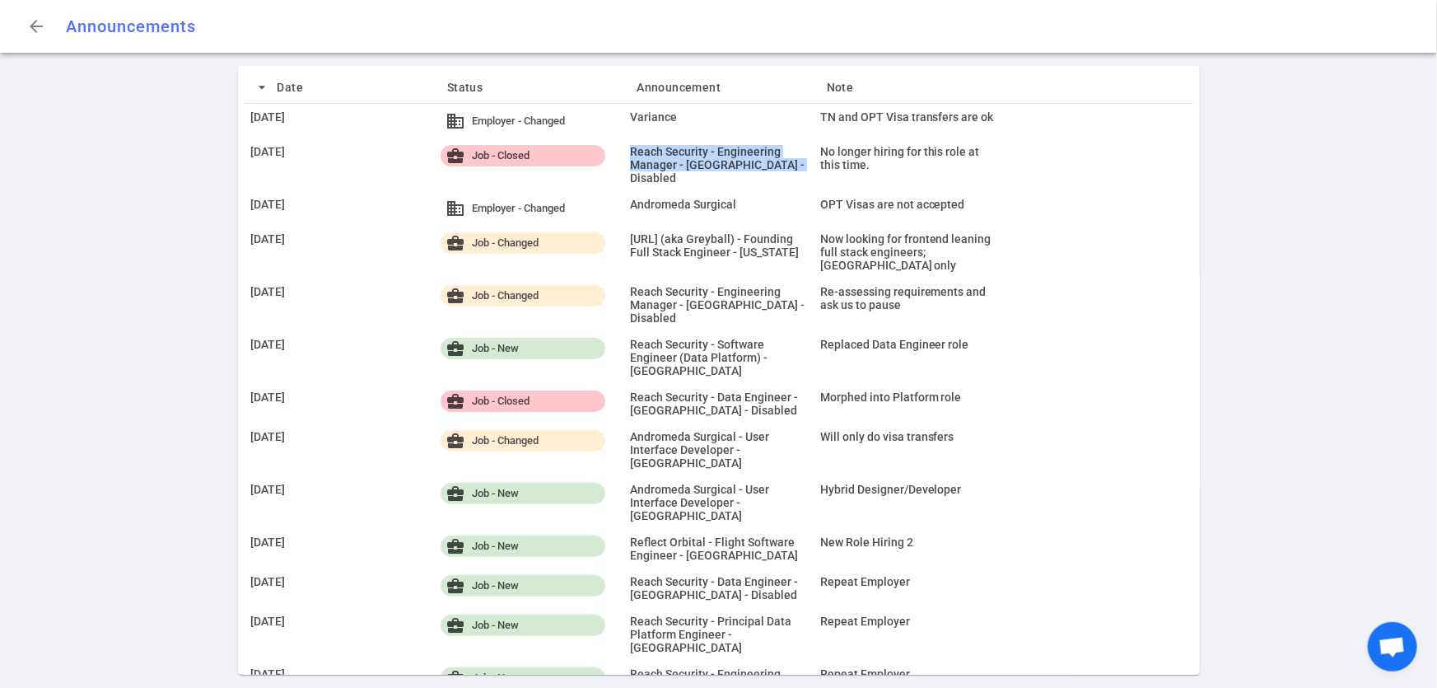
drag, startPoint x: 627, startPoint y: 150, endPoint x: 797, endPoint y: 161, distance: 170.9
click at [797, 161] on div "Reach Security - Engineering Manager - Sunnyvale - Disabled" at bounding box center [718, 165] width 189 height 40
click at [640, 198] on div "Andromeda Surgical" at bounding box center [718, 208] width 189 height 21
drag, startPoint x: 625, startPoint y: 166, endPoint x: 699, endPoint y: 175, distance: 74.6
click at [699, 175] on div "10/01/2025 business_center Job - Closed Reach Security - Engineering Manager - …" at bounding box center [719, 164] width 949 height 53
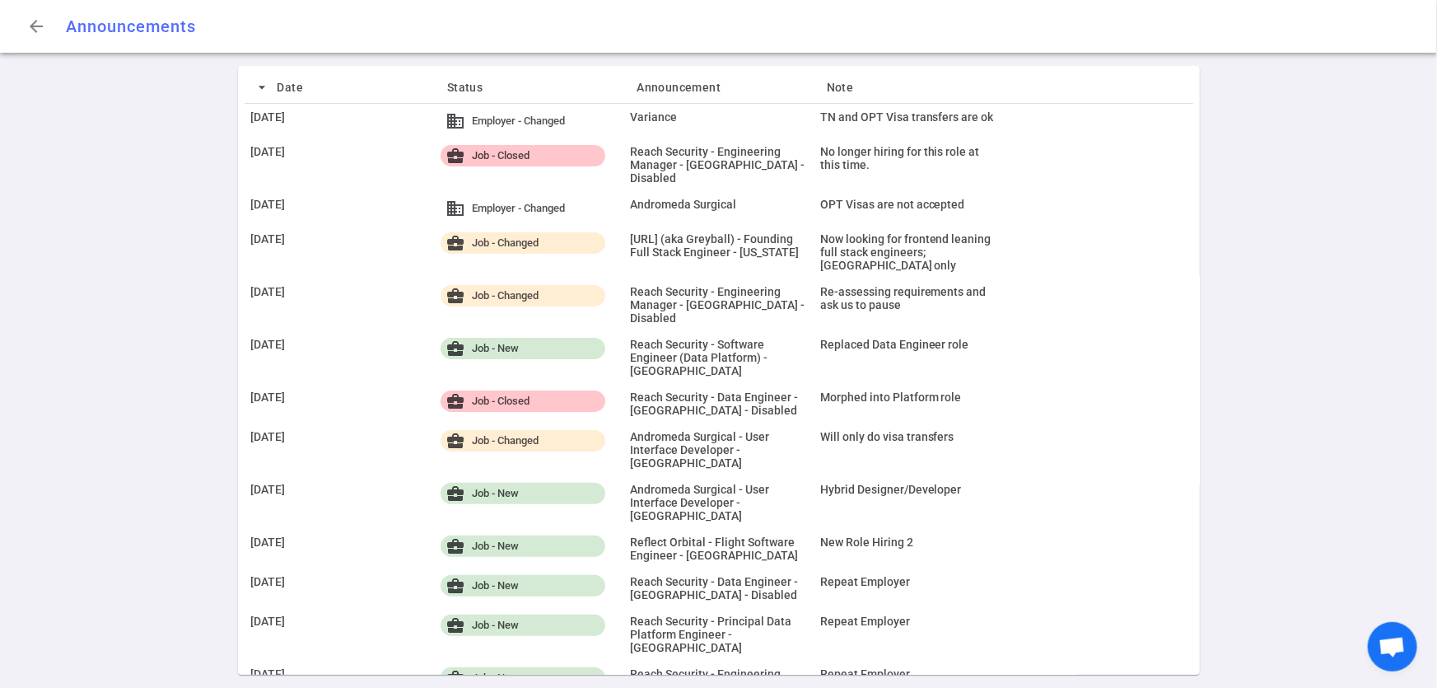
click at [781, 209] on div "09/30/2025 business Employer - Changed Andromeda Surgical OPT Visas are not acc…" at bounding box center [719, 208] width 949 height 35
drag, startPoint x: 629, startPoint y: 282, endPoint x: 780, endPoint y: 292, distance: 151.9
click at [780, 292] on div "Reach Security - Engineering Manager - Sunnyvale - Disabled" at bounding box center [718, 305] width 189 height 40
click at [911, 298] on div "Re-assessing requirements and ask us to pause" at bounding box center [908, 305] width 189 height 40
click at [33, 23] on span "arrow_back" at bounding box center [36, 26] width 20 height 20
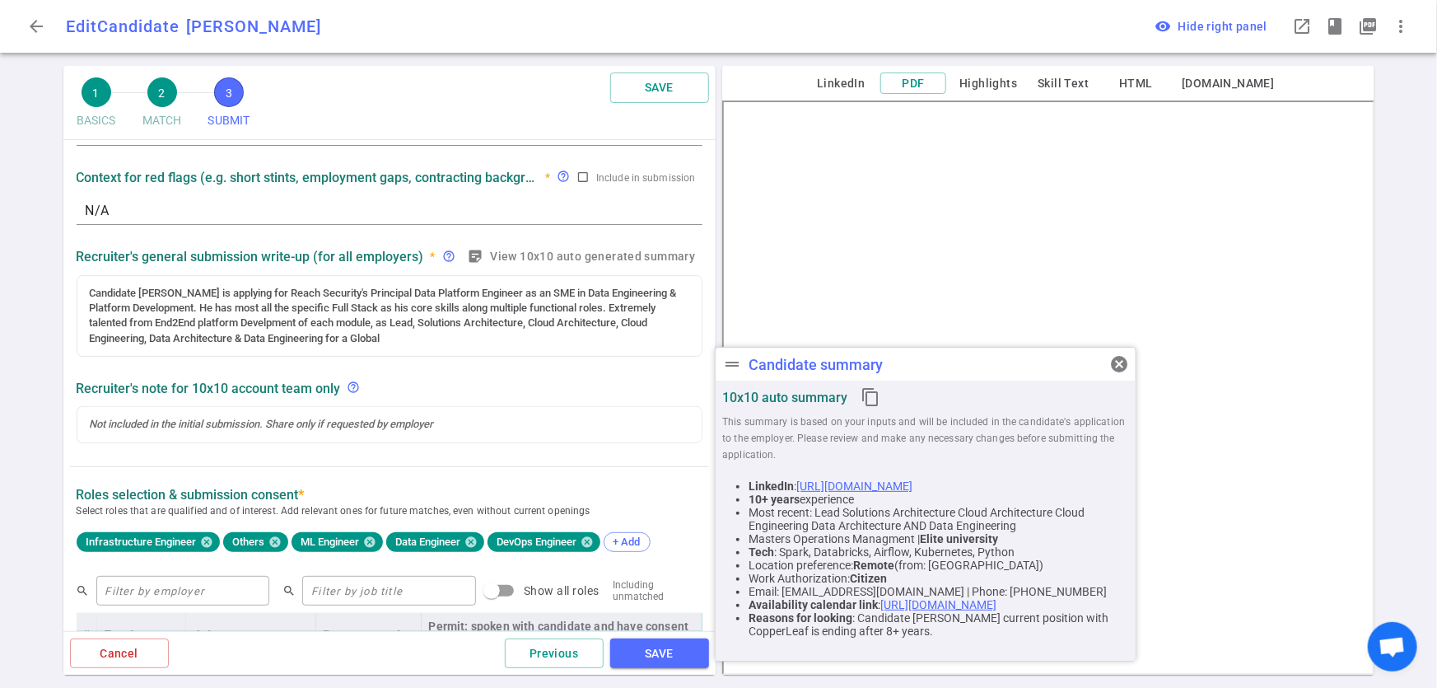
scroll to position [110, 0]
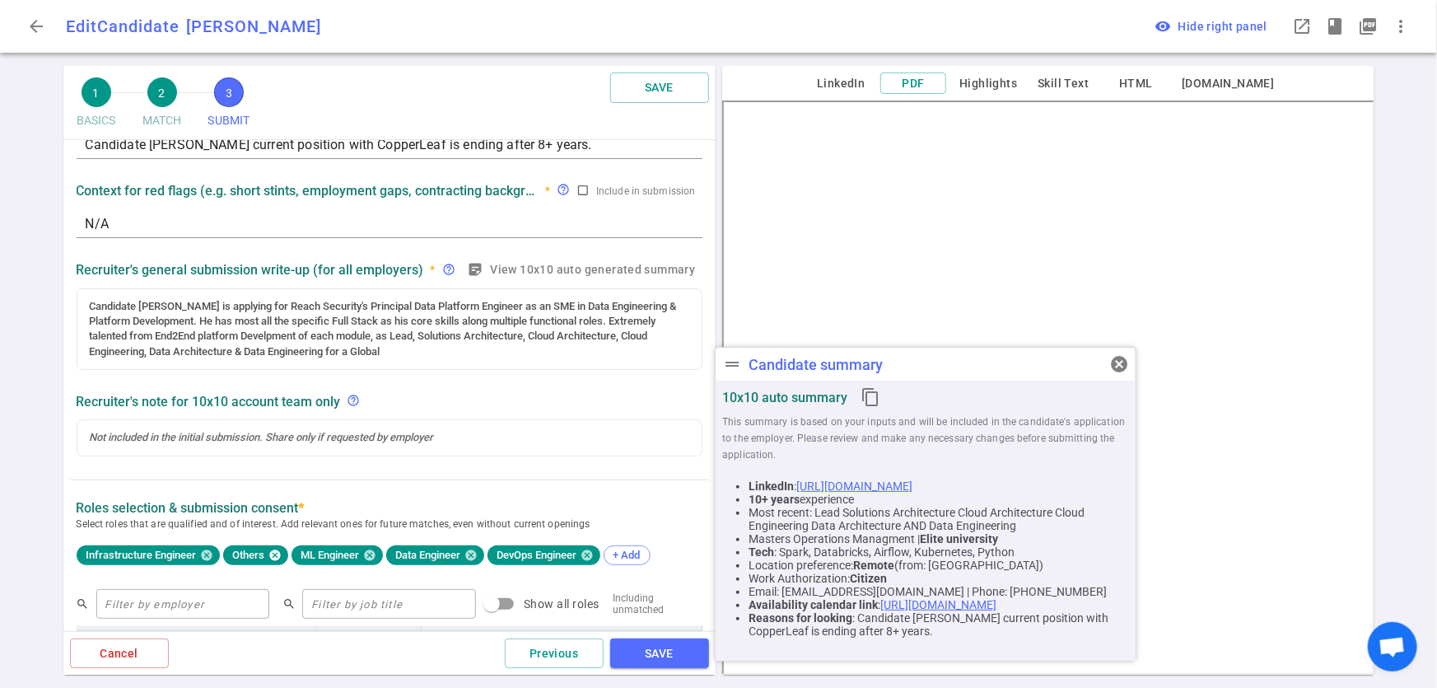
click at [273, 559] on icon at bounding box center [274, 554] width 11 height 11
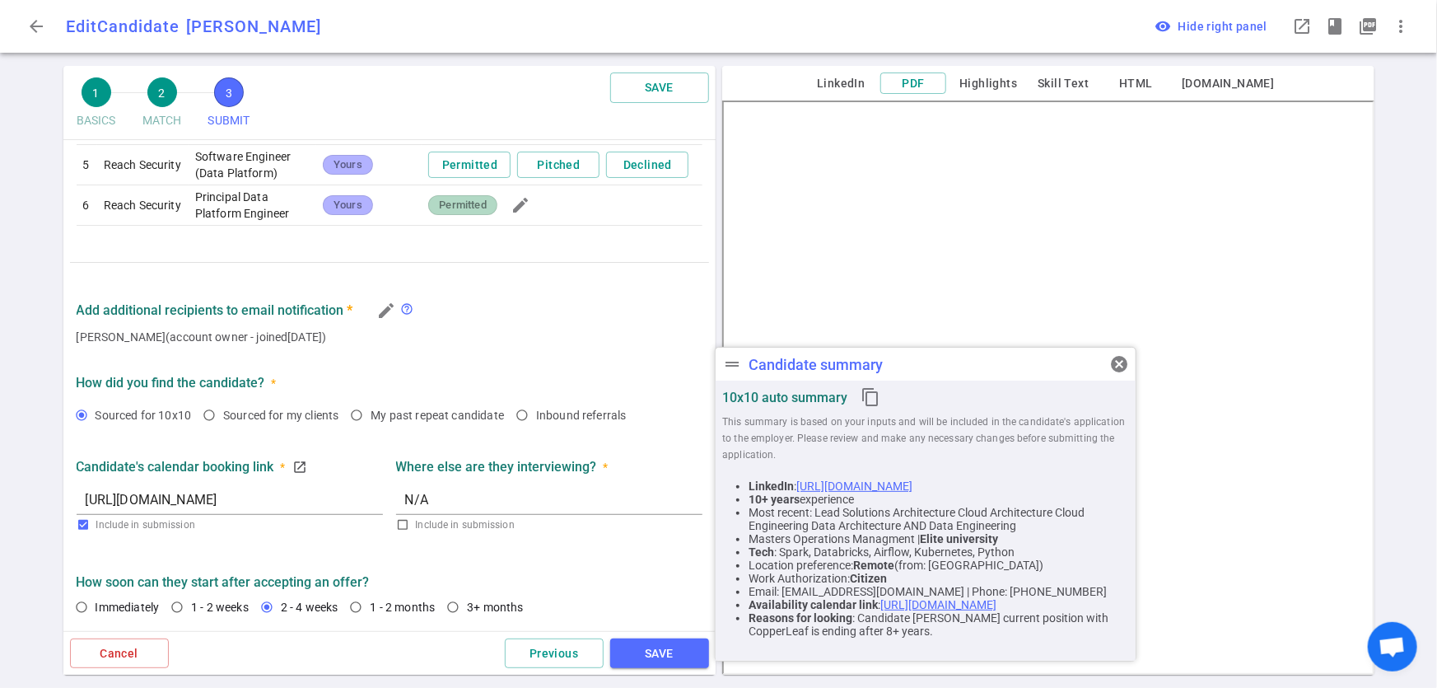
scroll to position [865, 0]
click at [386, 320] on icon "edit" at bounding box center [387, 311] width 20 height 20
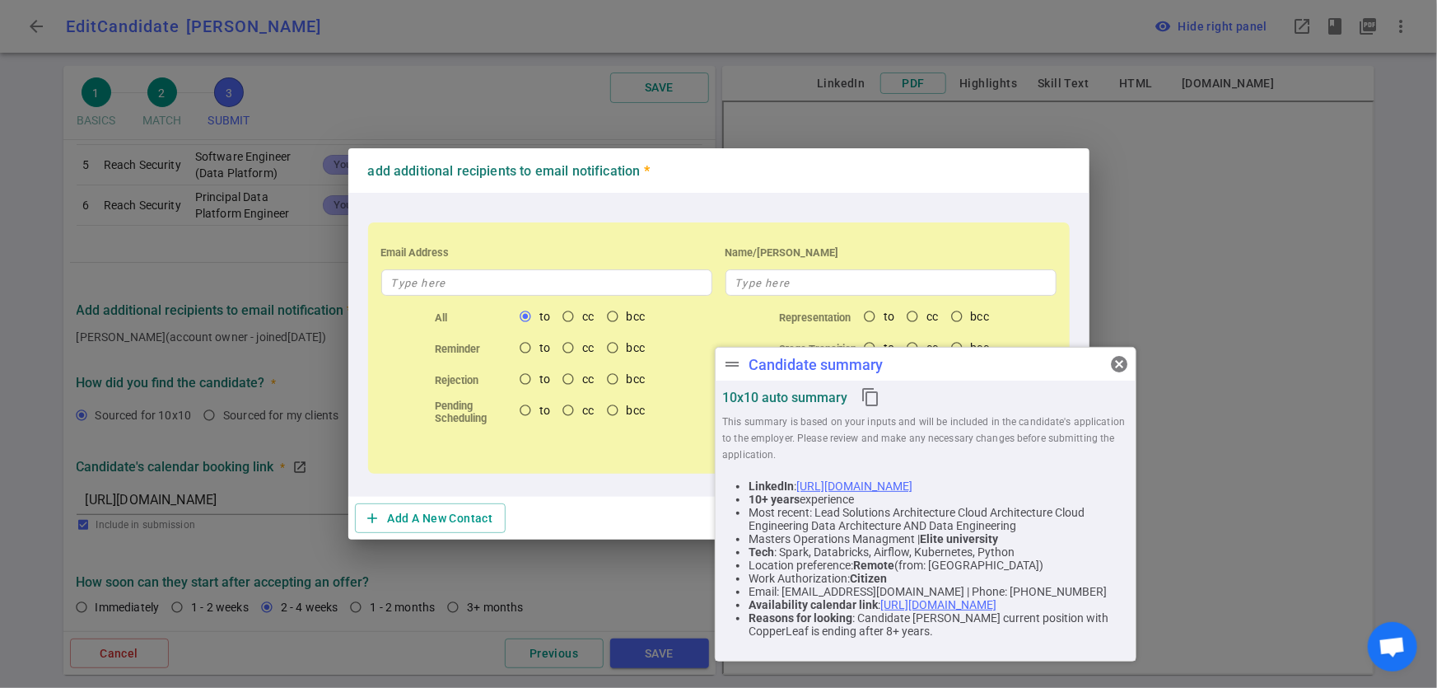
click at [214, 272] on div "Add additional recipients to email notification * Email Address Name/Alias All …" at bounding box center [718, 344] width 1437 height 688
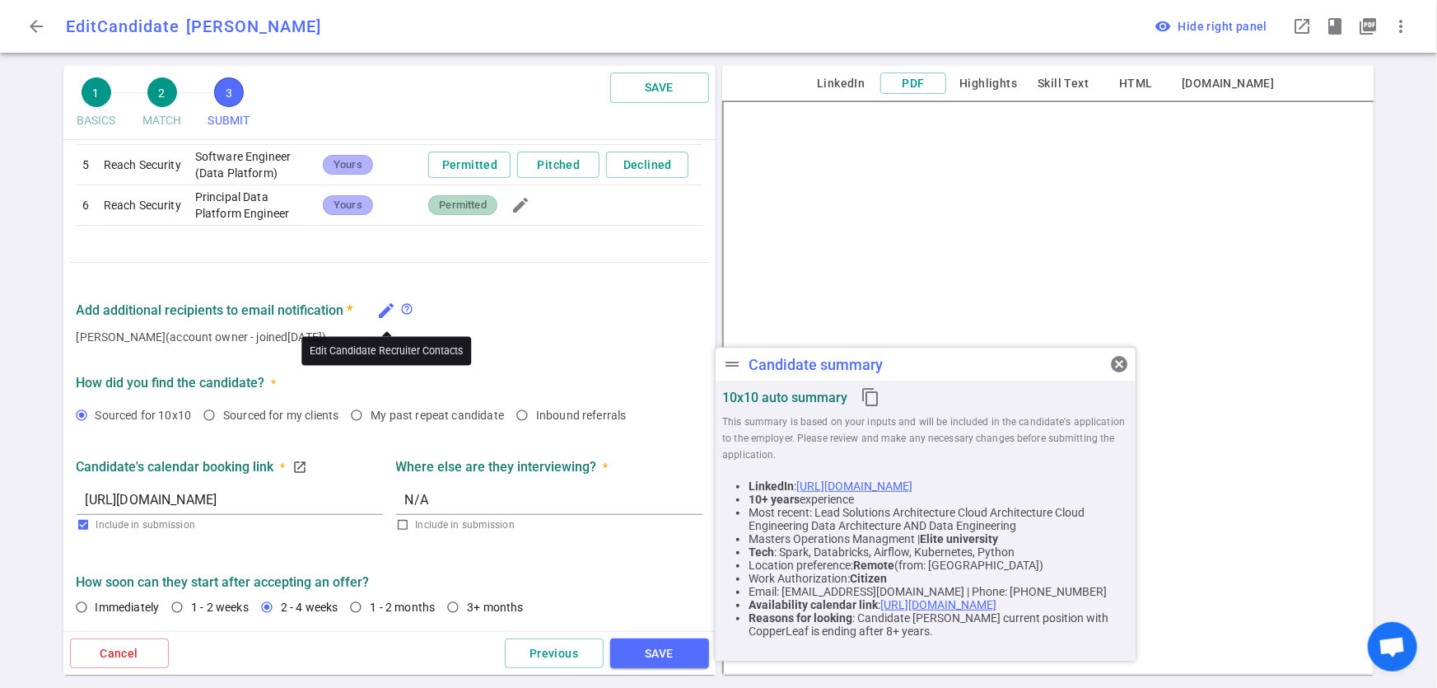
click at [386, 319] on icon "edit" at bounding box center [387, 311] width 20 height 20
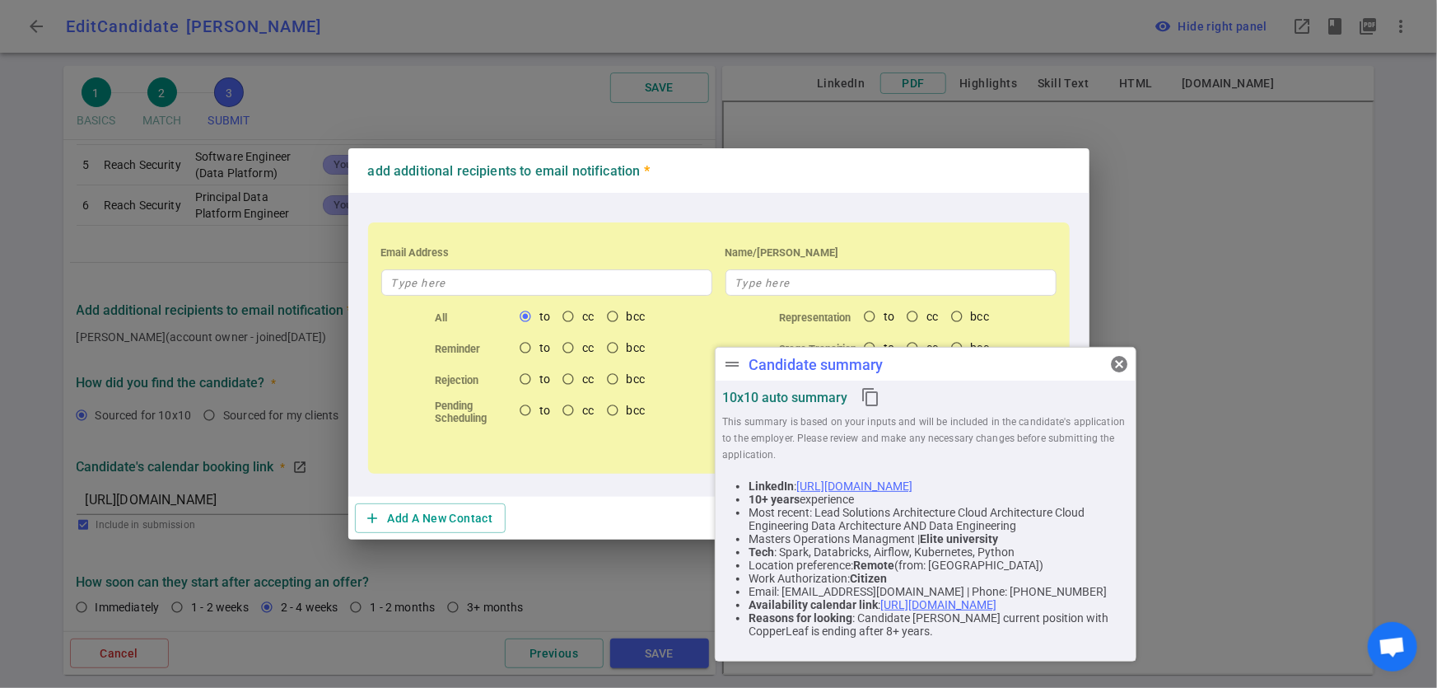
click at [96, 437] on div "Add additional recipients to email notification * Email Address Name/Alias All …" at bounding box center [718, 344] width 1437 height 688
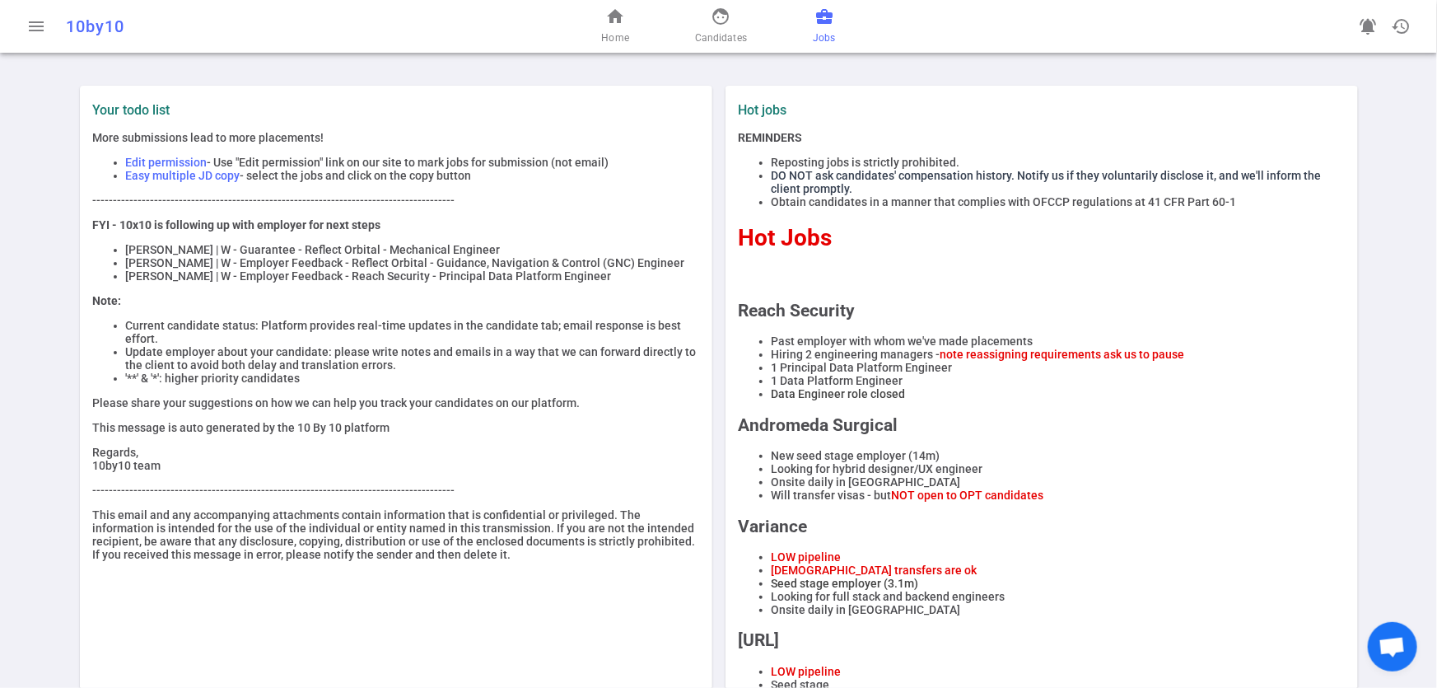
click at [824, 34] on span "Jobs" at bounding box center [824, 38] width 22 height 16
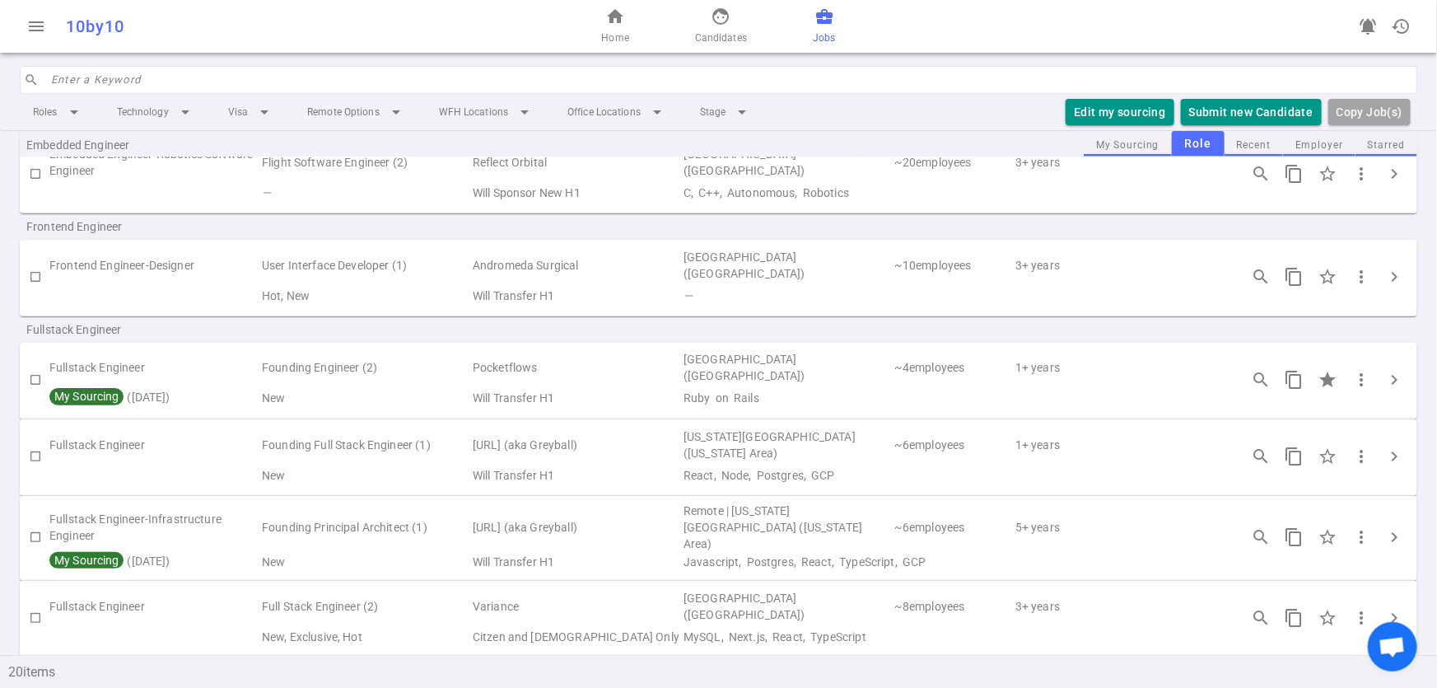
scroll to position [590, 0]
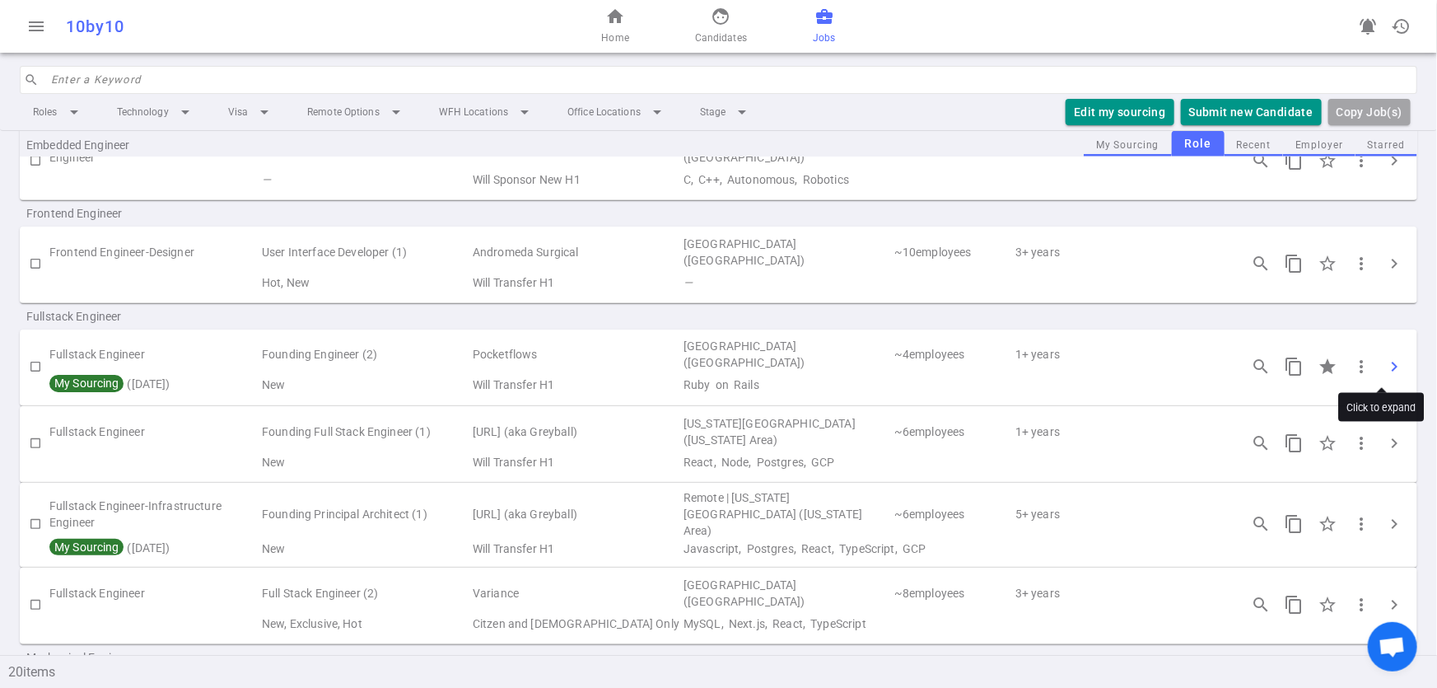
click at [1385, 363] on span "chevron_right" at bounding box center [1395, 367] width 20 height 20
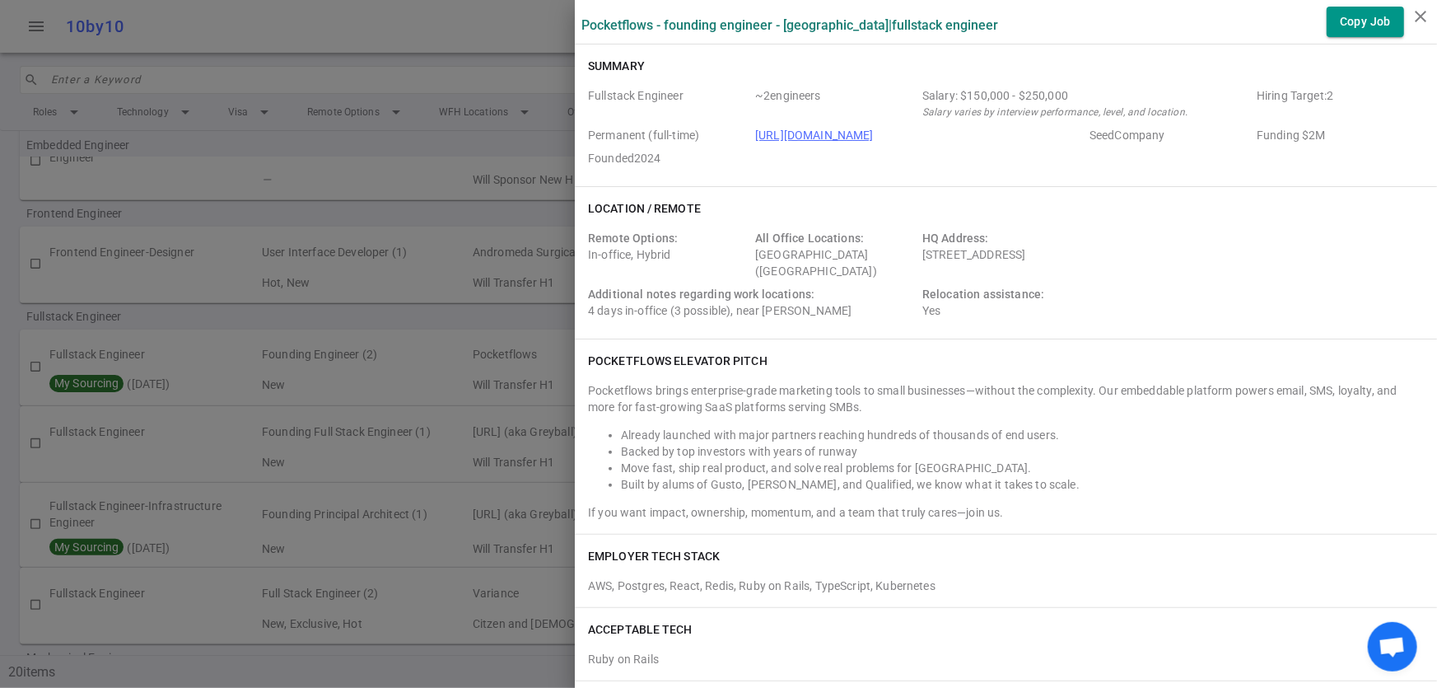
drag, startPoint x: 1241, startPoint y: 135, endPoint x: 1313, endPoint y: 132, distance: 72.6
click at [1313, 132] on div "Fullstack Engineer ~ 2 engineers Salary: $150,000 - $250,000 Salary varies by i…" at bounding box center [1006, 130] width 836 height 86
click at [1178, 142] on span "Seed Company" at bounding box center [1170, 135] width 161 height 16
drag, startPoint x: 1178, startPoint y: 142, endPoint x: 1075, endPoint y: 138, distance: 103.1
click at [1075, 138] on div "Fullstack Engineer ~ 2 engineers Salary: $150,000 - $250,000 Salary varies by i…" at bounding box center [1006, 130] width 836 height 86
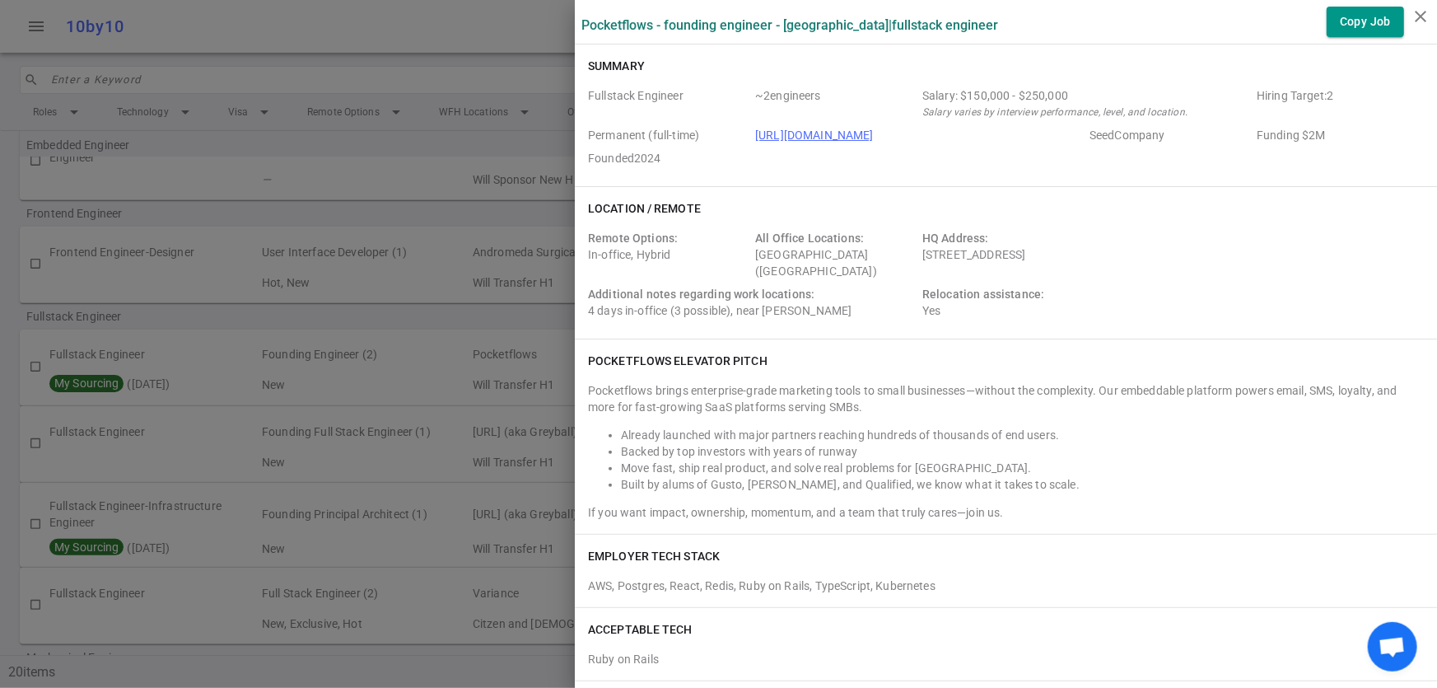
click at [293, 220] on div at bounding box center [718, 344] width 1437 height 688
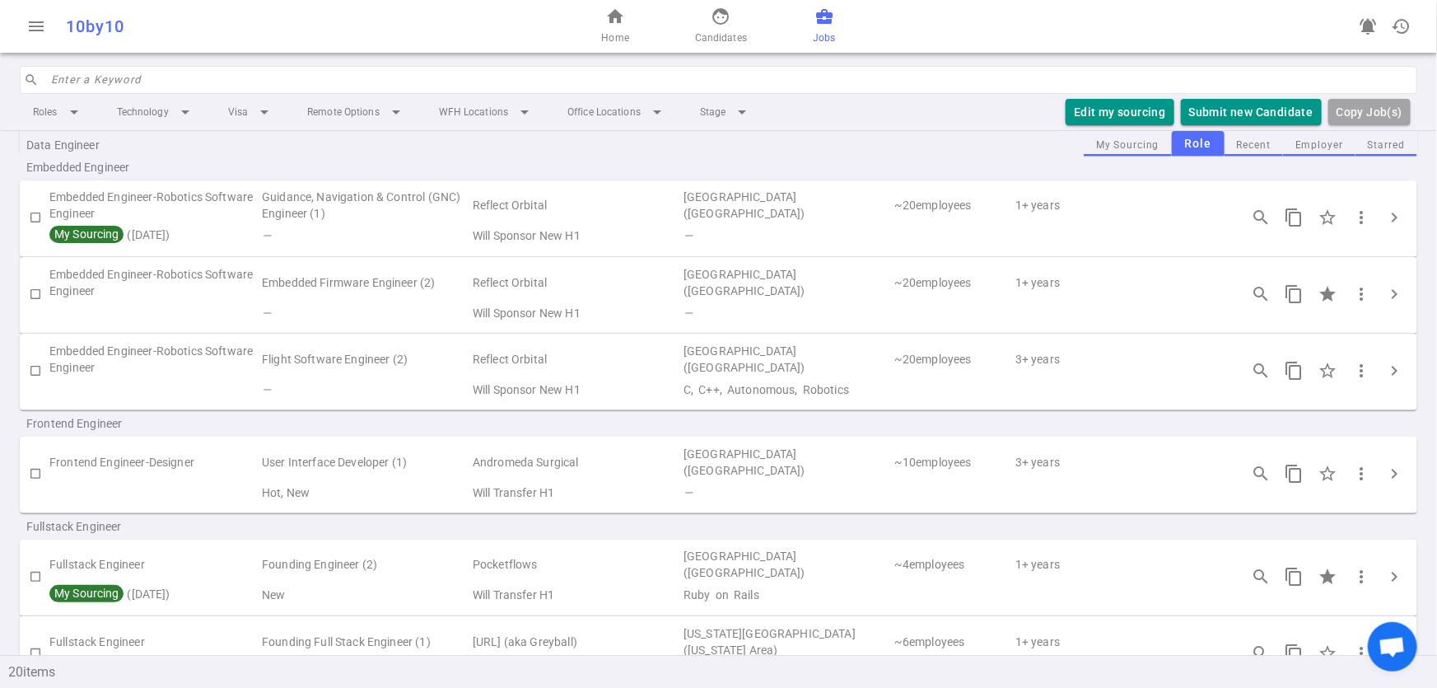
scroll to position [0, 0]
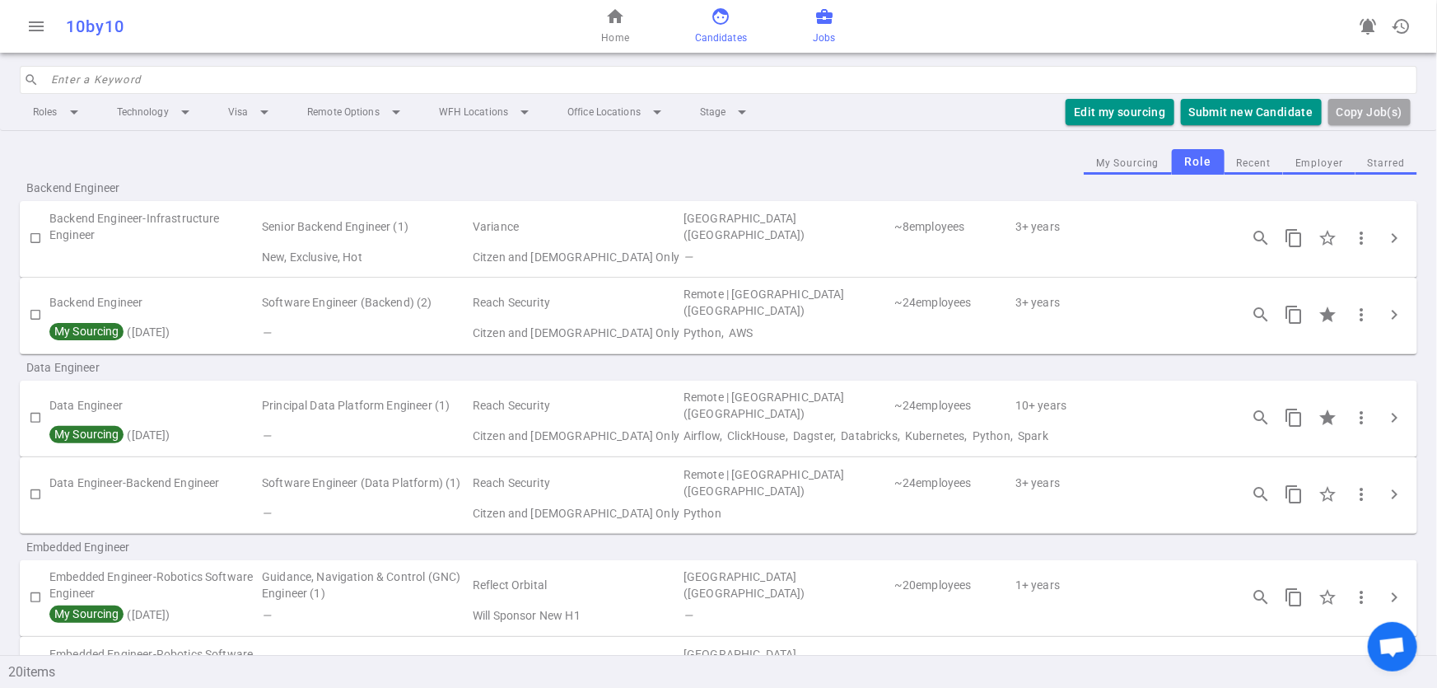
click at [703, 33] on span "Candidates" at bounding box center [721, 38] width 52 height 16
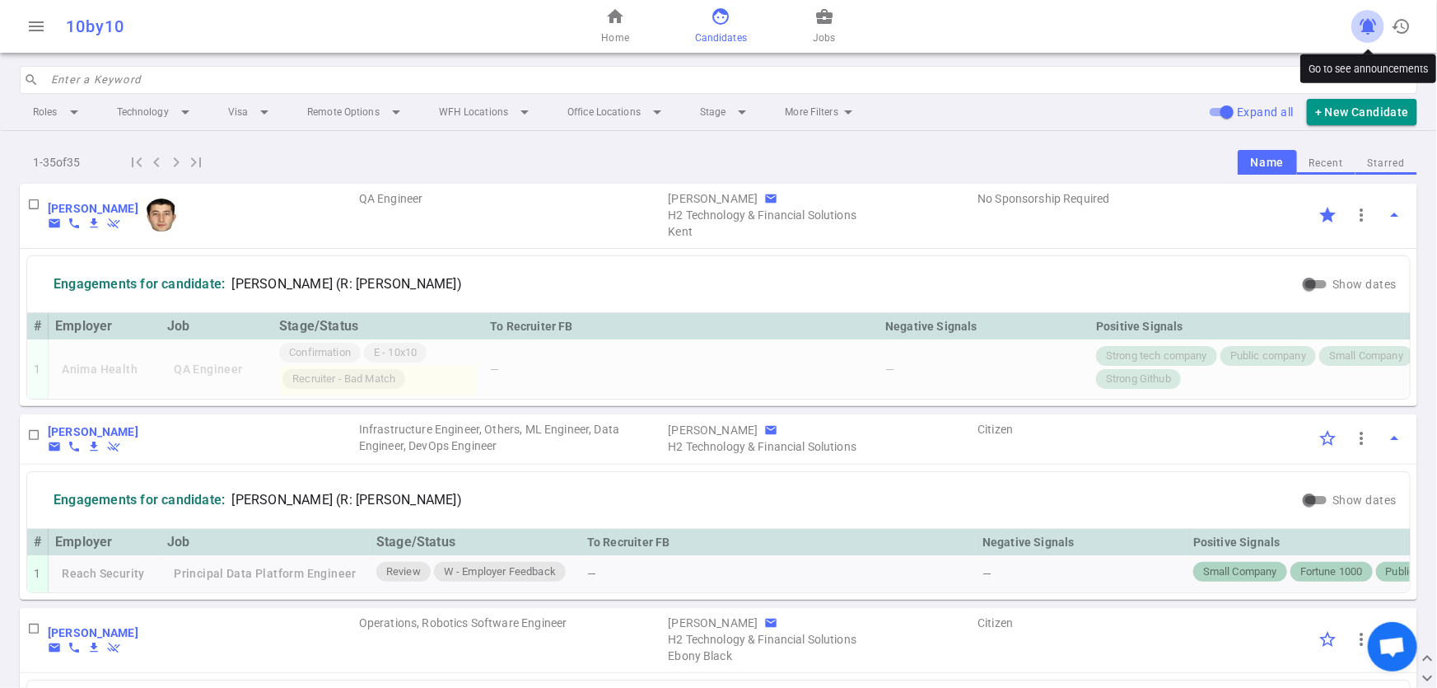
click at [1370, 28] on span "notifications_active" at bounding box center [1368, 26] width 20 height 20
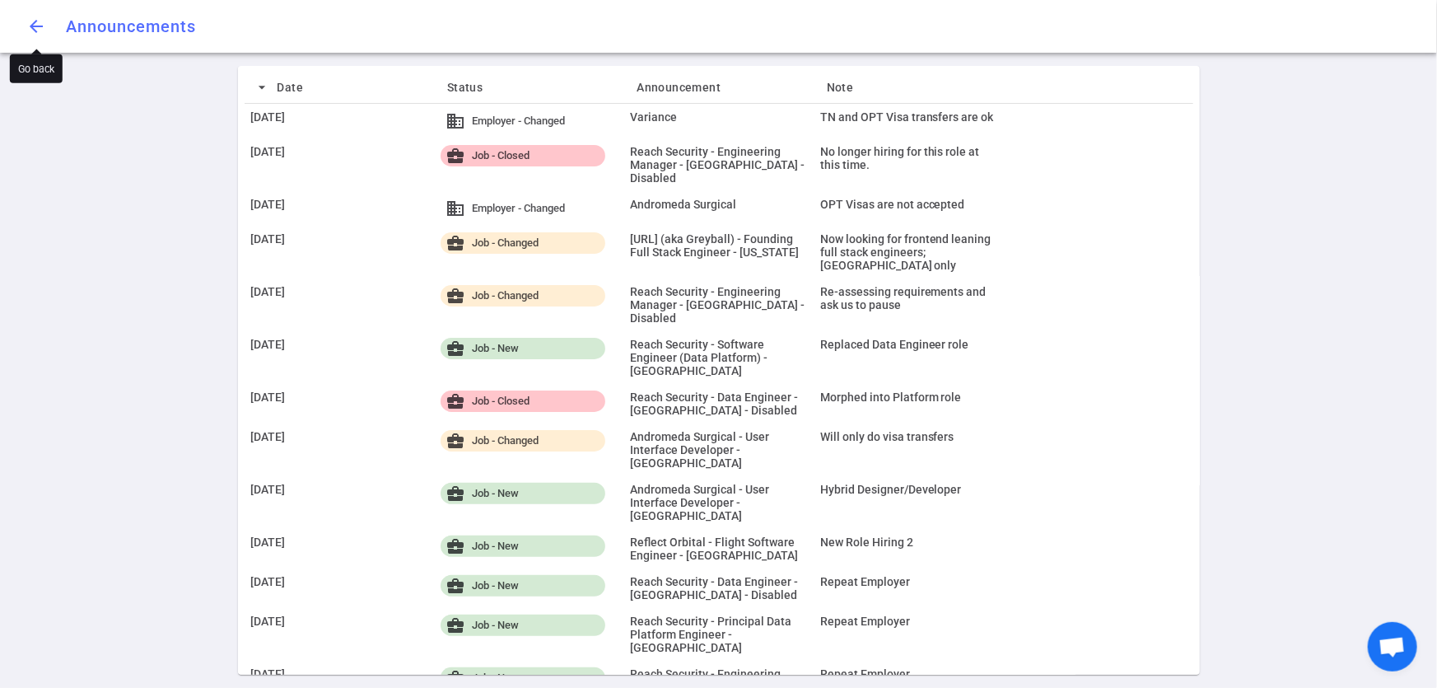
click at [39, 30] on span "arrow_back" at bounding box center [36, 26] width 20 height 20
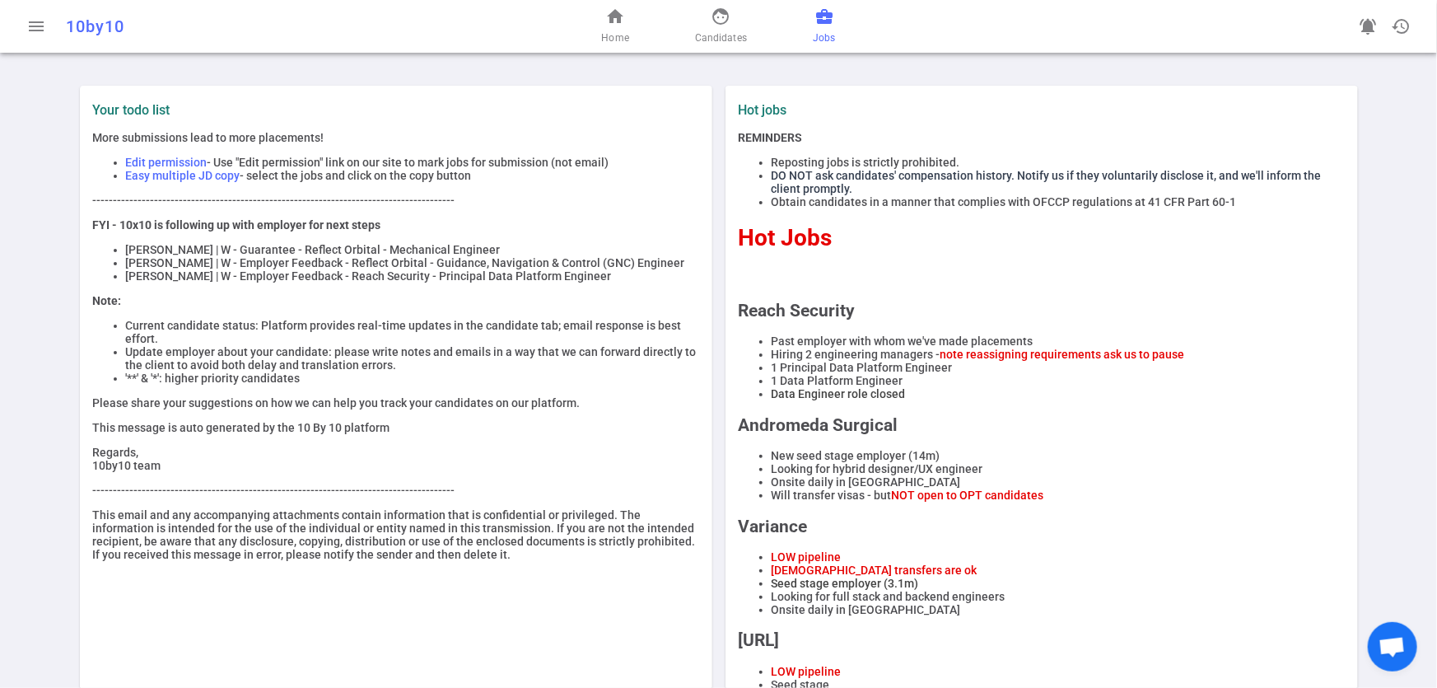
click at [820, 36] on span "Jobs" at bounding box center [824, 38] width 22 height 16
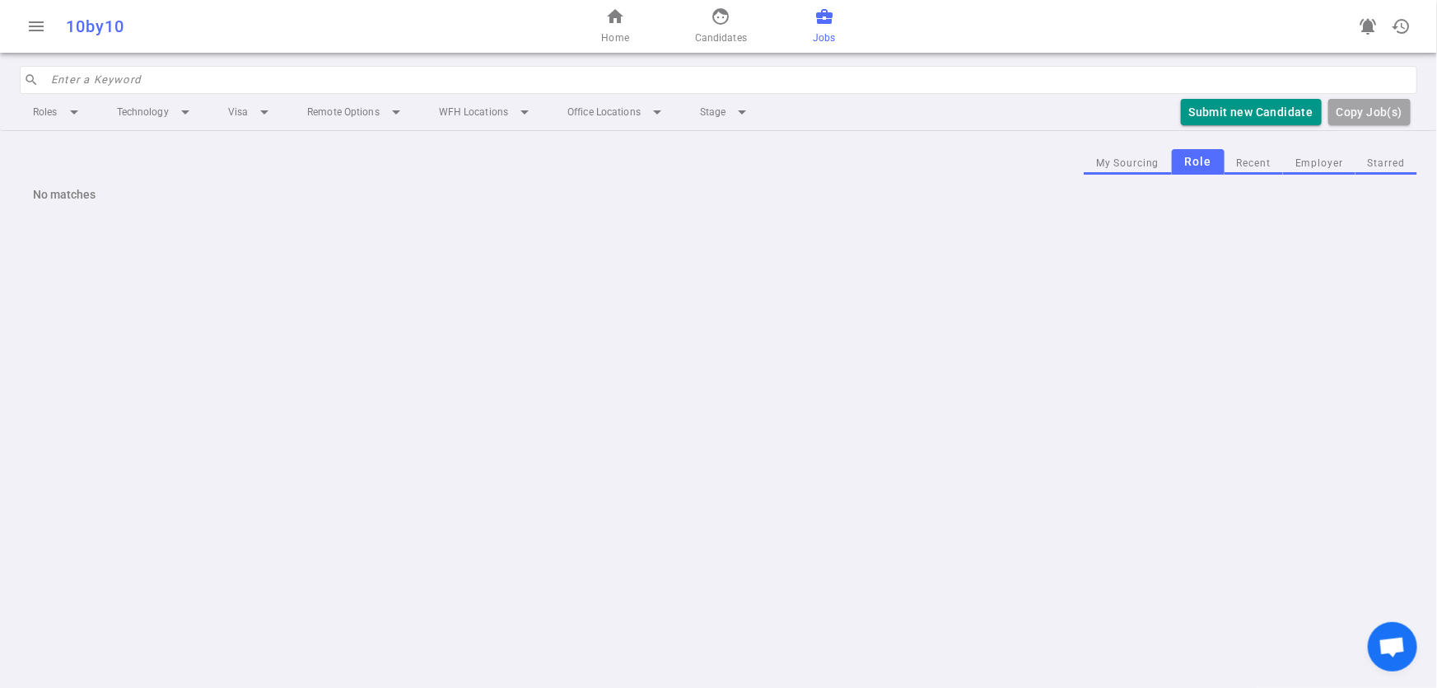
click at [713, 47] on div "home Home face Candidates business_center Jobs" at bounding box center [719, 26] width 466 height 53
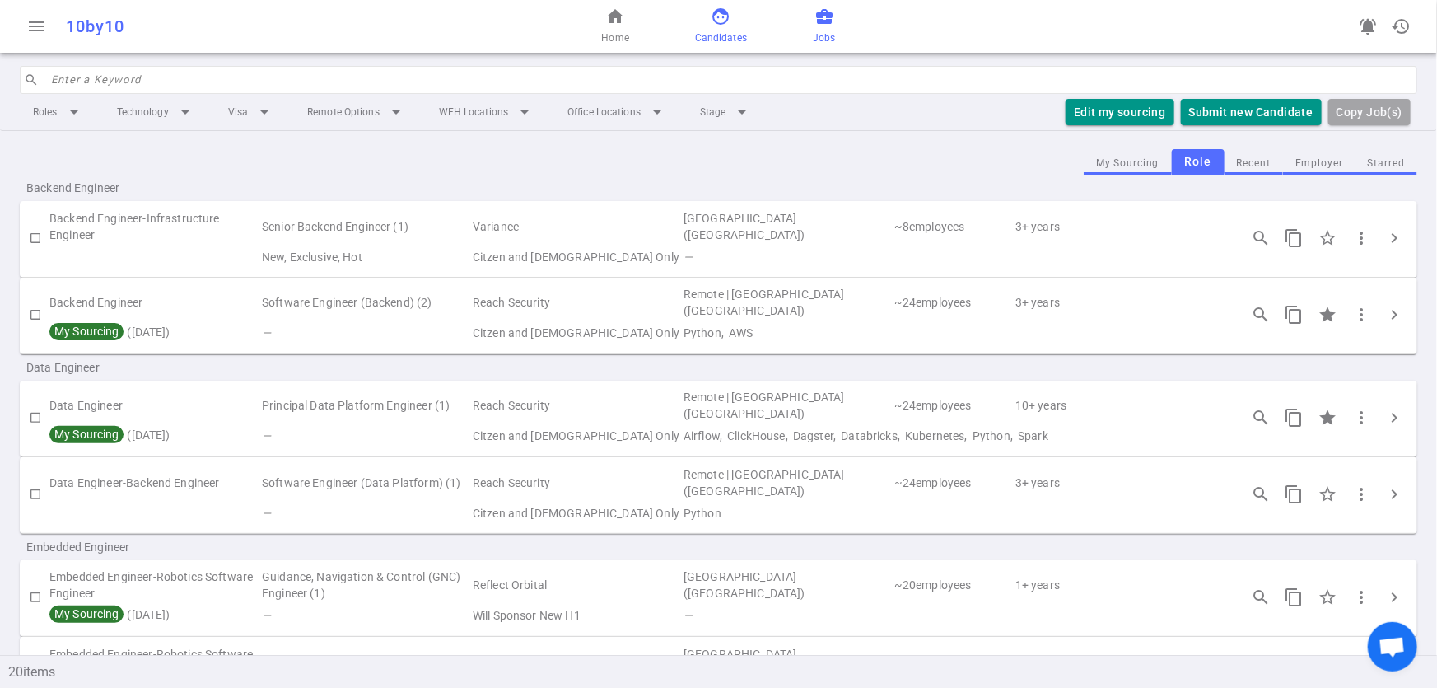
click at [713, 41] on span "Candidates" at bounding box center [721, 38] width 52 height 16
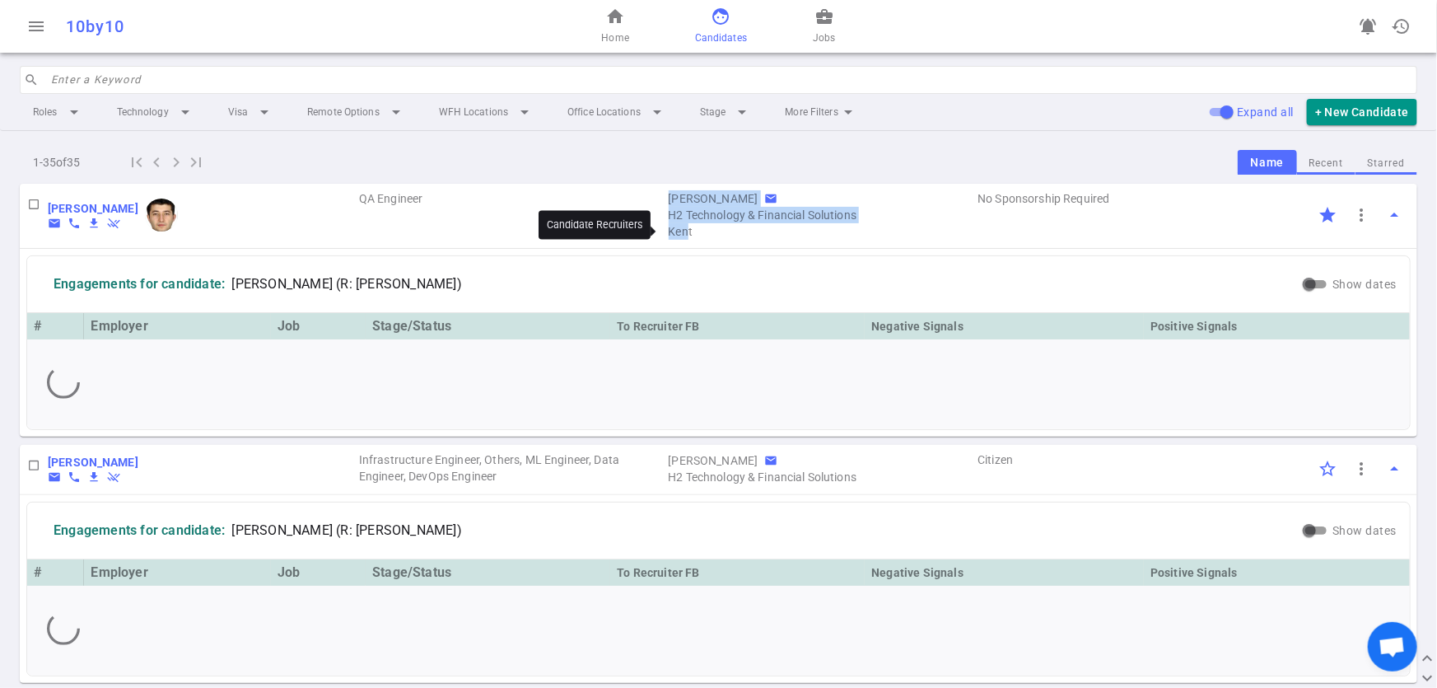
drag, startPoint x: 659, startPoint y: 237, endPoint x: 682, endPoint y: 231, distance: 24.0
click at [682, 231] on tr "[PERSON_NAME] email phone file_download remove_done QA Engineer [PERSON_NAME] e…" at bounding box center [733, 212] width 1370 height 56
click at [686, 231] on span "Kent" at bounding box center [822, 231] width 306 height 16
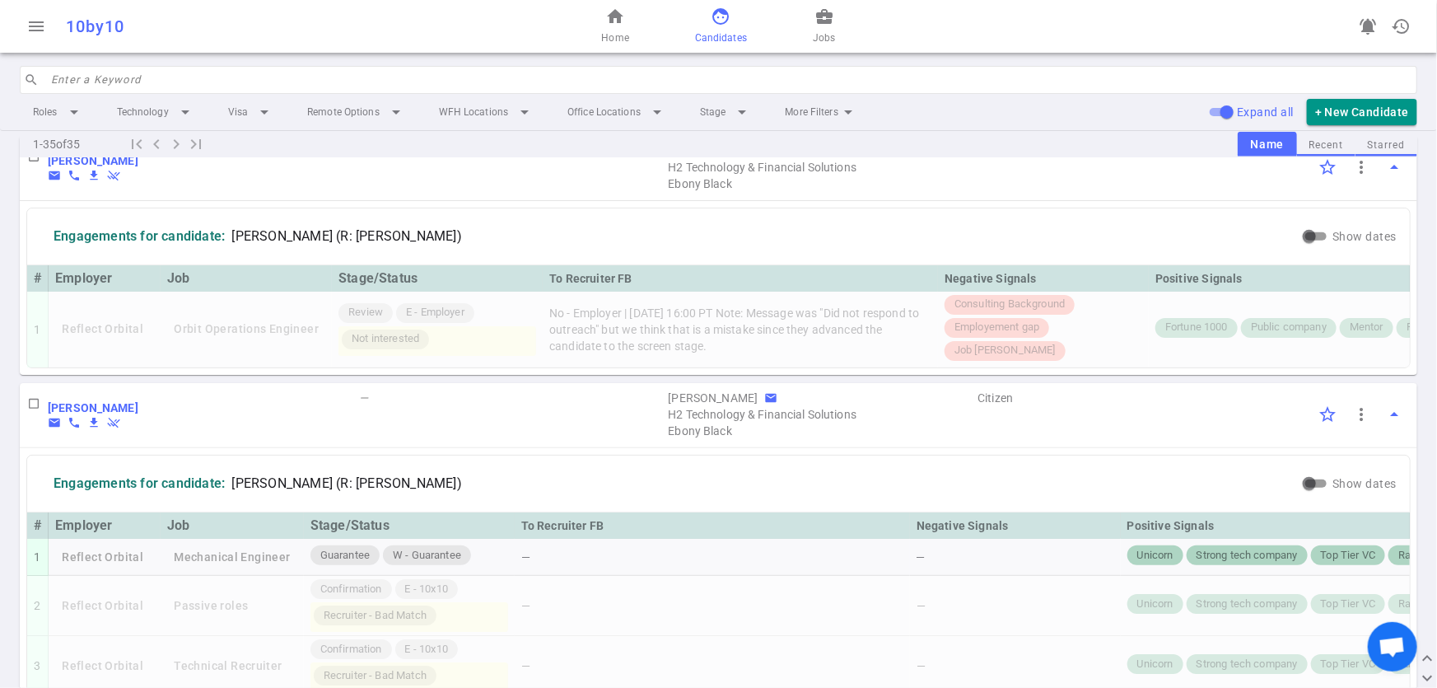
scroll to position [459, 0]
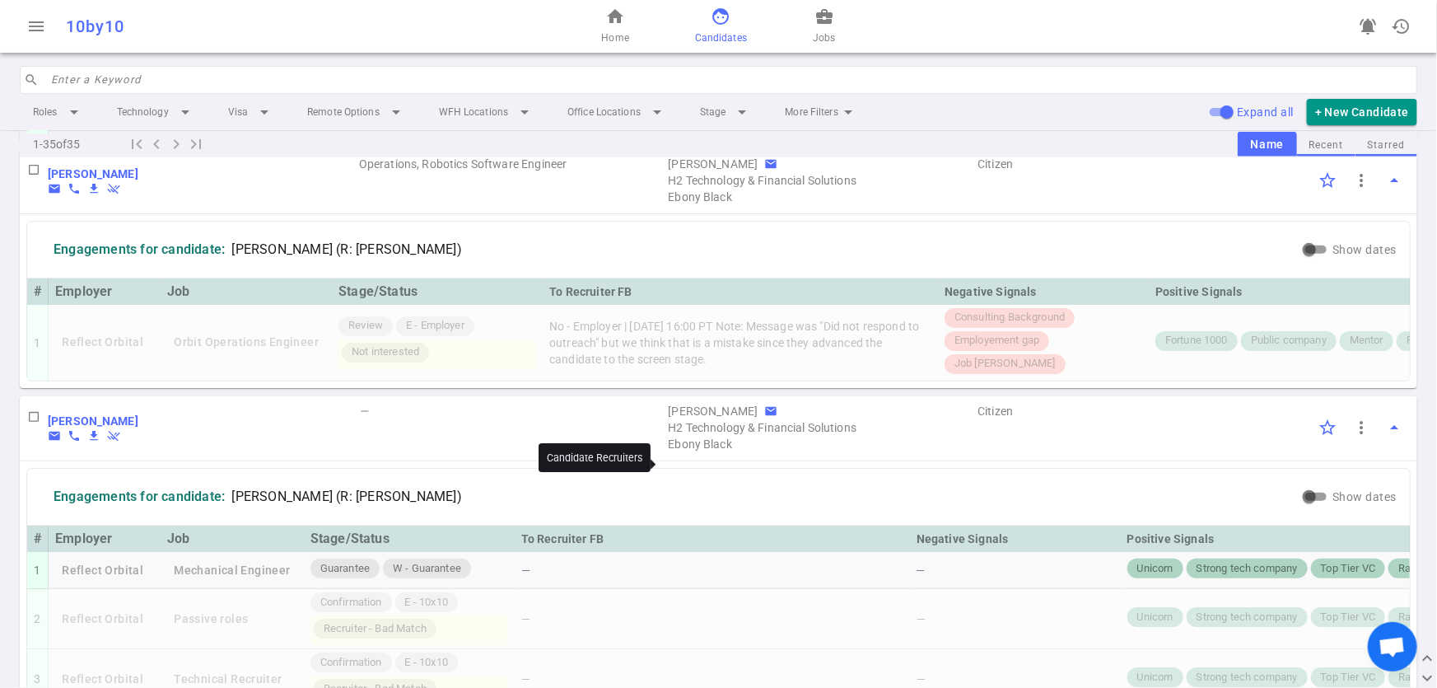
drag, startPoint x: 661, startPoint y: 470, endPoint x: 757, endPoint y: 467, distance: 95.6
click at [764, 482] on body "menu 10by10 home Home face Candidates business_center Jobs notifications_active…" at bounding box center [718, 407] width 1437 height 815
click at [757, 452] on span "Ebony Black" at bounding box center [822, 444] width 306 height 16
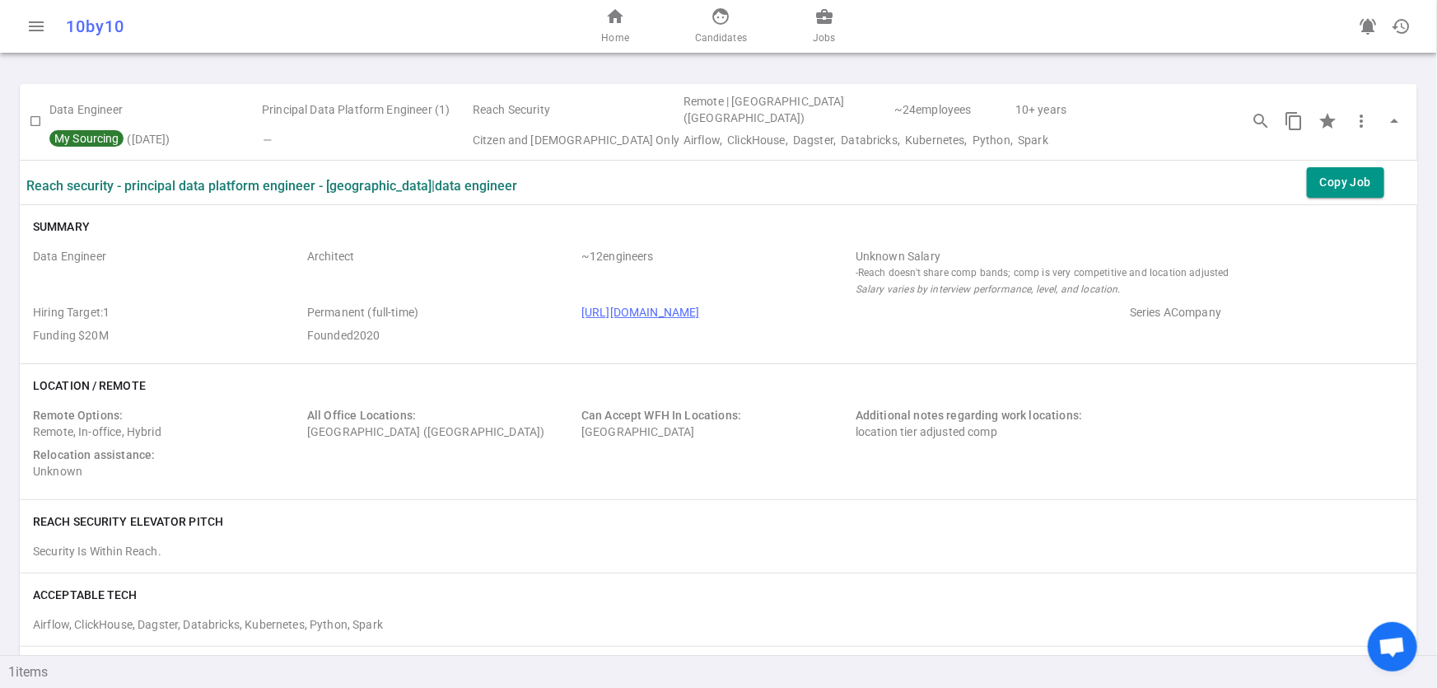
scroll to position [731, 0]
